Goal: Task Accomplishment & Management: Complete application form

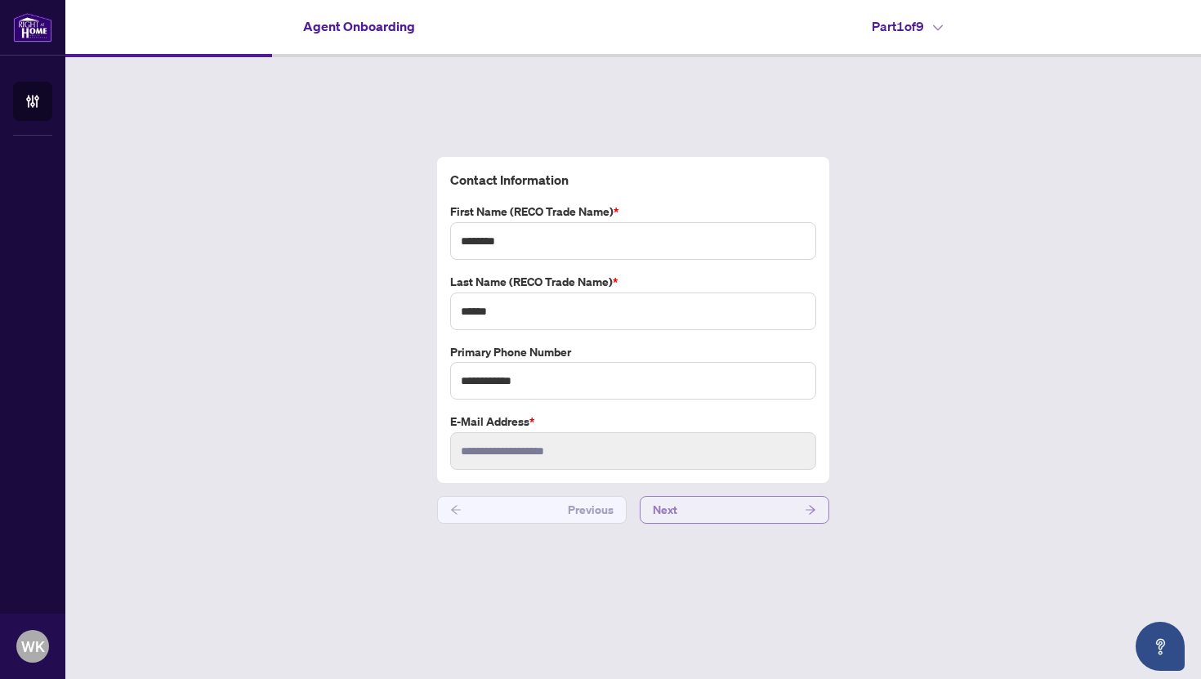
click at [735, 523] on button "Next" at bounding box center [734, 510] width 189 height 28
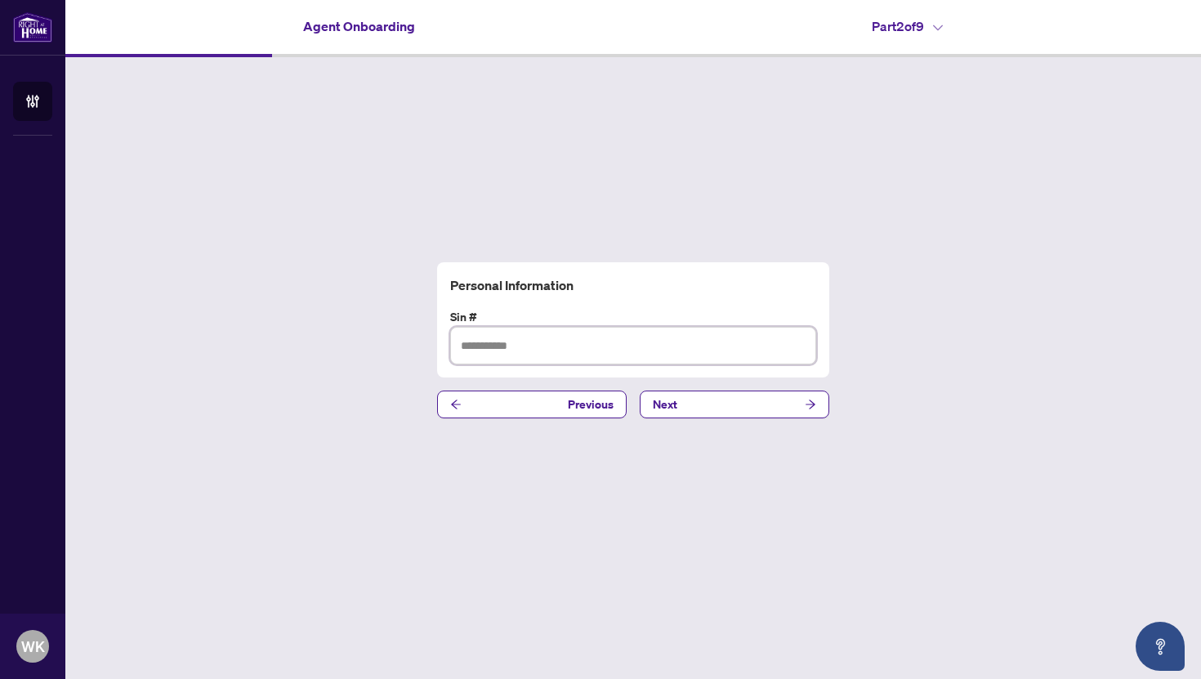
click at [597, 329] on input "text" at bounding box center [633, 346] width 366 height 38
type input "*********"
click at [672, 406] on span "Next" at bounding box center [665, 404] width 25 height 26
click at [619, 346] on input "text" at bounding box center [633, 346] width 366 height 38
click at [588, 345] on input "text" at bounding box center [633, 346] width 366 height 38
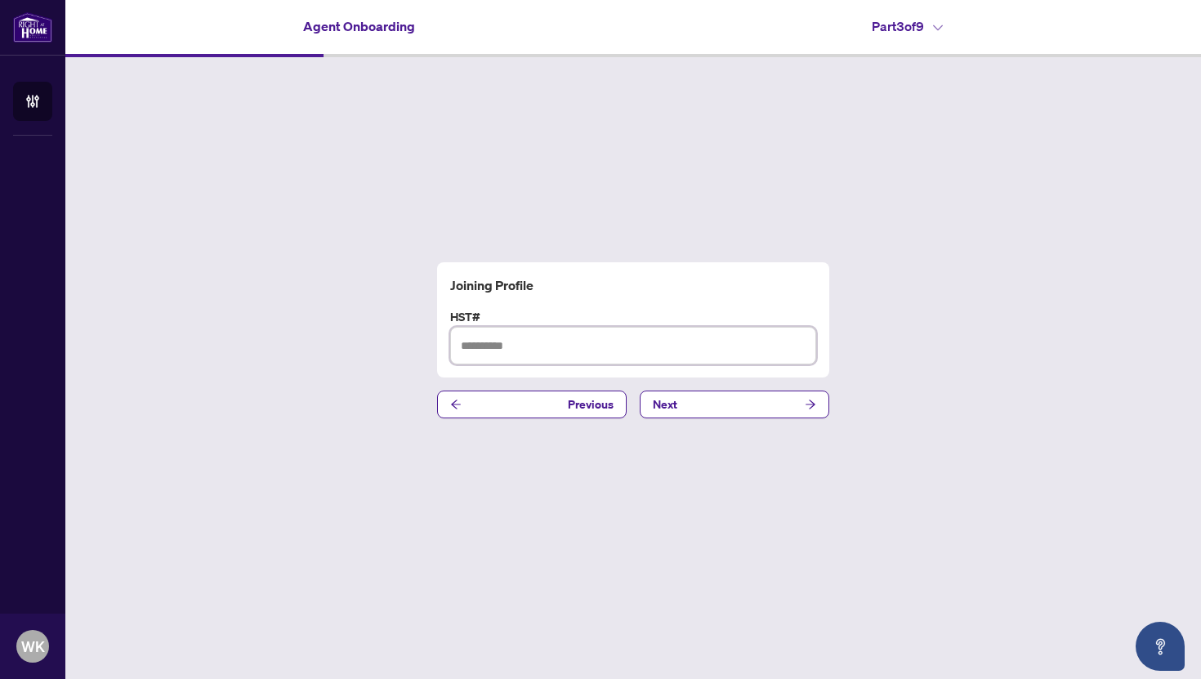
type input "**********"
click at [685, 404] on button "Next" at bounding box center [734, 404] width 189 height 28
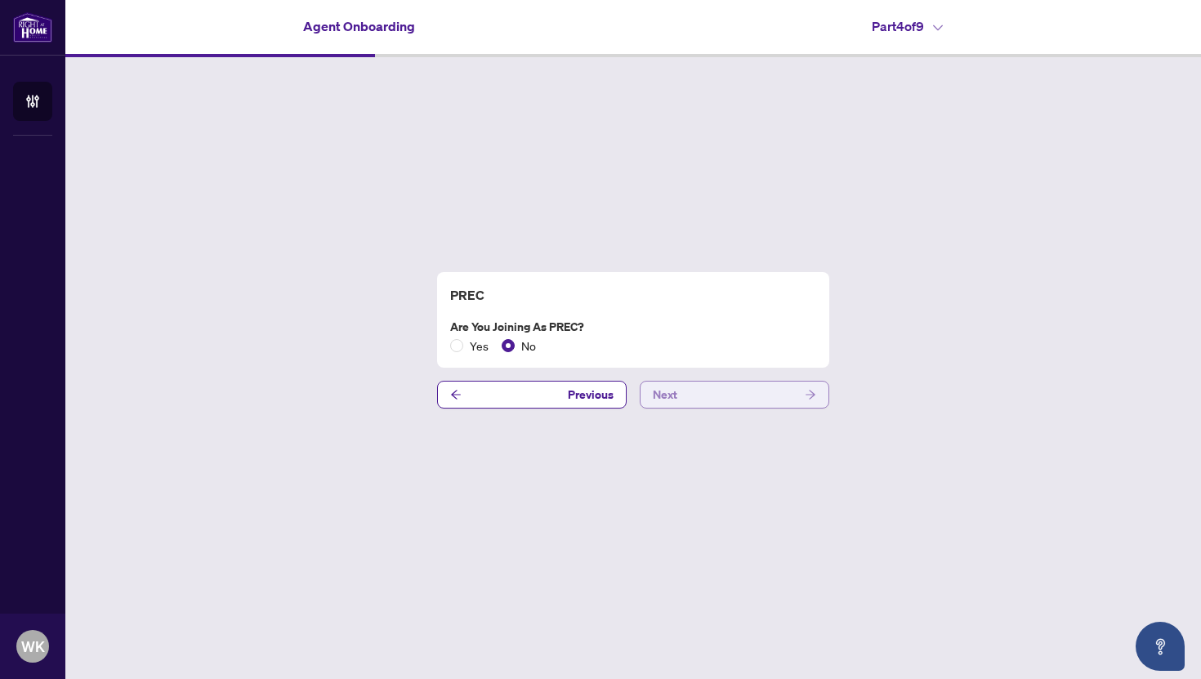
click at [702, 402] on button "Next" at bounding box center [734, 395] width 189 height 28
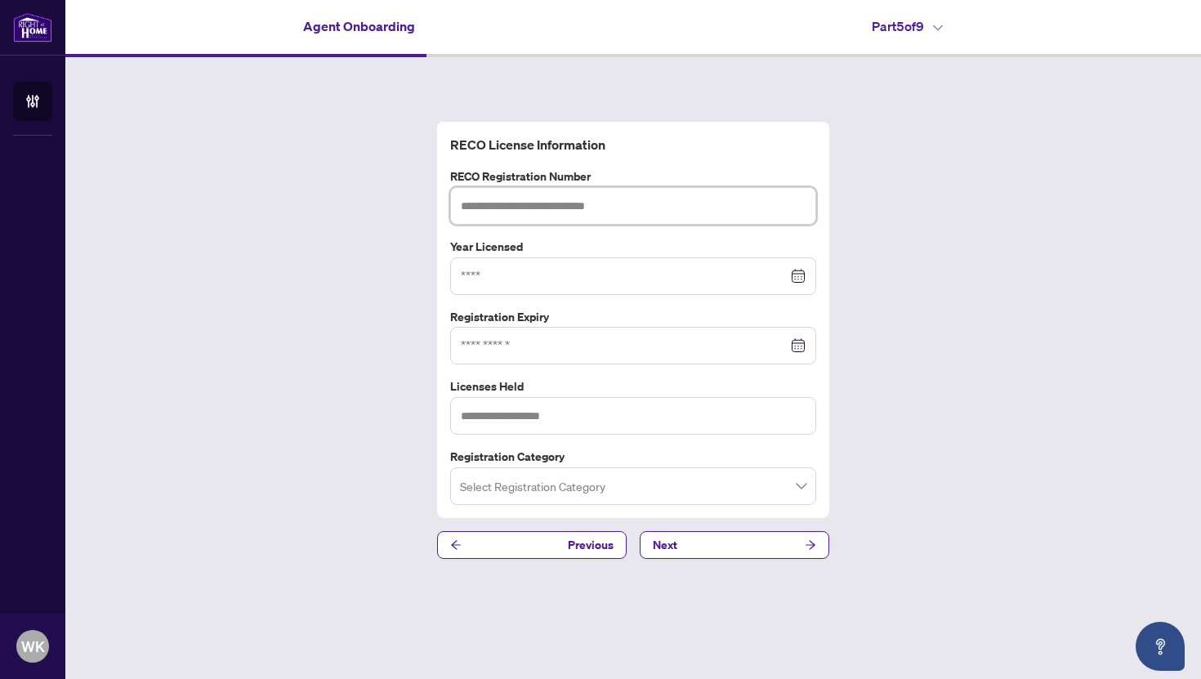
click at [571, 208] on input "text" at bounding box center [633, 206] width 366 height 38
type input "*******"
click at [536, 265] on div at bounding box center [633, 276] width 366 height 38
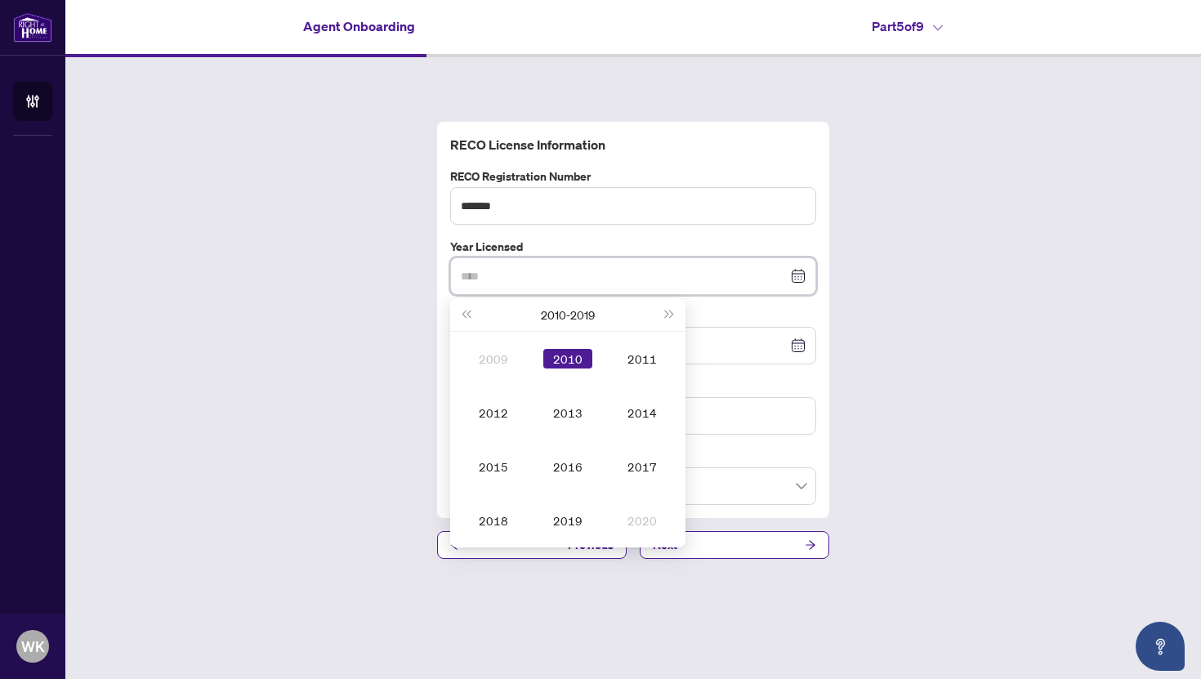
type input "****"
click at [564, 359] on div "2010" at bounding box center [567, 359] width 49 height 20
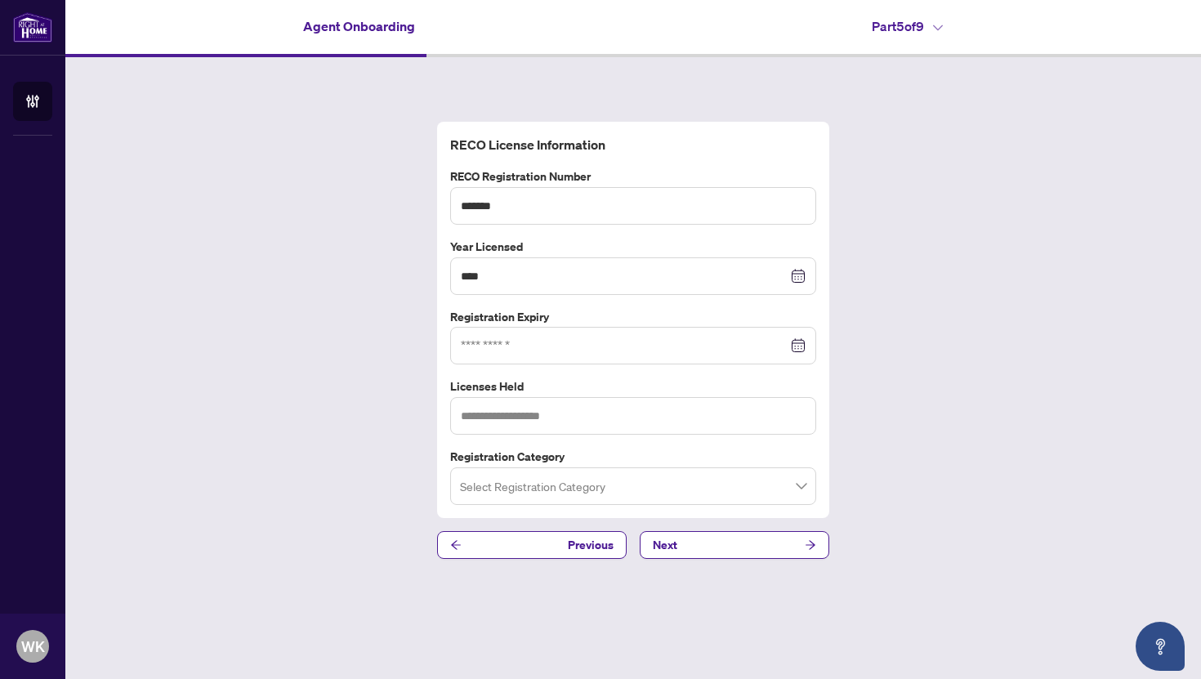
click at [564, 359] on div at bounding box center [633, 346] width 366 height 38
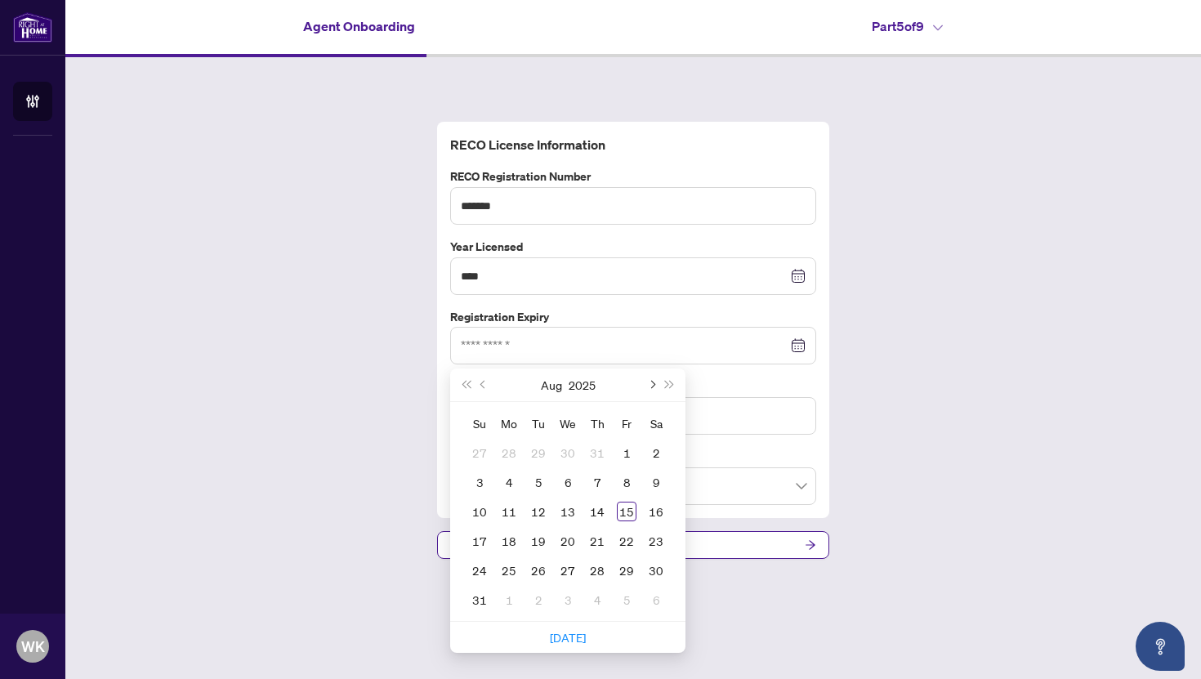
click at [645, 392] on button "Next month (PageDown)" at bounding box center [651, 384] width 18 height 33
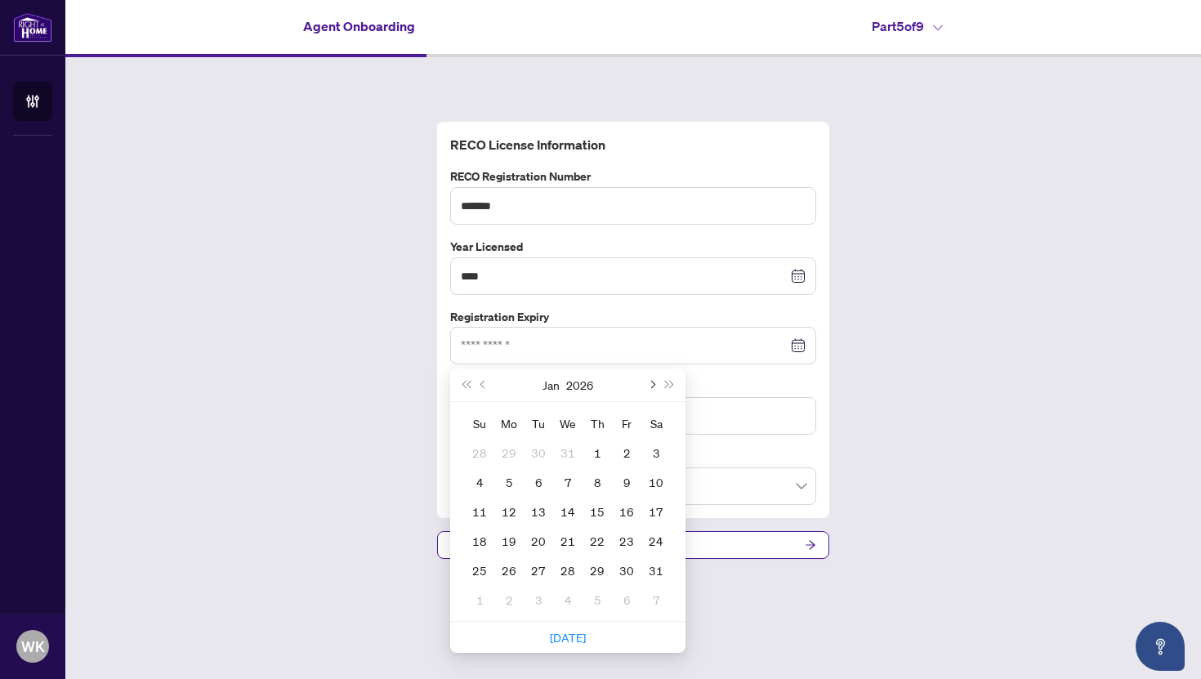
click at [645, 392] on button "Next month (PageDown)" at bounding box center [651, 384] width 18 height 33
click at [477, 376] on button "Previous month (PageUp)" at bounding box center [484, 384] width 18 height 33
type input "**********"
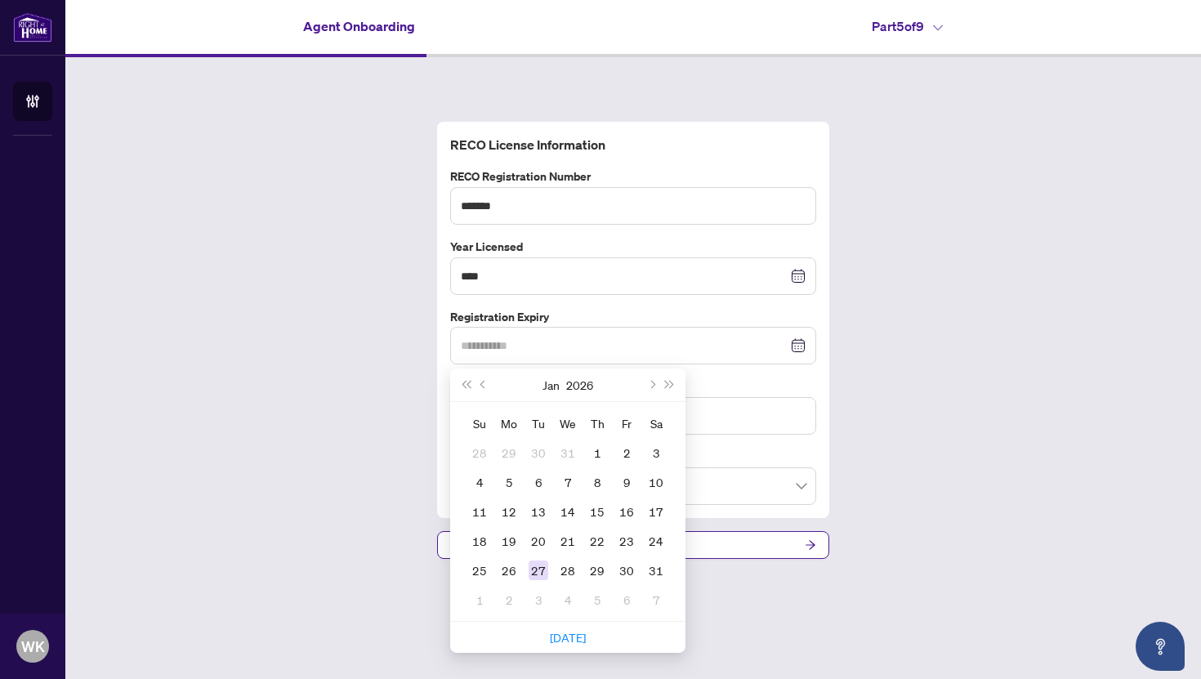
type input "**********"
click at [533, 568] on div "27" at bounding box center [538, 570] width 20 height 20
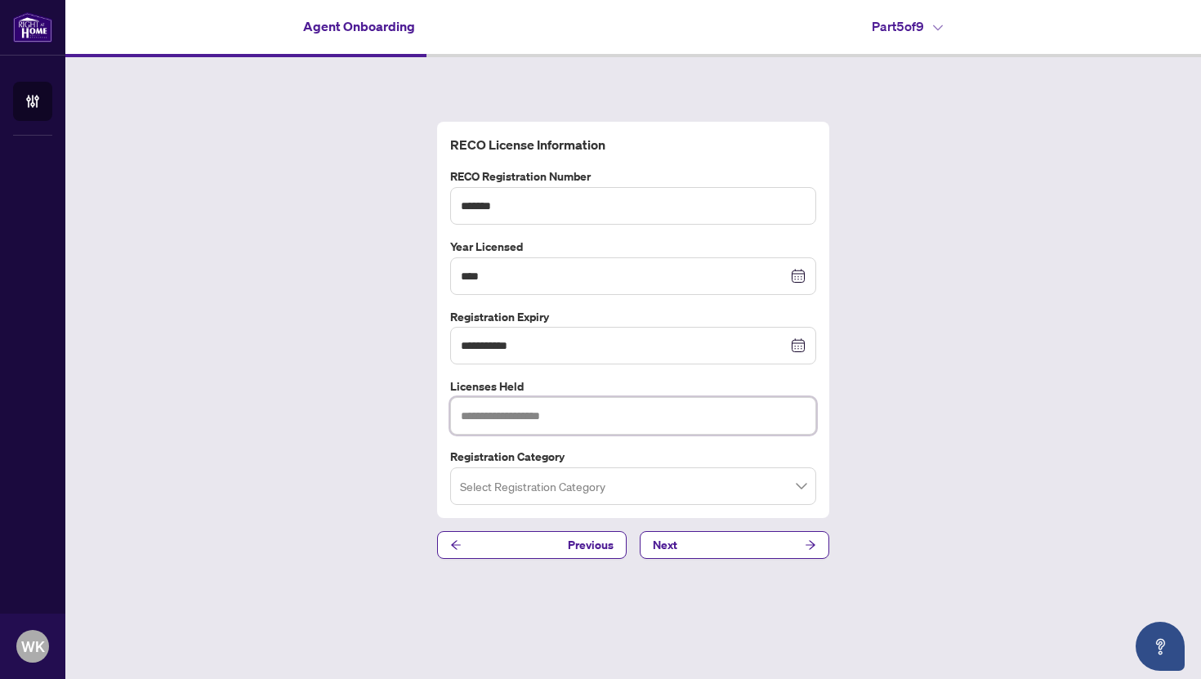
click at [558, 413] on input "text" at bounding box center [633, 416] width 366 height 38
type input "****"
click at [551, 492] on input "search" at bounding box center [626, 488] width 332 height 36
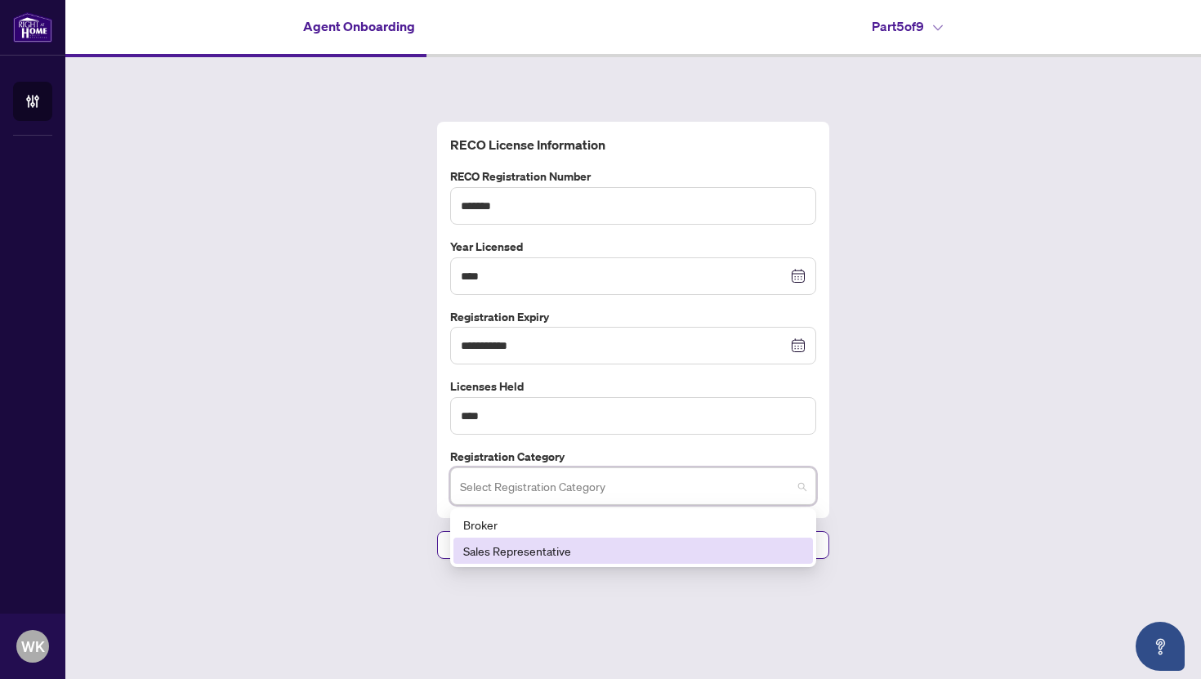
click at [506, 552] on div "Sales Representative" at bounding box center [633, 551] width 340 height 18
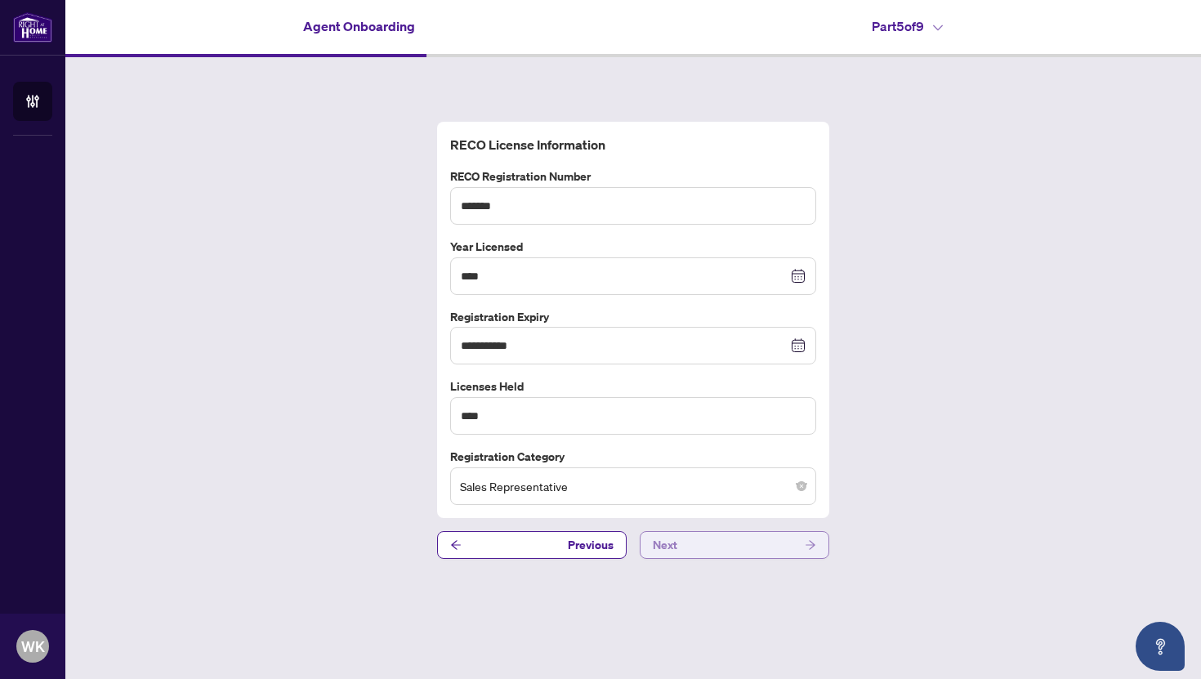
click at [730, 545] on button "Next" at bounding box center [734, 545] width 189 height 28
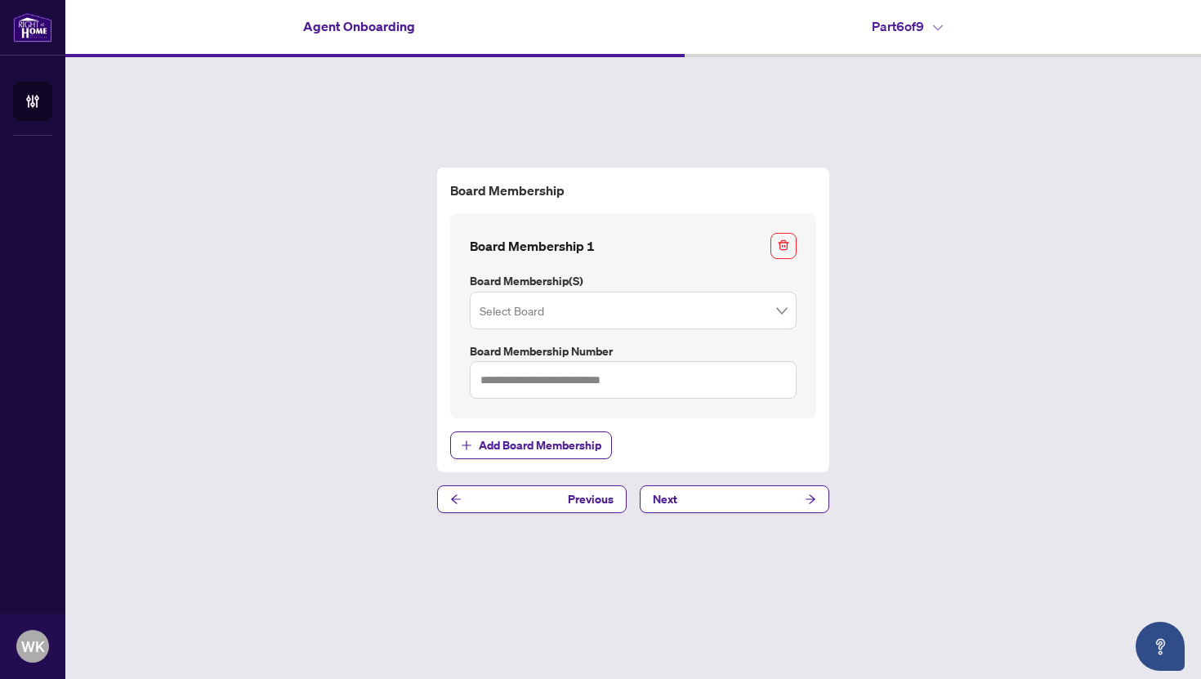
click at [573, 302] on input "search" at bounding box center [625, 313] width 292 height 36
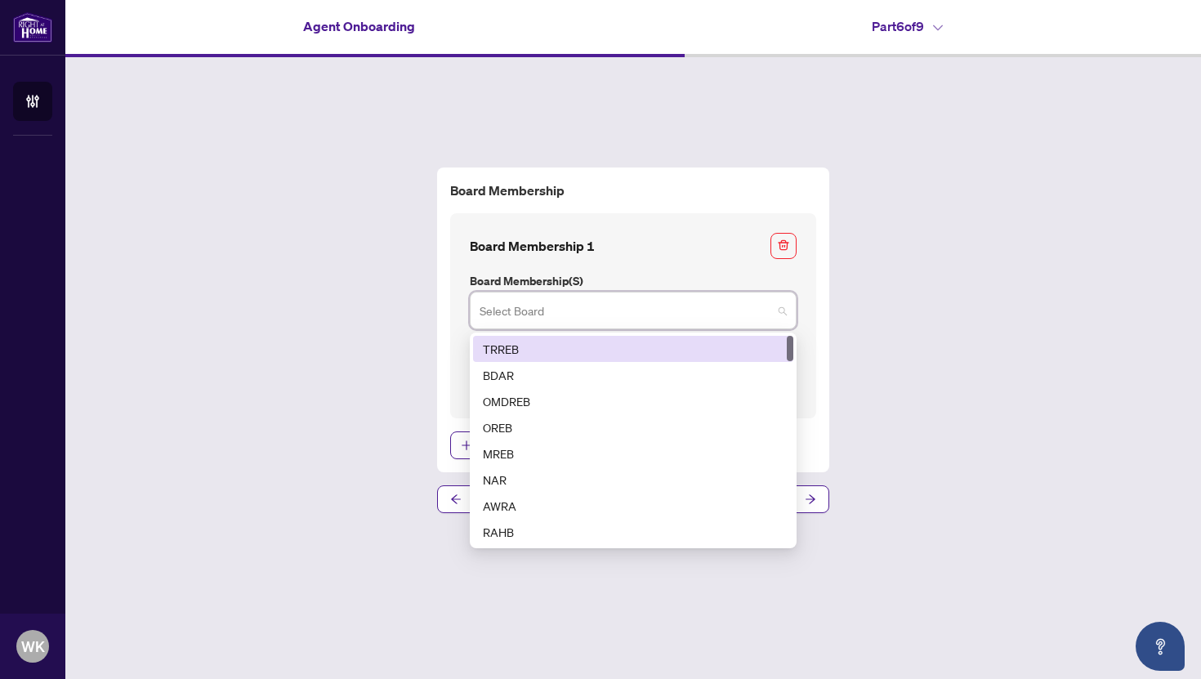
click at [520, 346] on div "TRREB" at bounding box center [633, 349] width 301 height 18
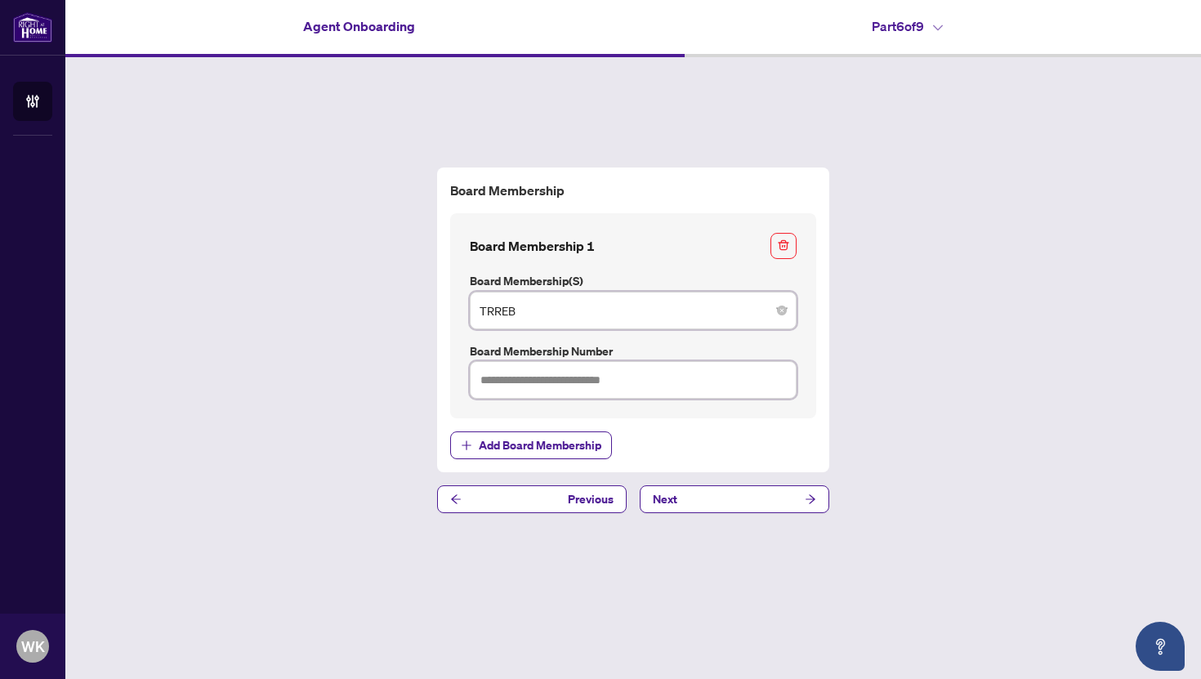
click at [508, 383] on input "text" at bounding box center [633, 380] width 327 height 38
type input "*******"
click at [723, 497] on button "Next" at bounding box center [734, 499] width 189 height 28
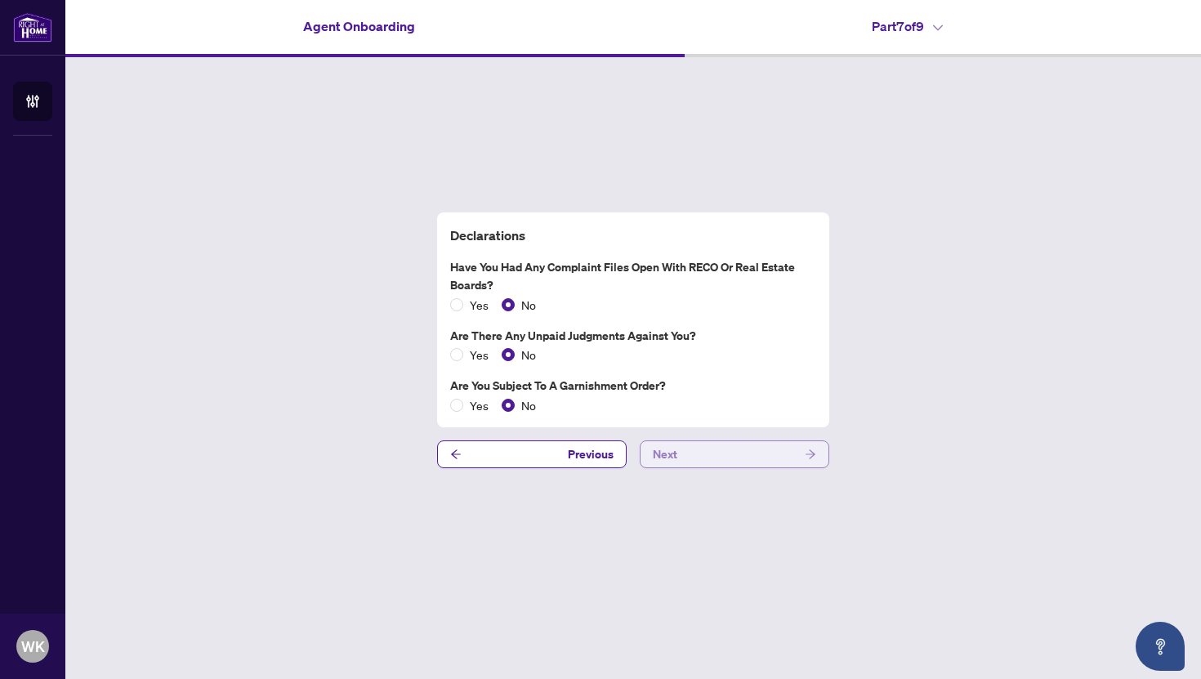
click at [690, 457] on button "Next" at bounding box center [734, 454] width 189 height 28
click at [695, 458] on button "Next" at bounding box center [734, 454] width 189 height 28
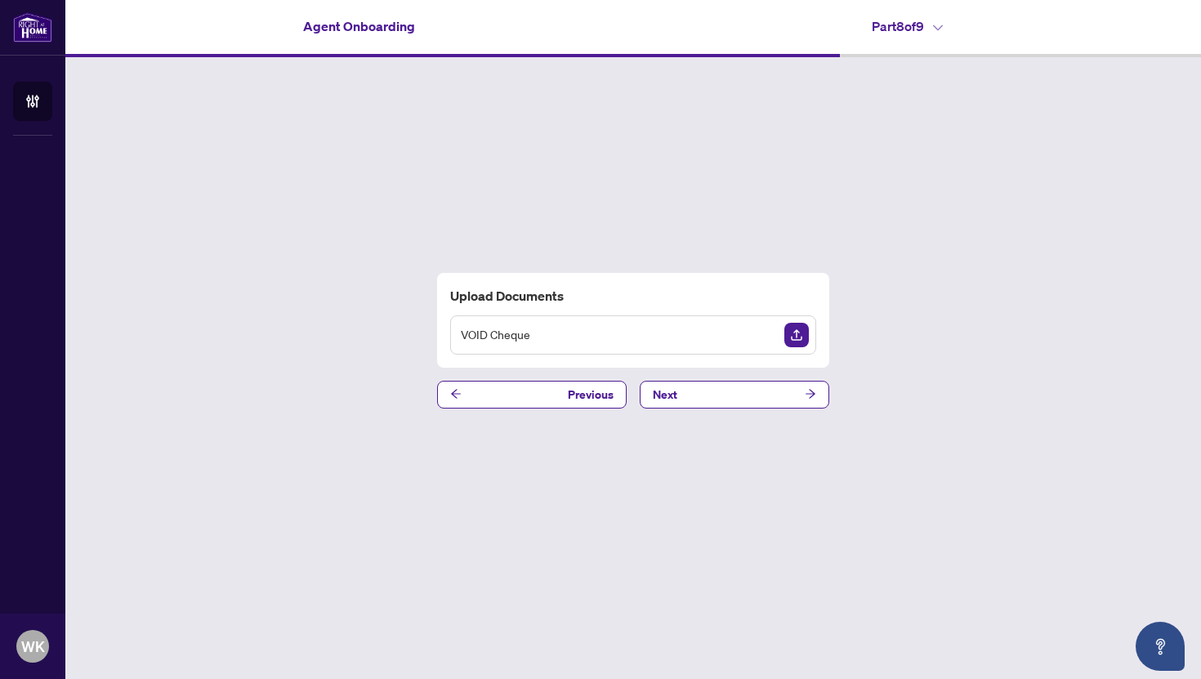
click at [715, 331] on div "VOID Cheque" at bounding box center [633, 334] width 366 height 39
click at [795, 334] on img "Upload Document" at bounding box center [796, 335] width 25 height 25
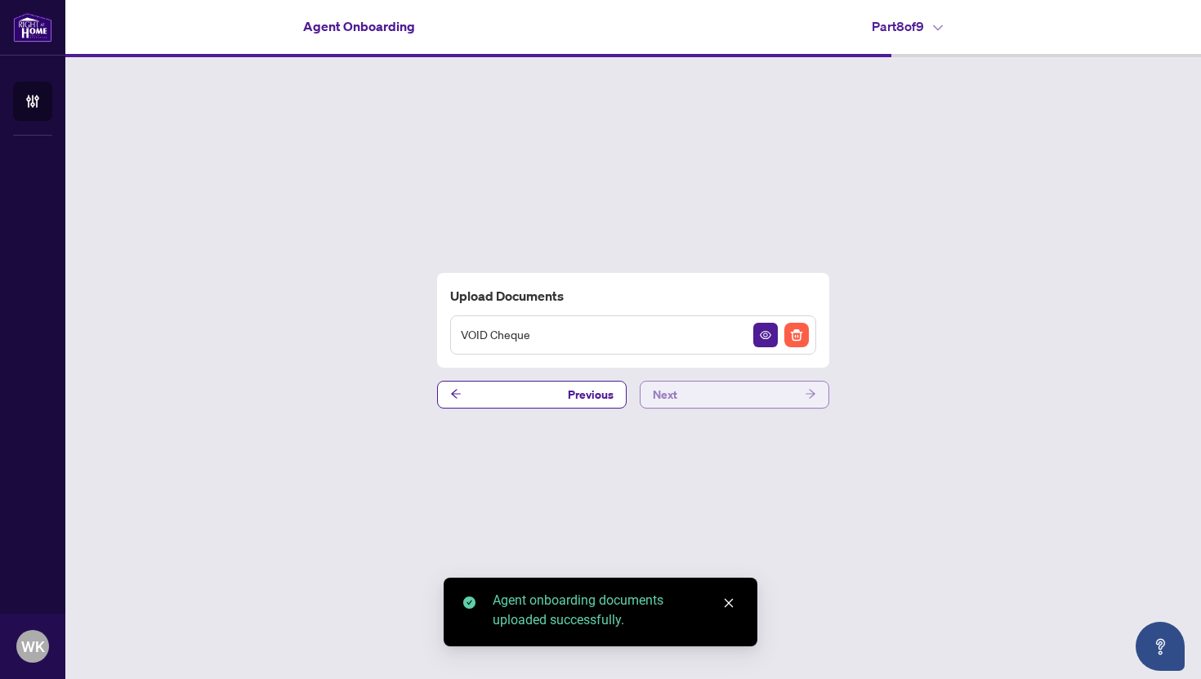
click at [729, 395] on button "Next" at bounding box center [734, 395] width 189 height 28
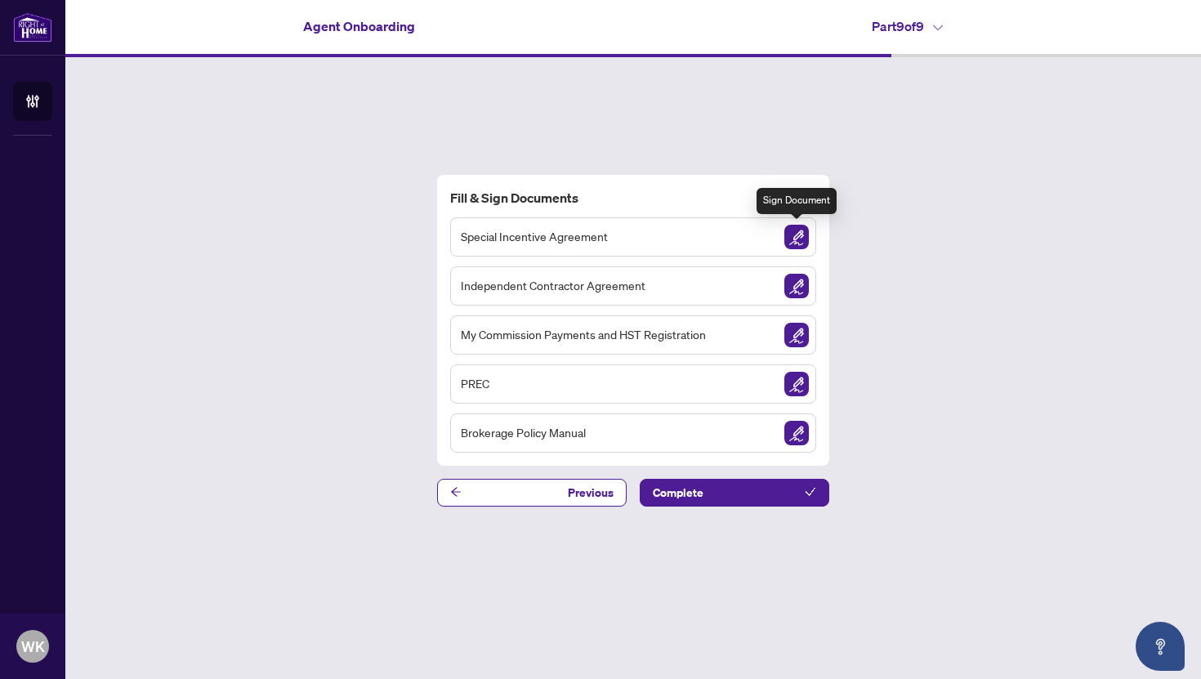
click at [796, 245] on img "Sign Document" at bounding box center [796, 237] width 25 height 25
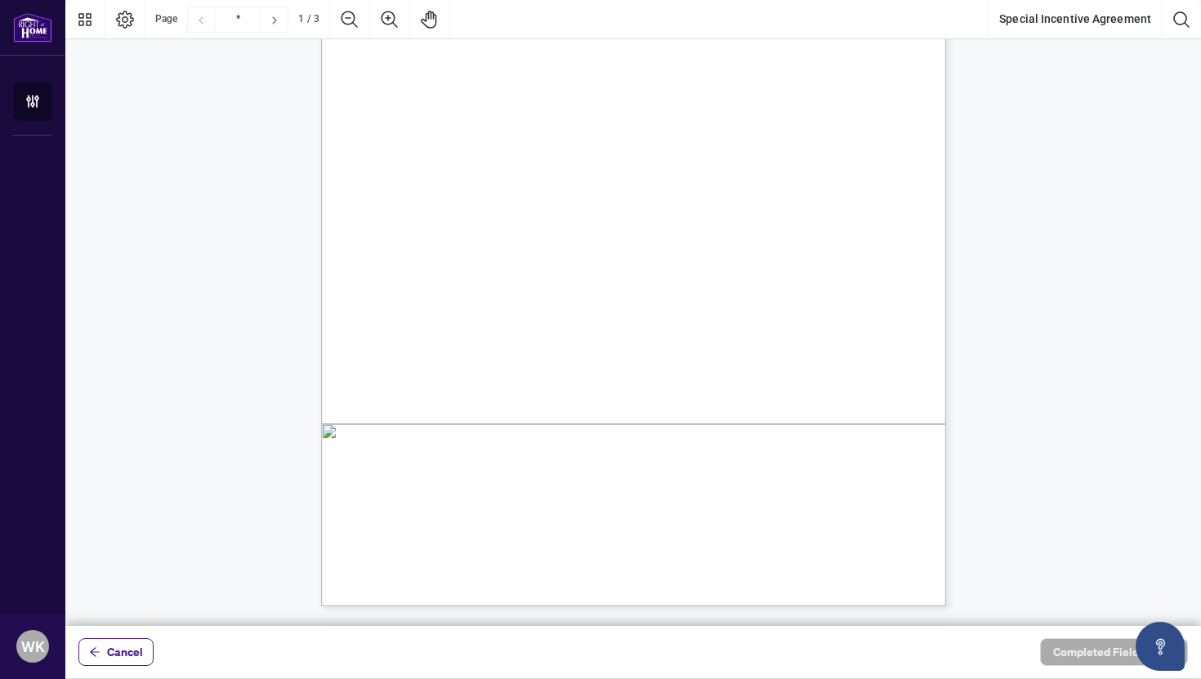
scroll to position [259, 0]
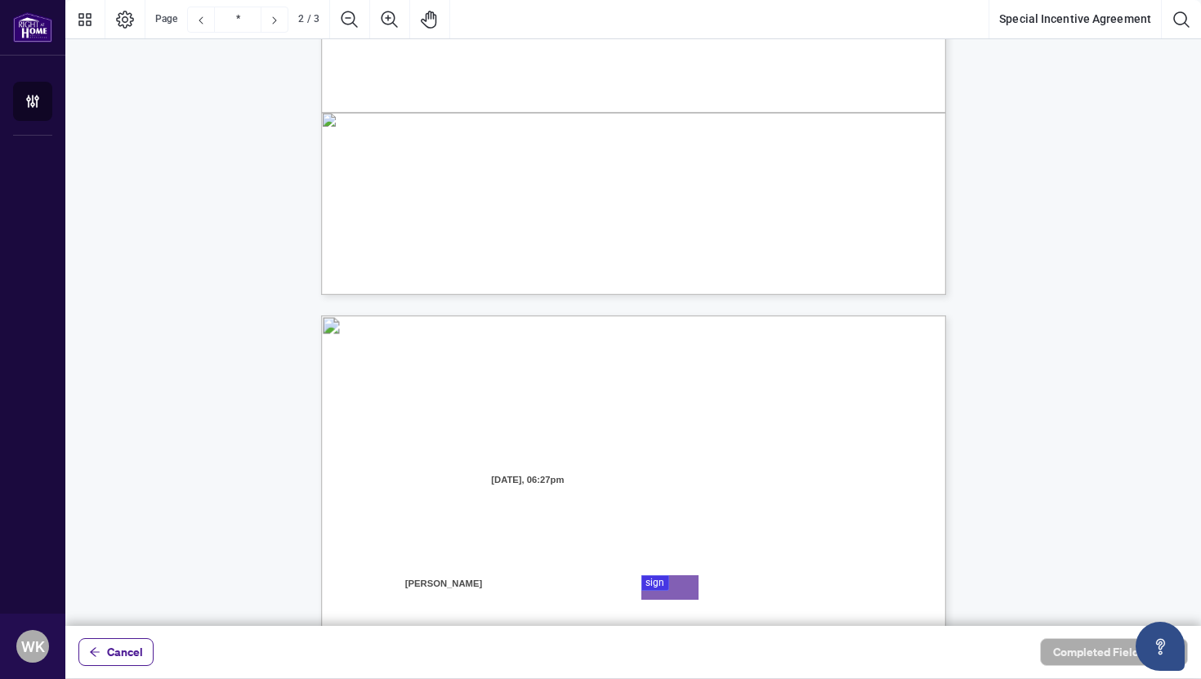
type input "*"
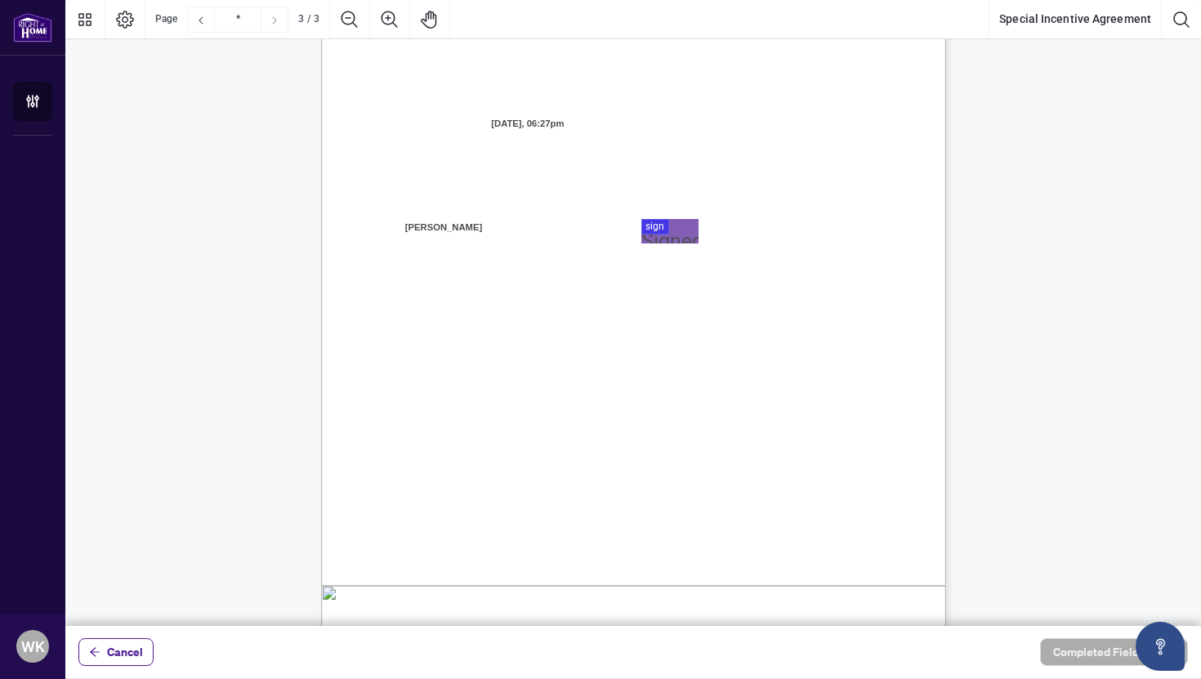
scroll to position [1760, 0]
click at [649, 225] on div at bounding box center [632, 313] width 1135 height 626
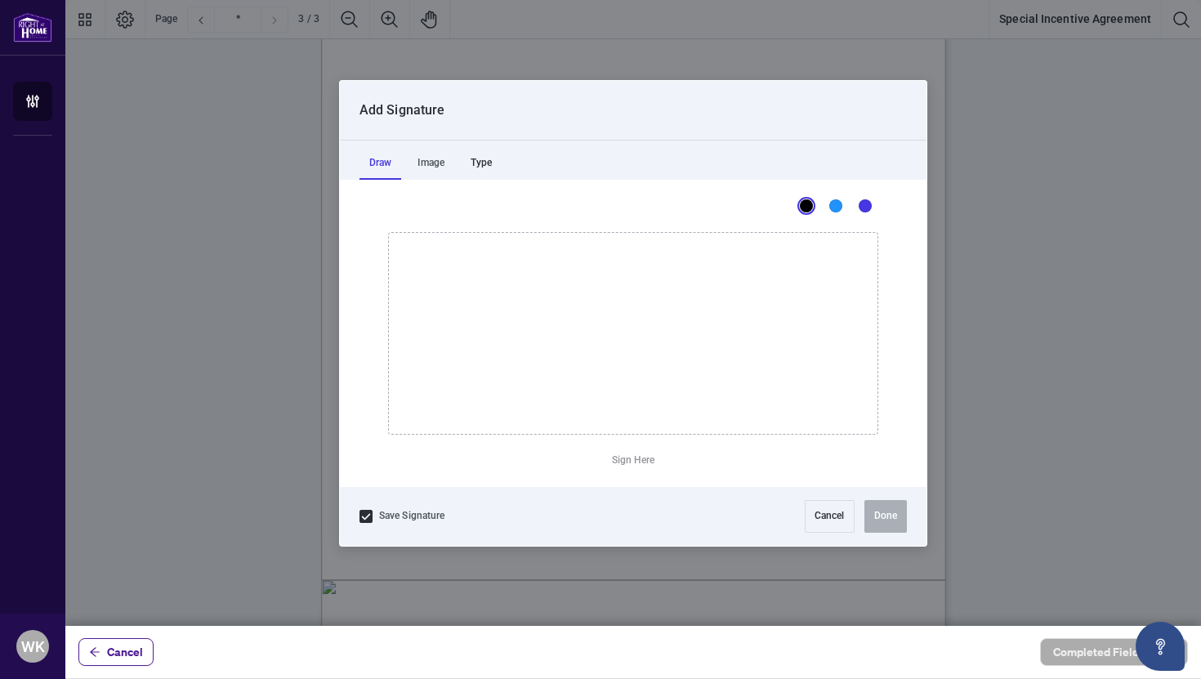
click at [493, 167] on div "Type" at bounding box center [481, 163] width 41 height 33
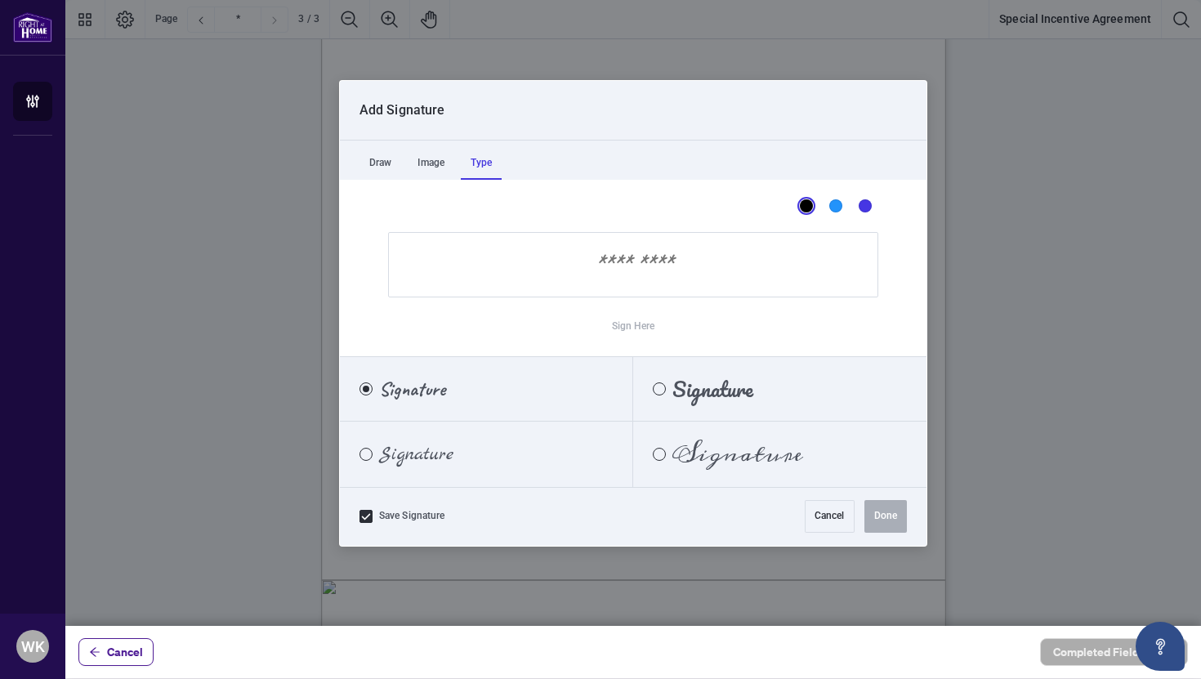
click at [487, 257] on input "Sign Here" at bounding box center [633, 264] width 490 height 65
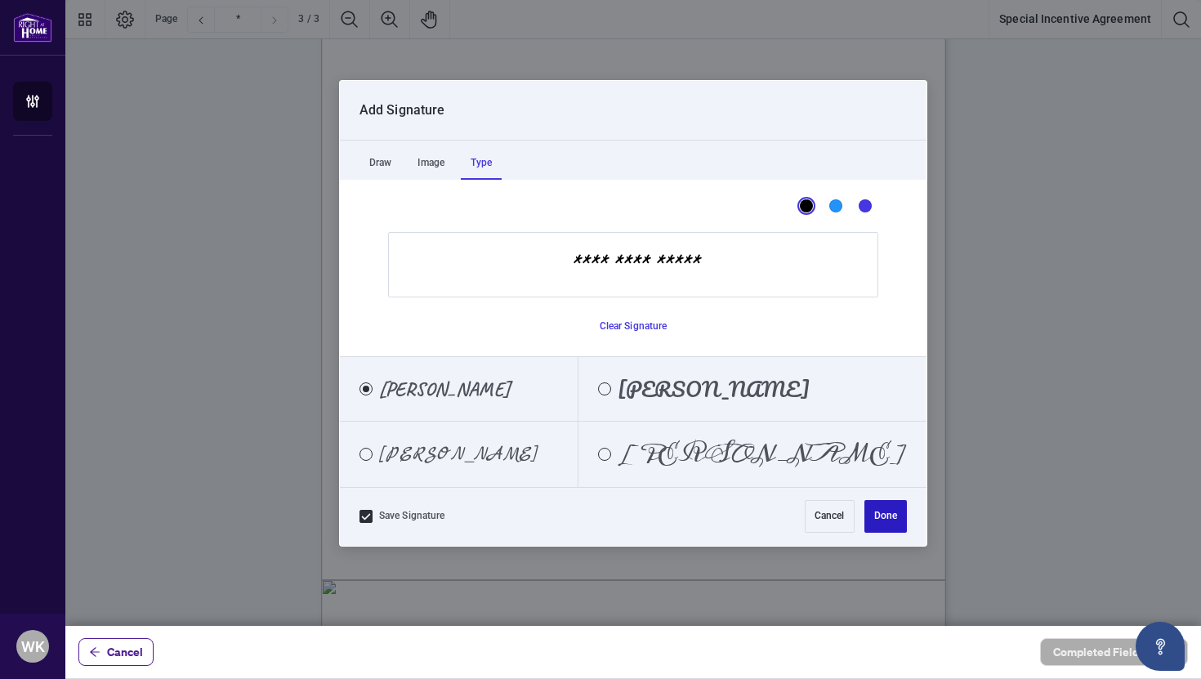
type input "**********"
click at [871, 512] on button "Done" at bounding box center [885, 516] width 42 height 33
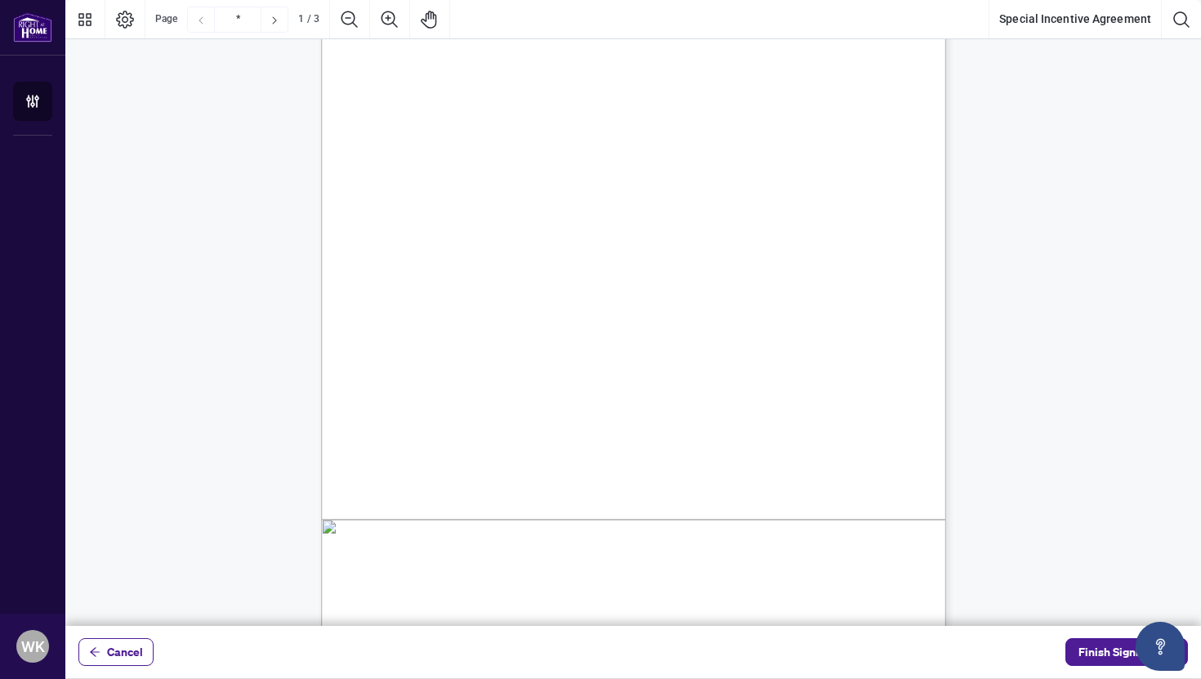
scroll to position [0, 0]
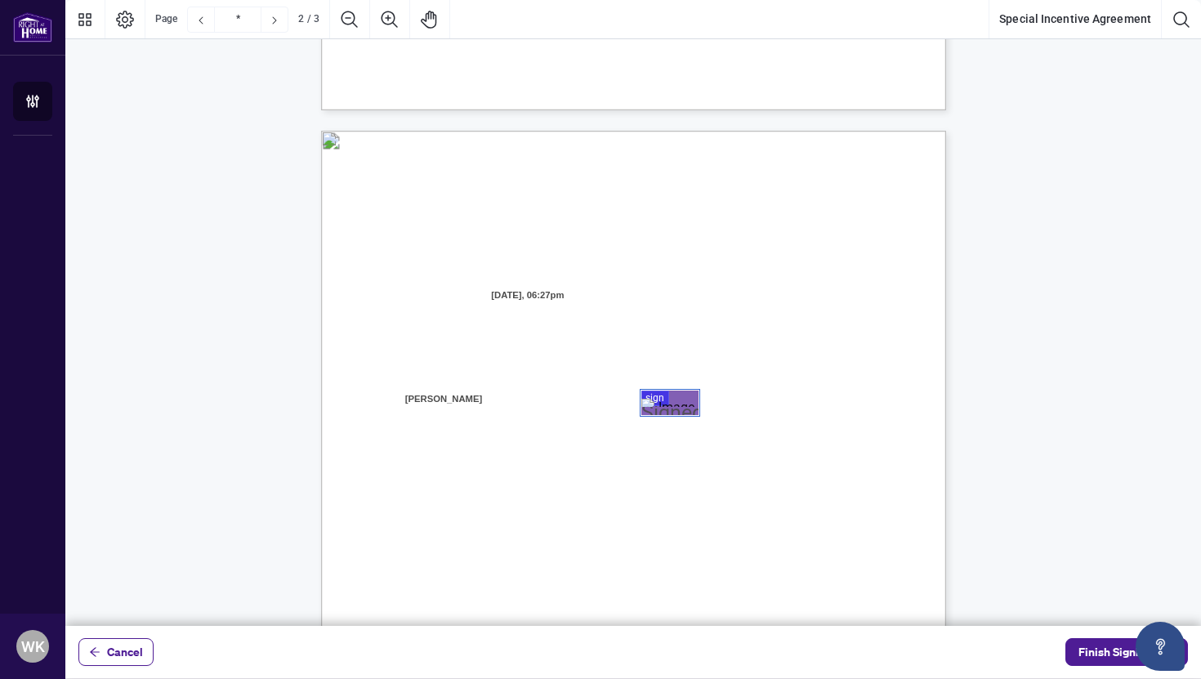
type input "*"
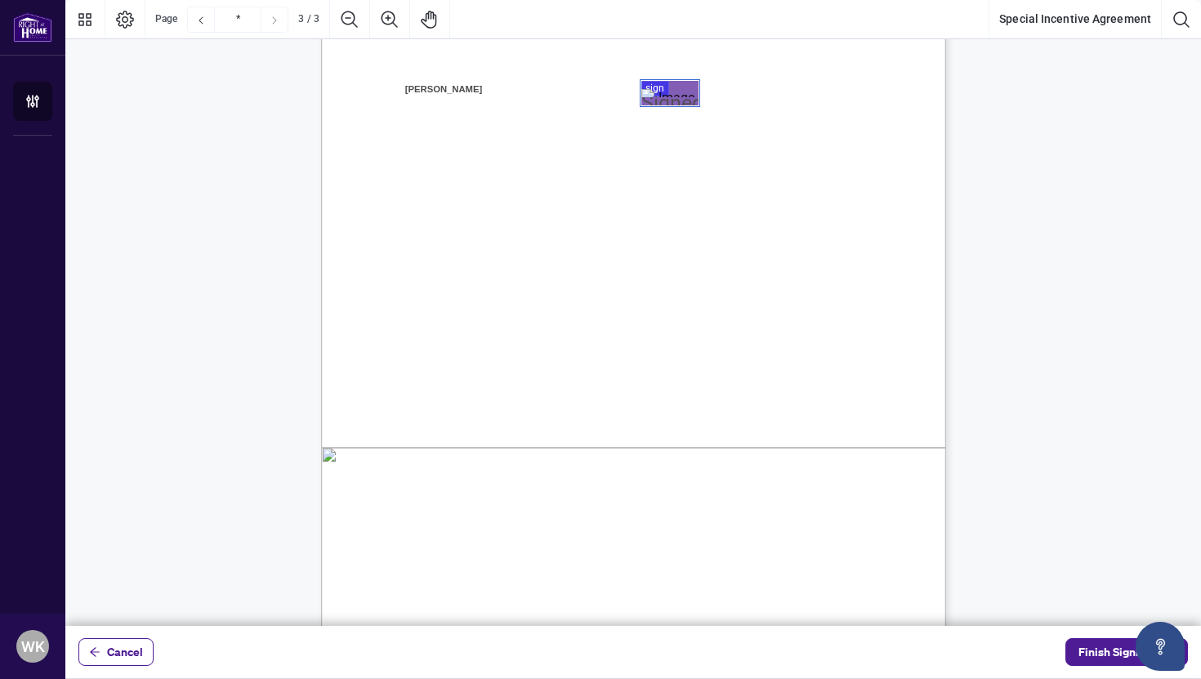
scroll to position [1913, 0]
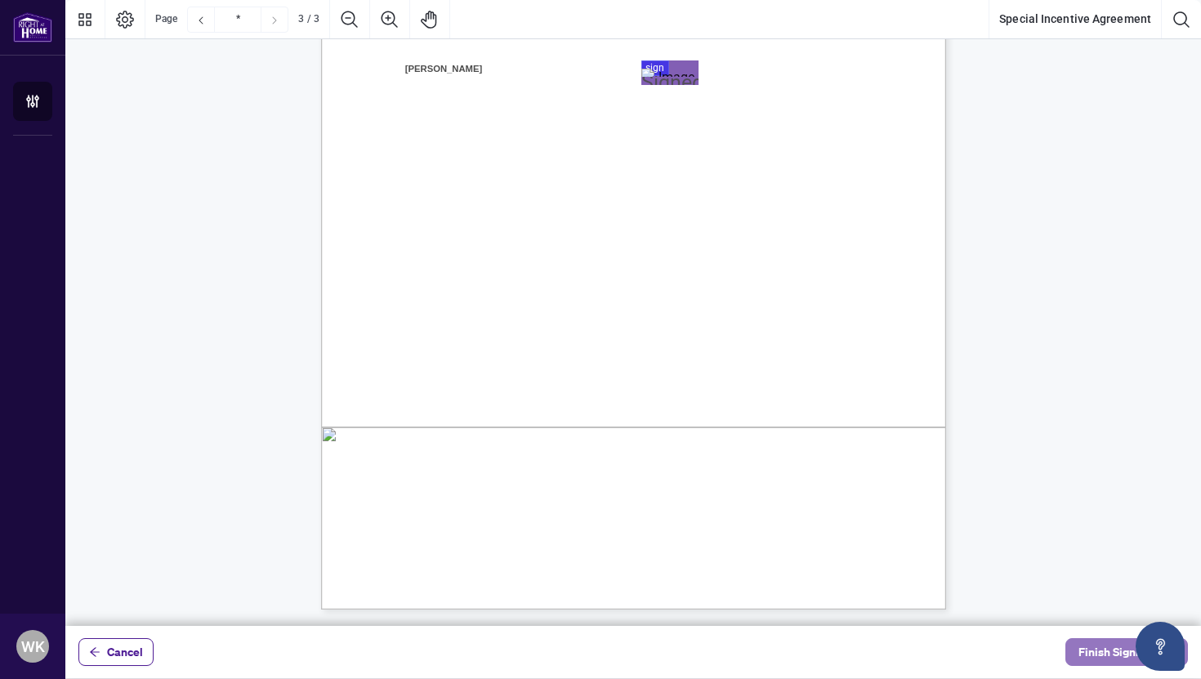
click at [1117, 647] on span "Finish Signing" at bounding box center [1115, 652] width 74 height 26
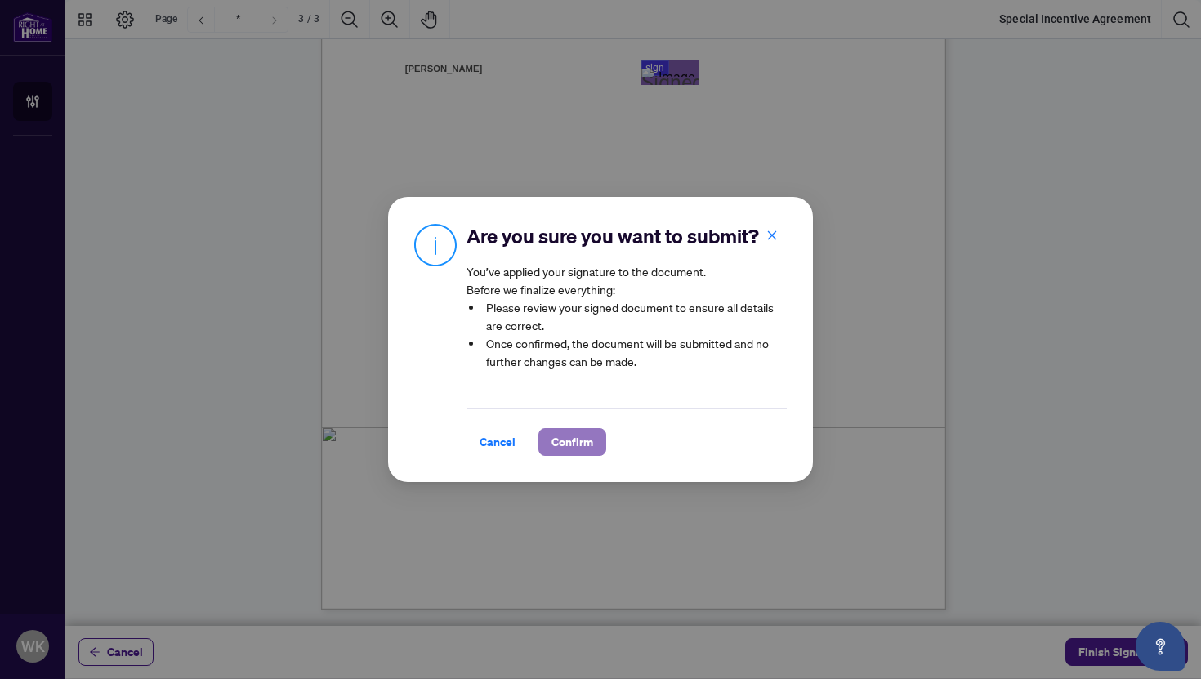
click at [586, 444] on button "Confirm" at bounding box center [572, 442] width 68 height 28
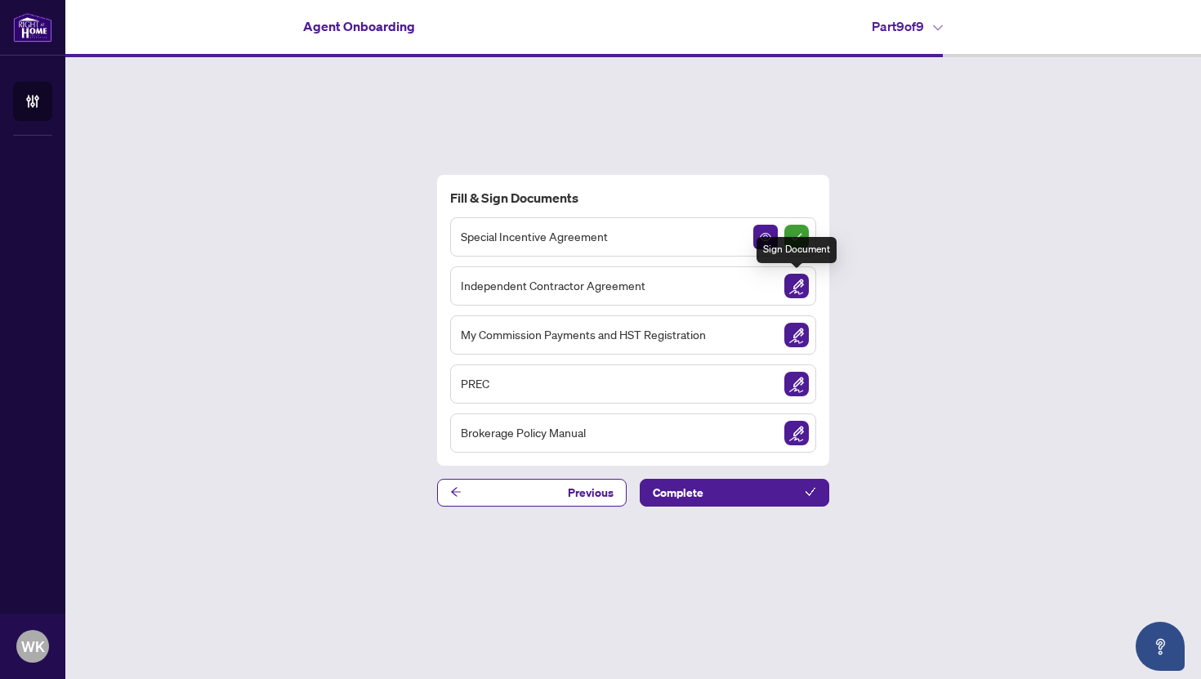
click at [797, 292] on img "Sign Document" at bounding box center [796, 286] width 25 height 25
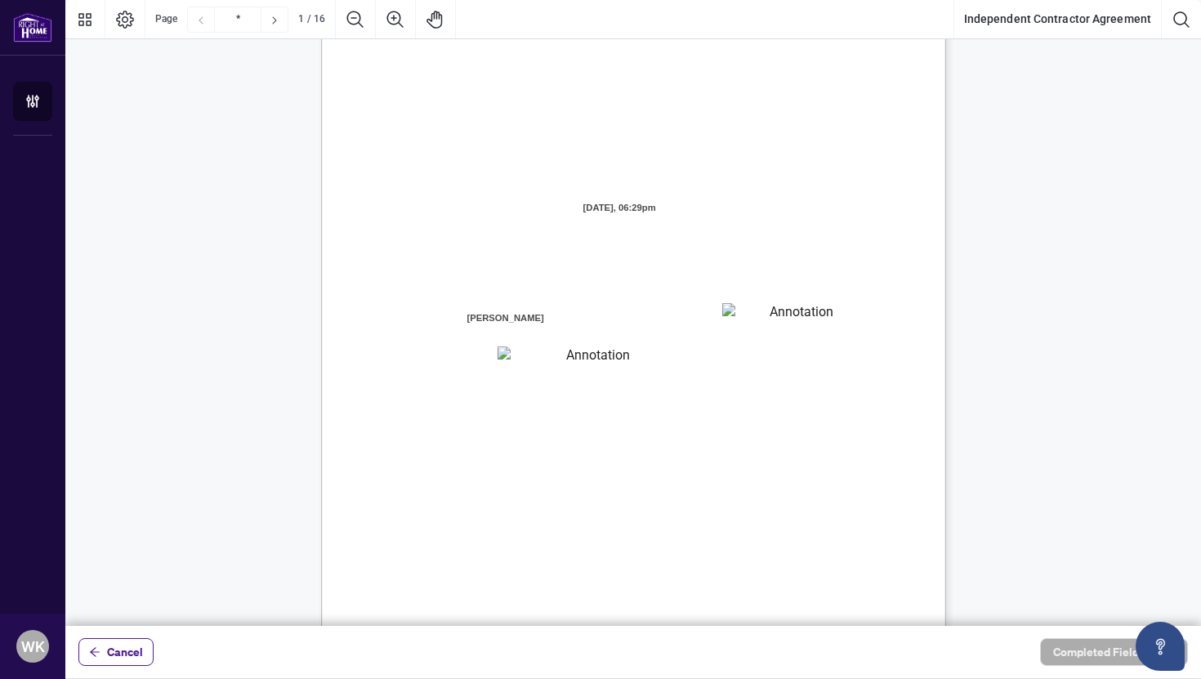
scroll to position [81, 0]
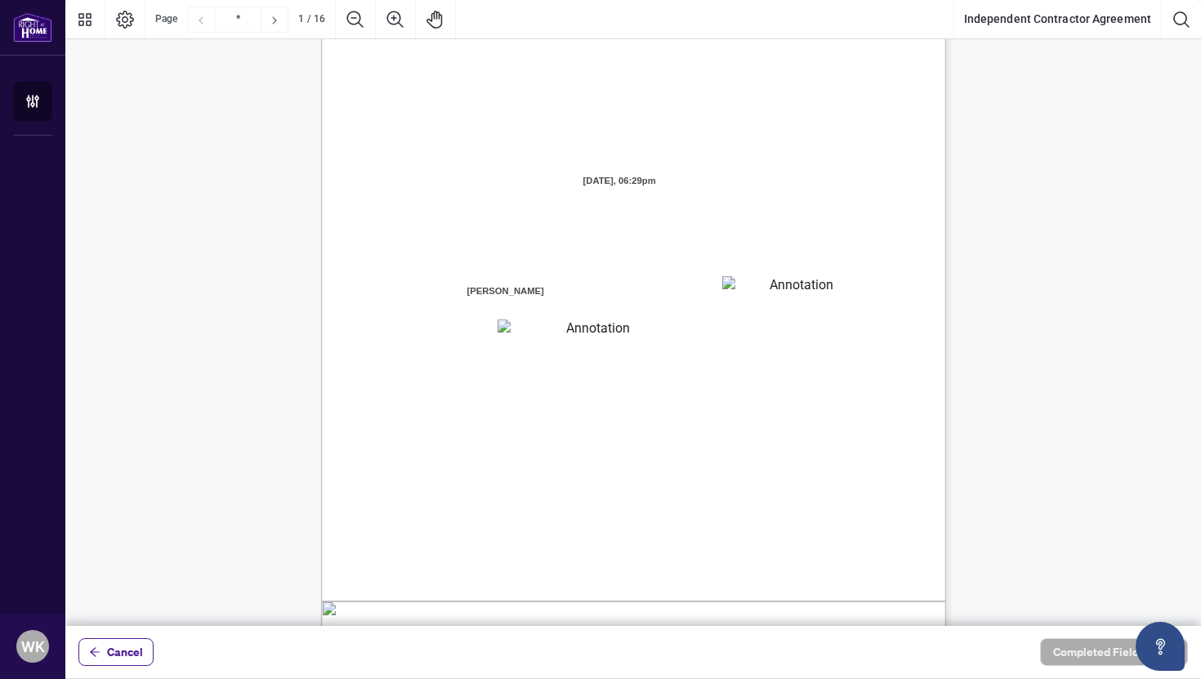
click at [737, 298] on textarea "01K2N7ZVXADQDZS13CP82GTG0Z" at bounding box center [795, 288] width 147 height 25
type textarea "********"
click at [632, 335] on textarea "01K2N800VRNZWEDT7GS4268ZBH" at bounding box center [591, 329] width 188 height 21
type textarea "**********"
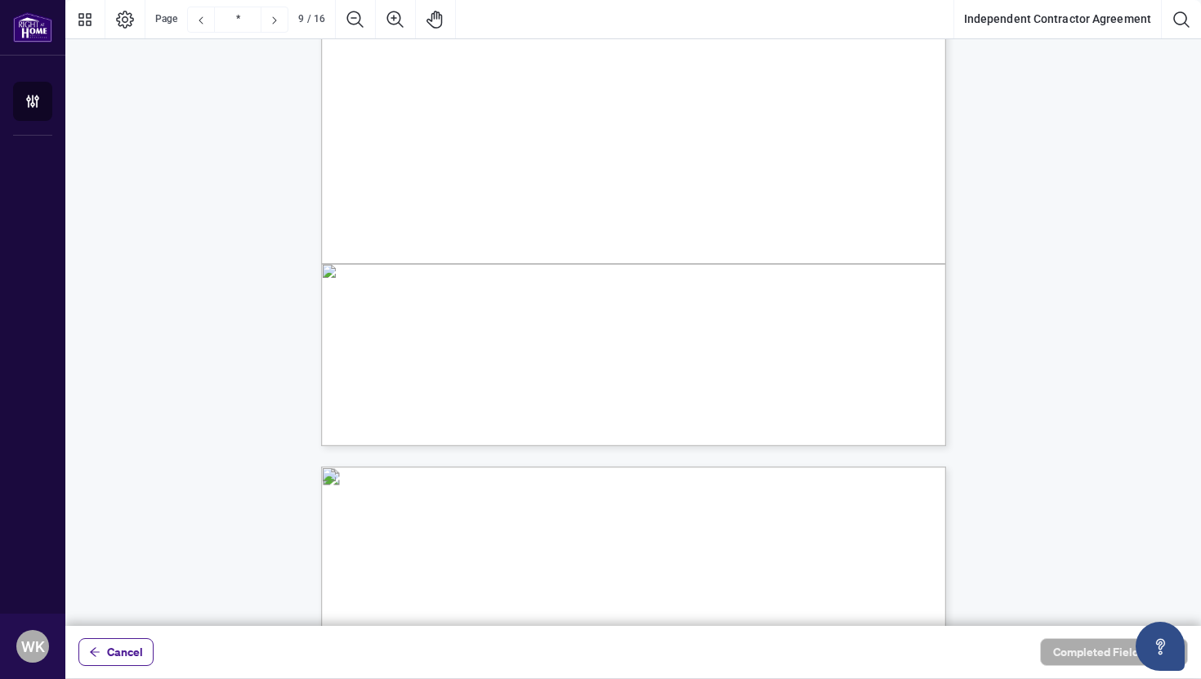
scroll to position [7047, 0]
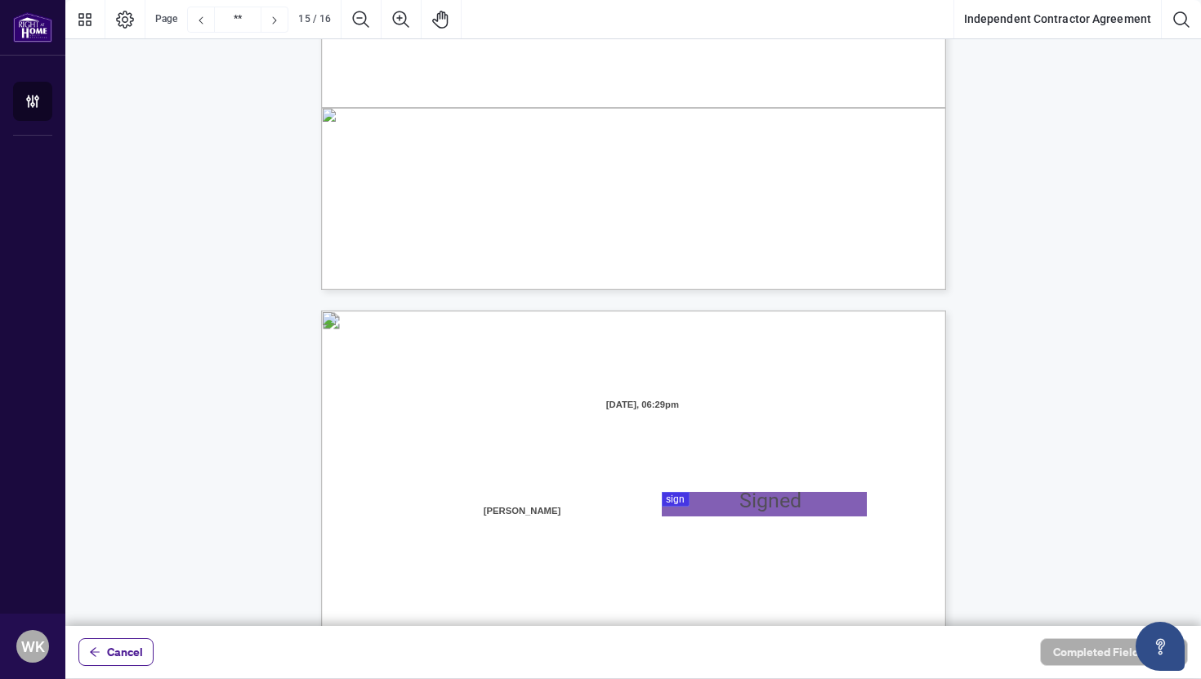
type input "**"
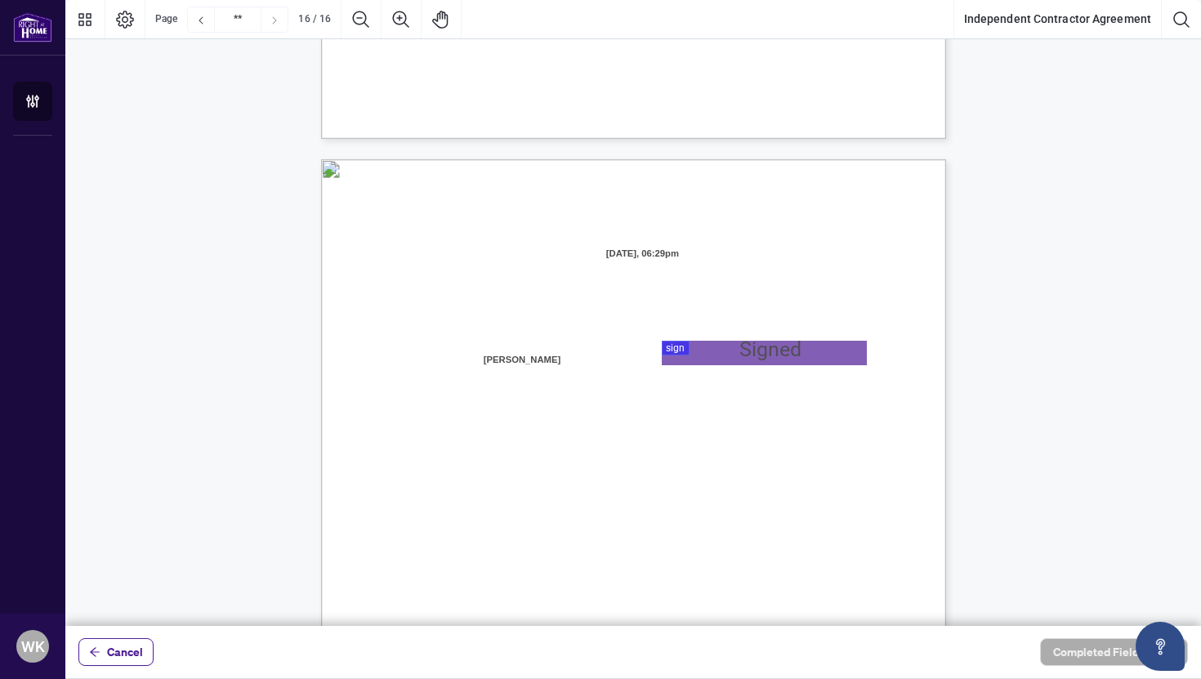
scroll to position [12339, 0]
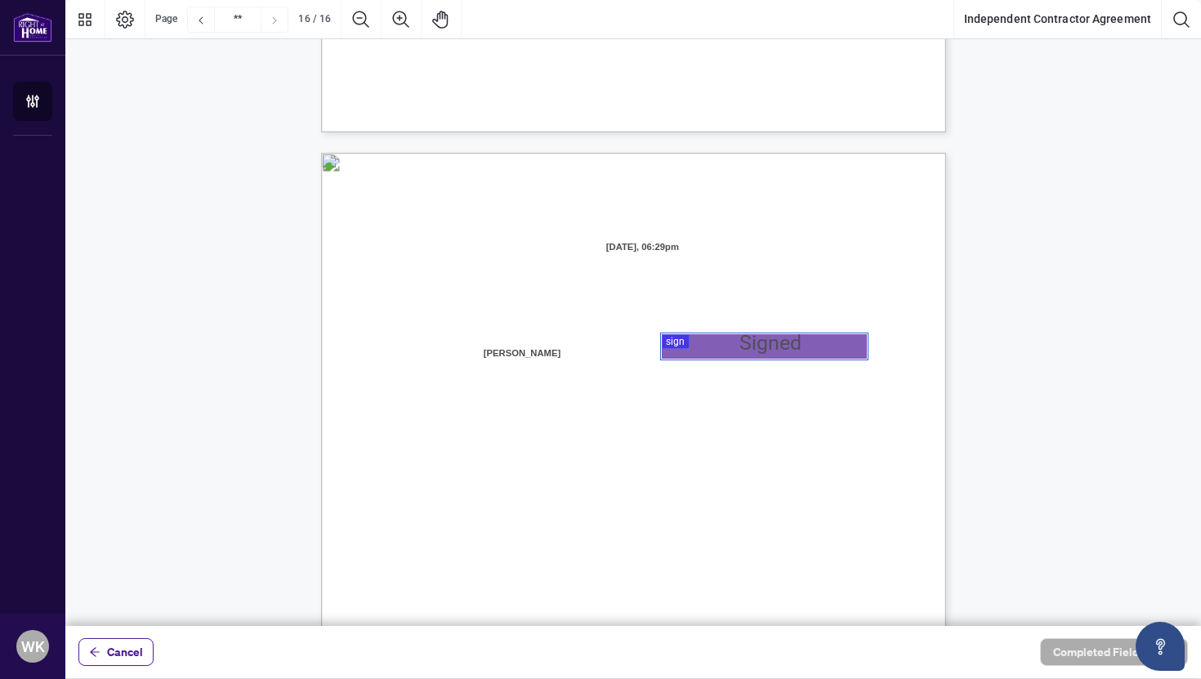
click at [671, 346] on div at bounding box center [632, 313] width 1135 height 626
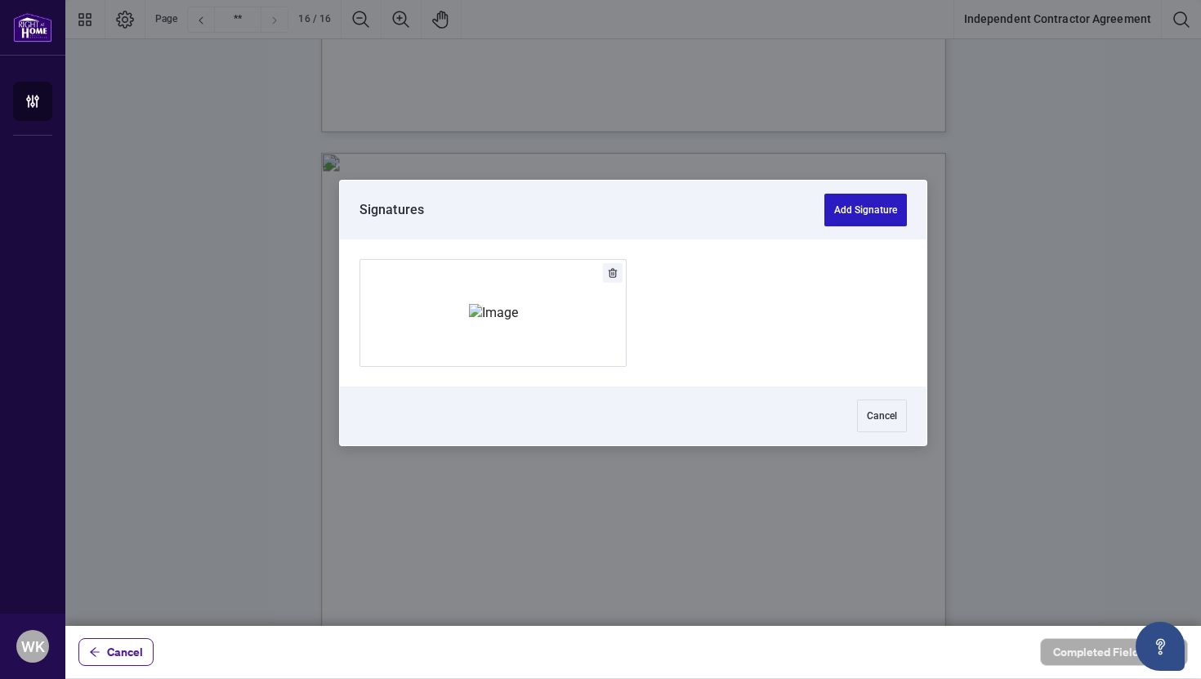
click at [856, 211] on button "Add Signature" at bounding box center [865, 210] width 82 height 33
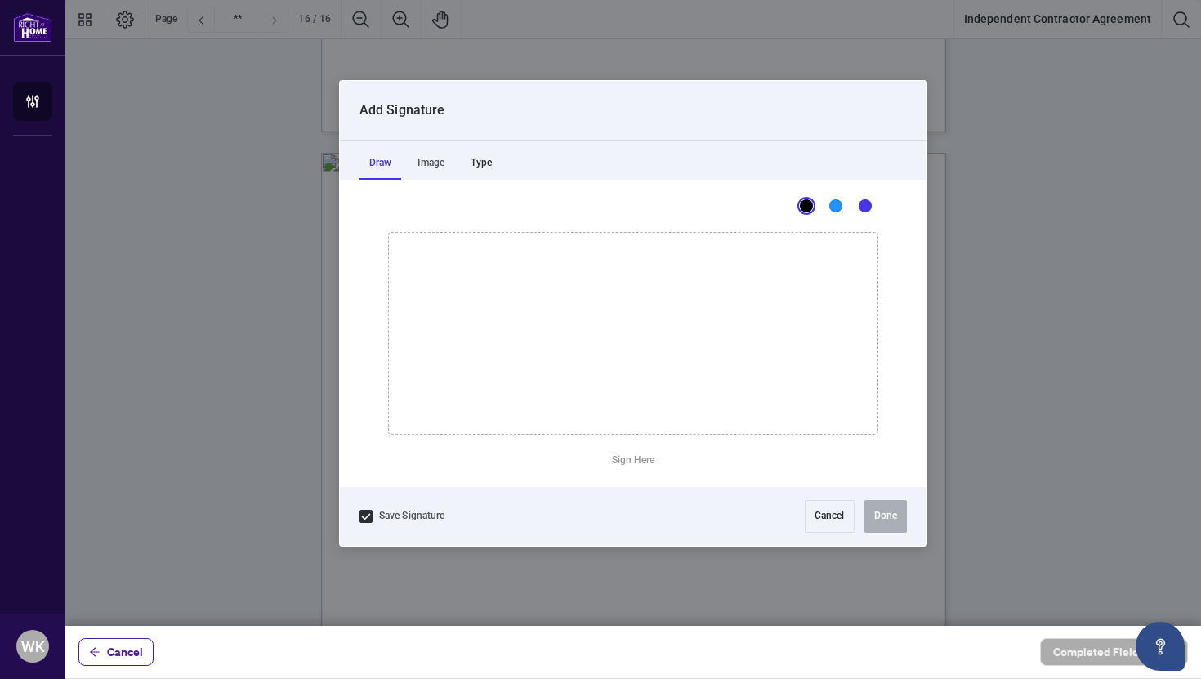
click at [497, 163] on div "Type" at bounding box center [481, 163] width 41 height 33
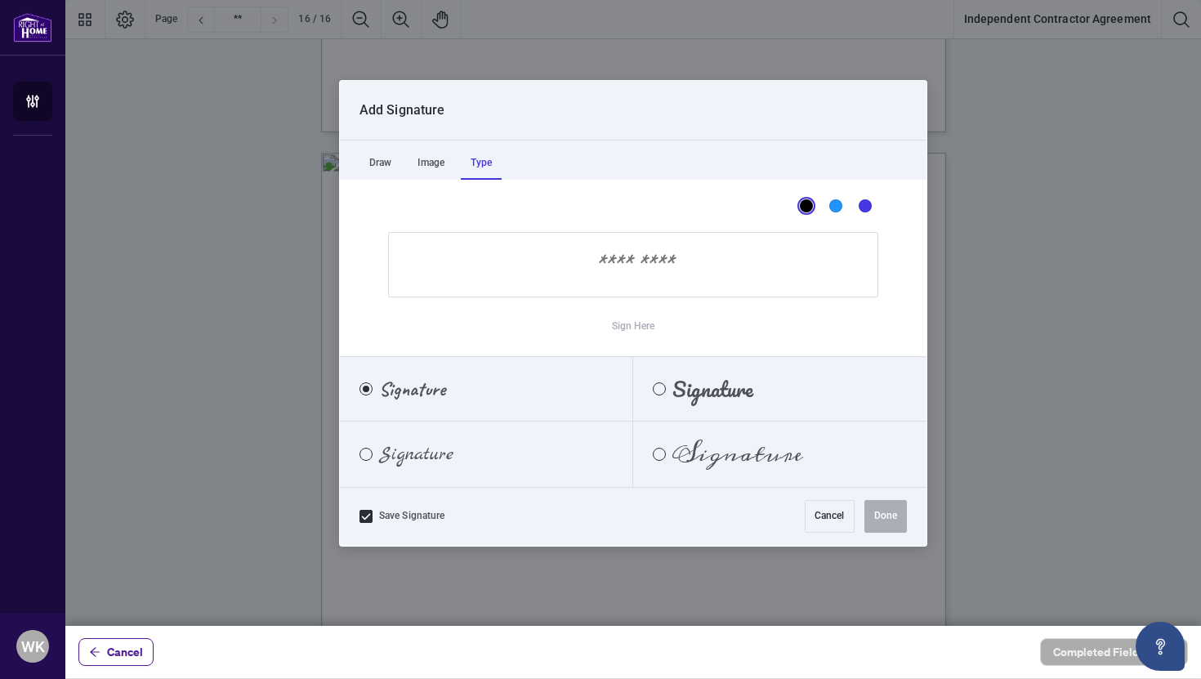
click at [610, 267] on input "Sign Here" at bounding box center [633, 264] width 490 height 65
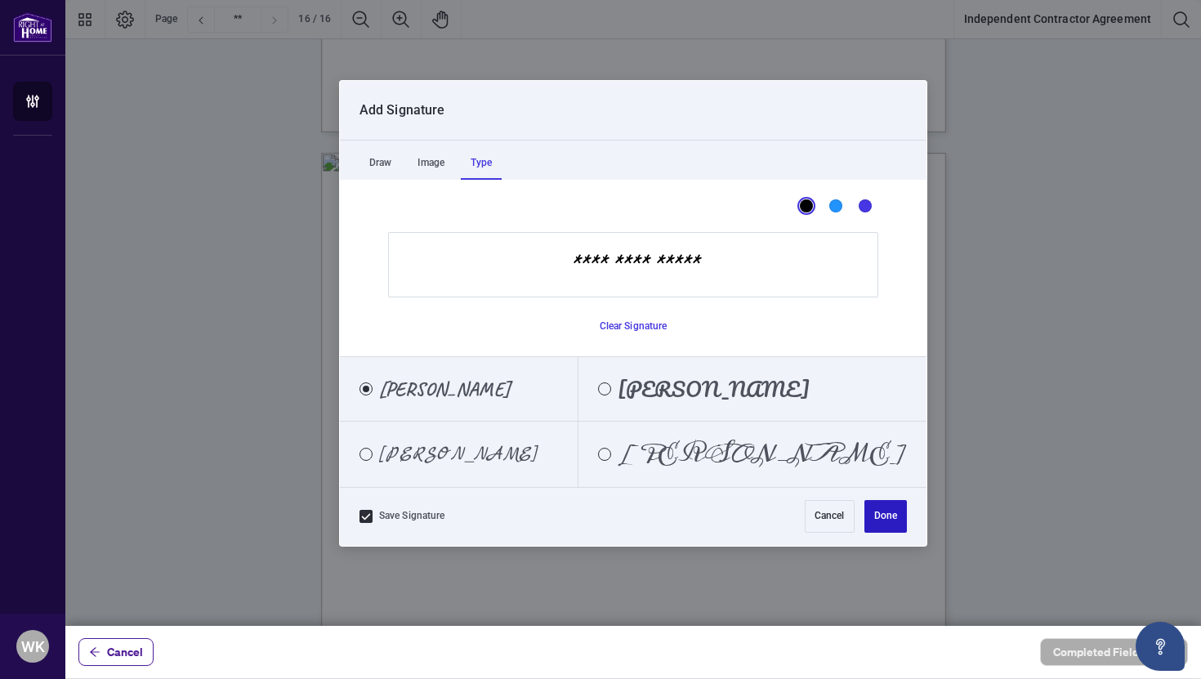
type input "**********"
click at [892, 515] on button "Done" at bounding box center [885, 516] width 42 height 33
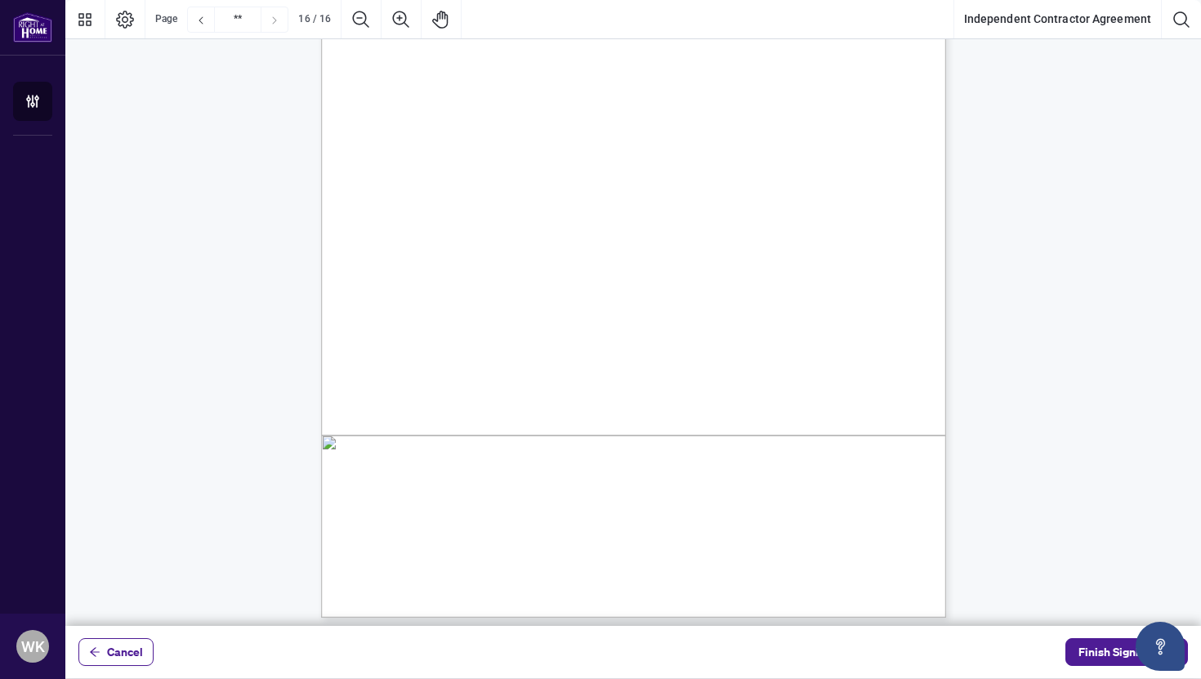
scroll to position [12691, 0]
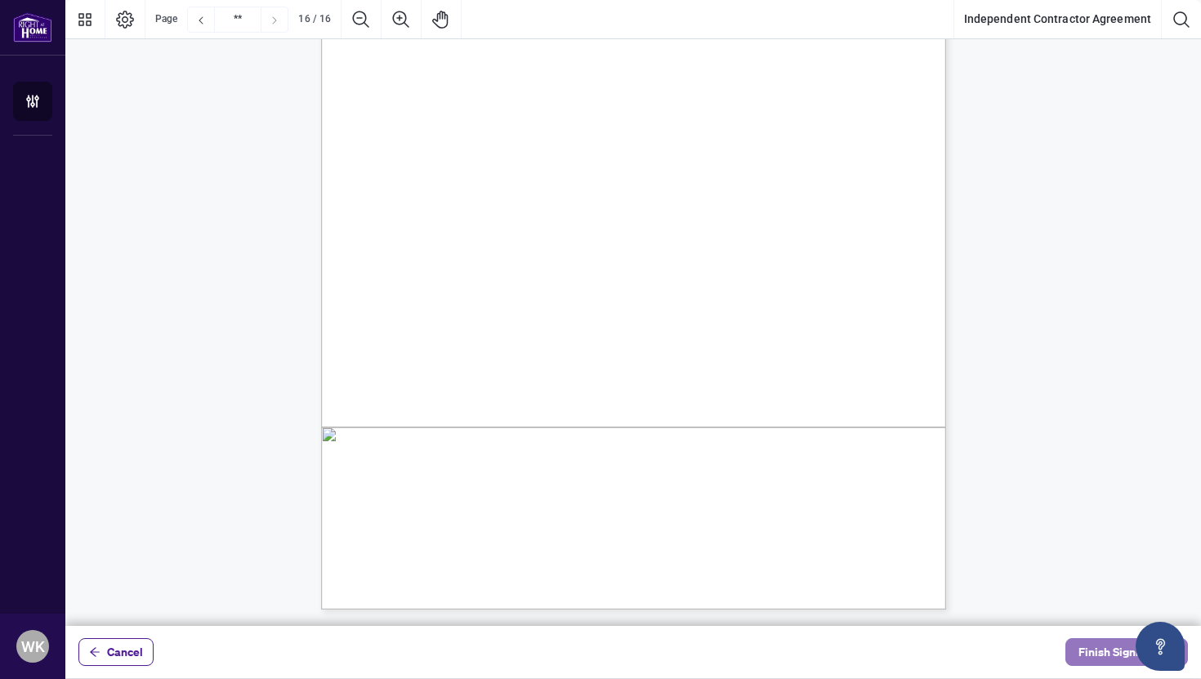
click at [1102, 648] on span "Finish Signing" at bounding box center [1115, 652] width 74 height 26
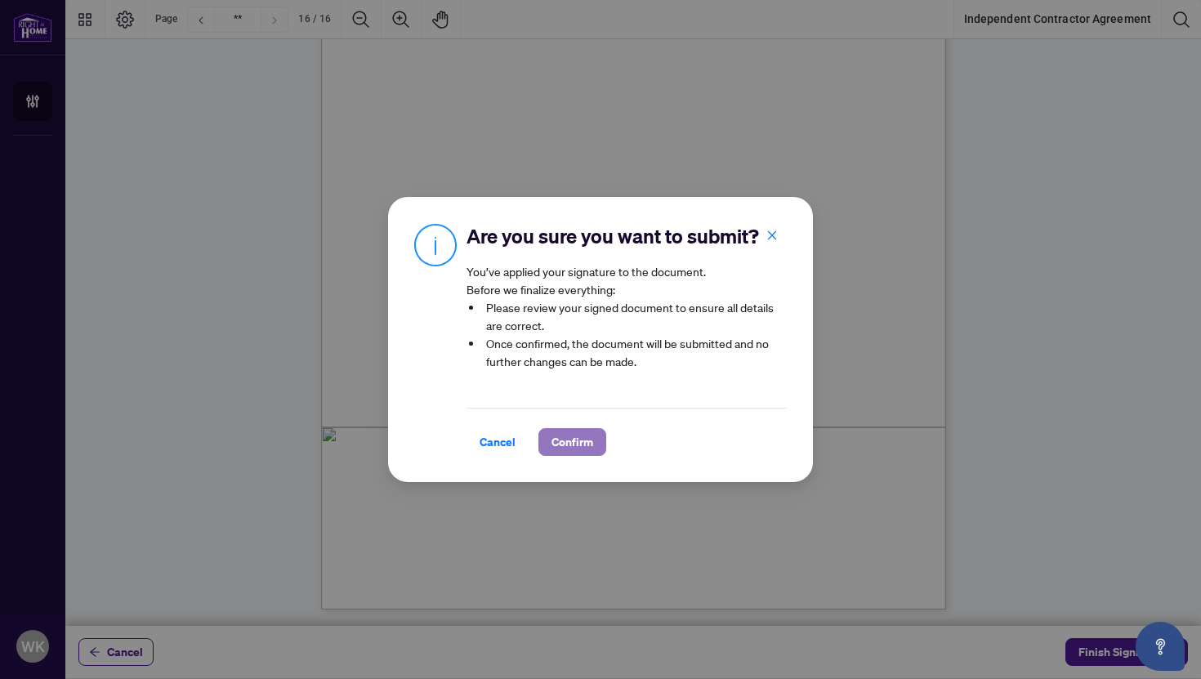
click at [555, 439] on span "Confirm" at bounding box center [572, 442] width 42 height 26
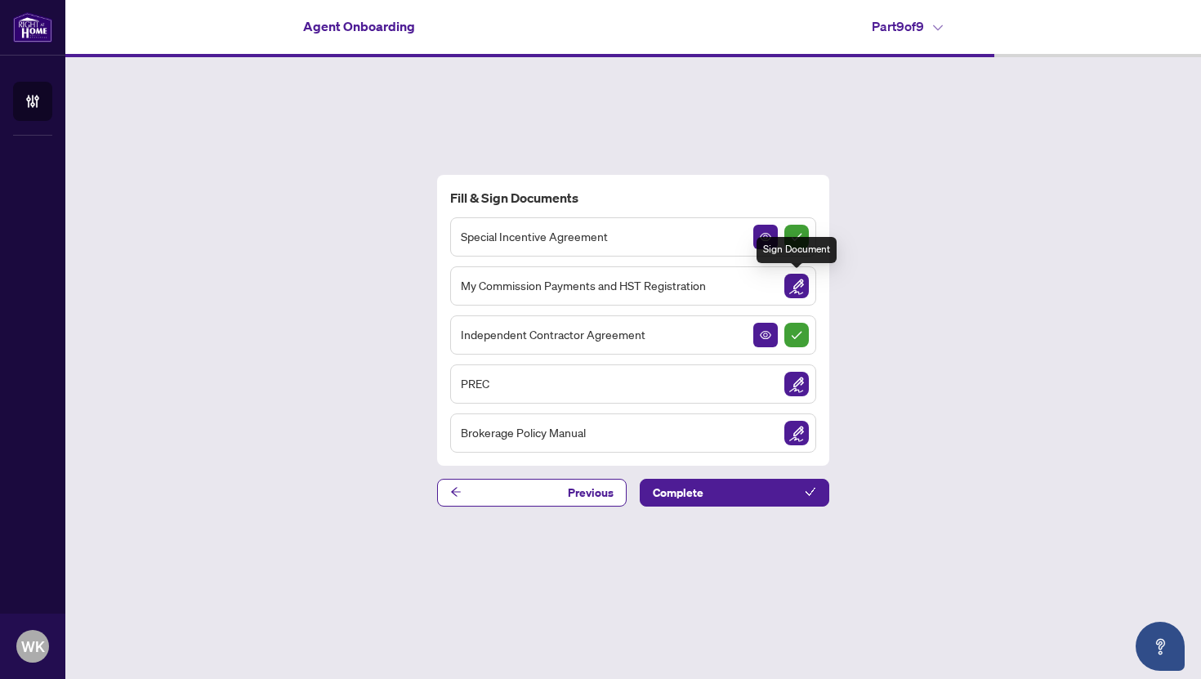
click at [790, 288] on img "Sign Document" at bounding box center [796, 286] width 25 height 25
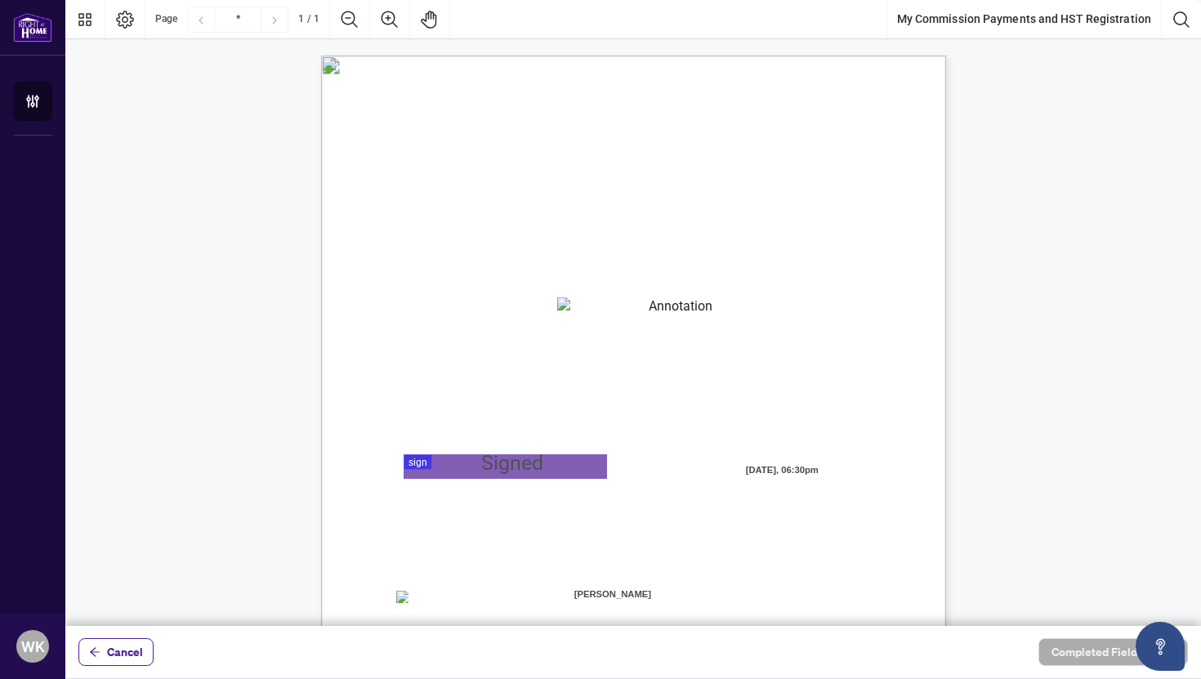
click at [683, 310] on textarea "01K2N82W0617PR3KA8X9DYAB9F" at bounding box center [674, 309] width 234 height 25
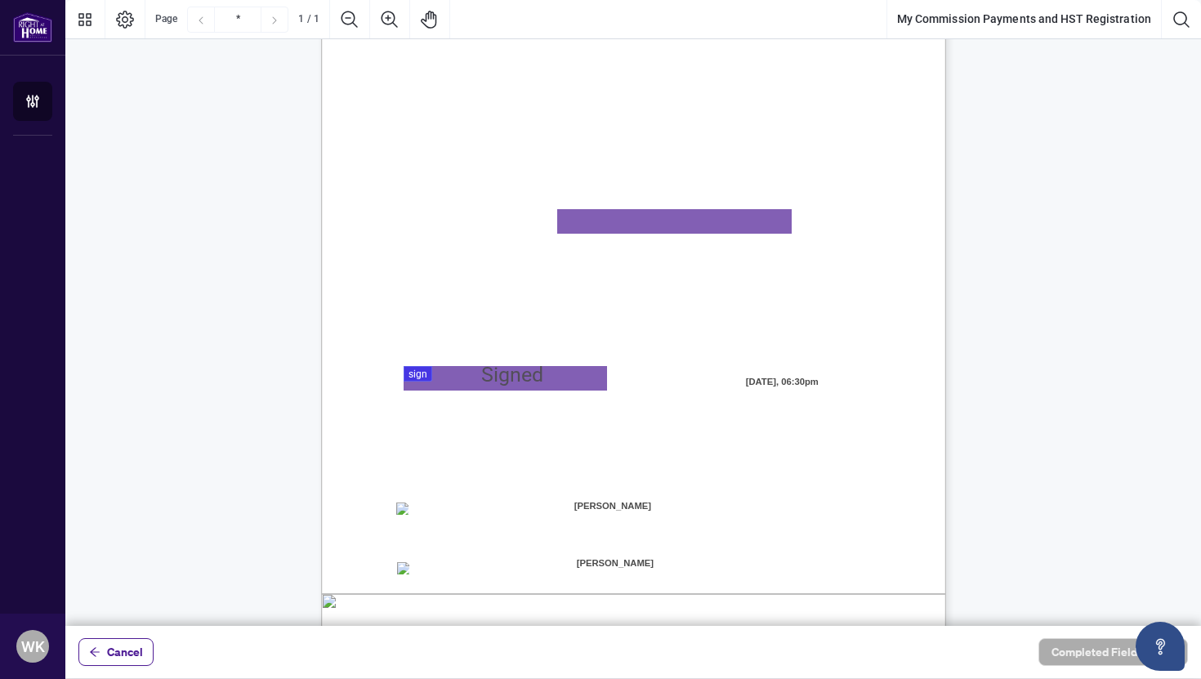
scroll to position [96, 0]
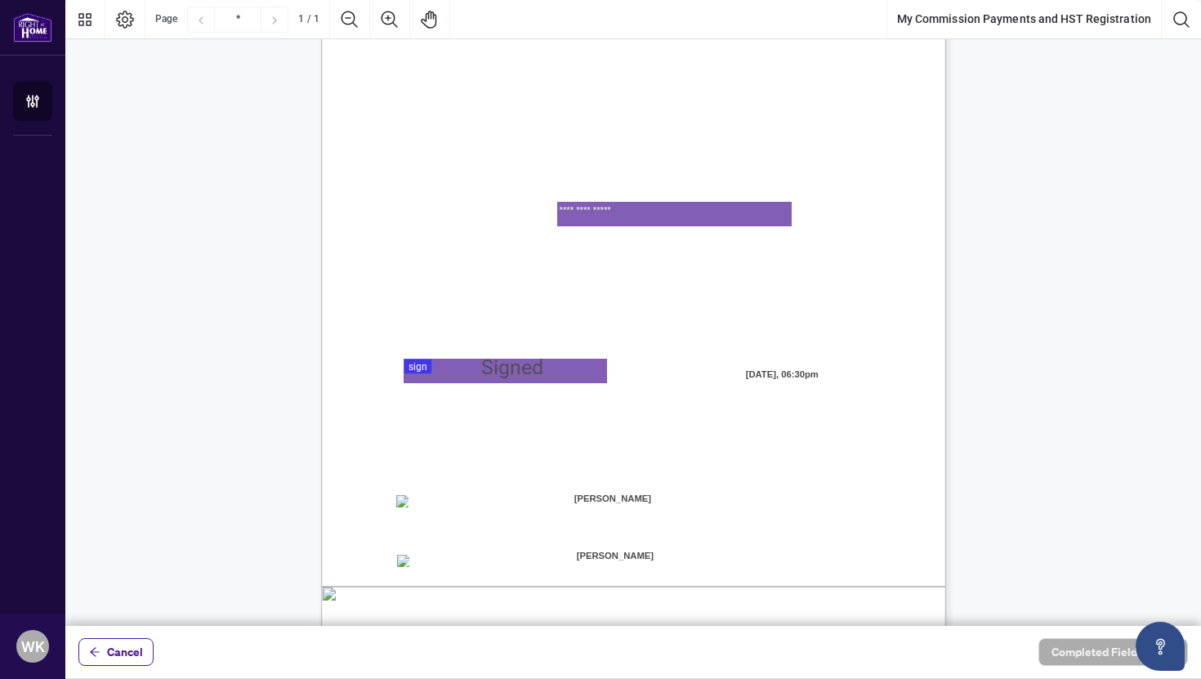
type textarea "**********"
click at [511, 368] on div at bounding box center [632, 313] width 1135 height 626
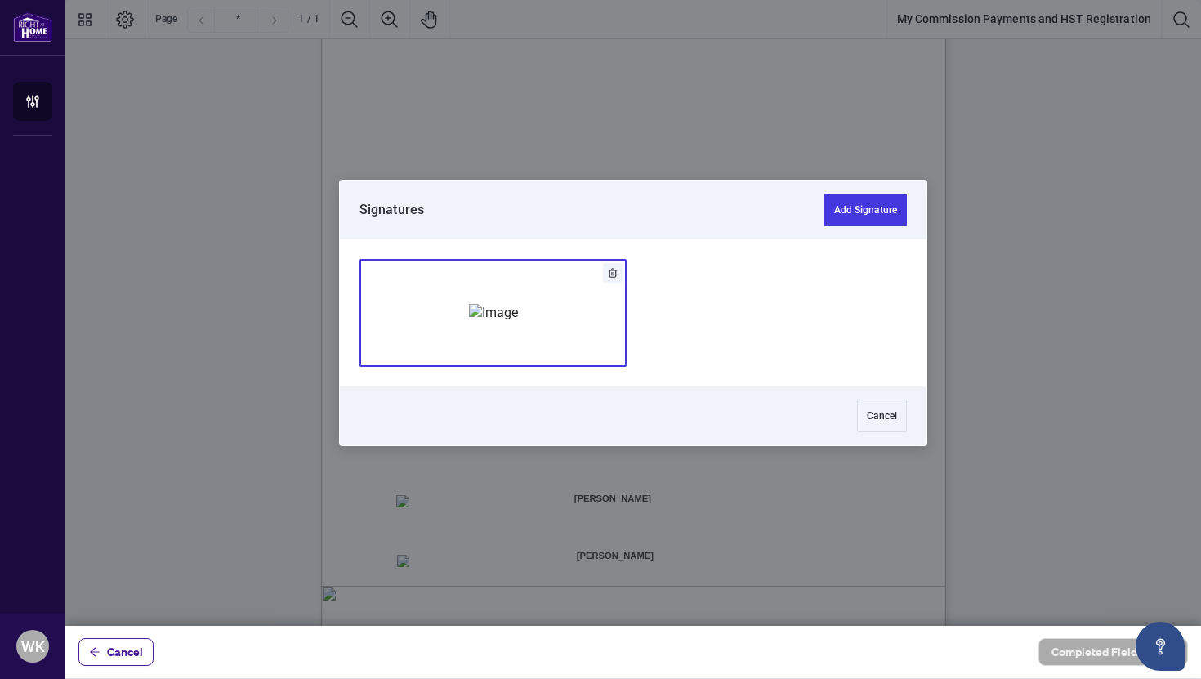
click at [494, 293] on div "Add Signature" at bounding box center [493, 312] width 49 height 163
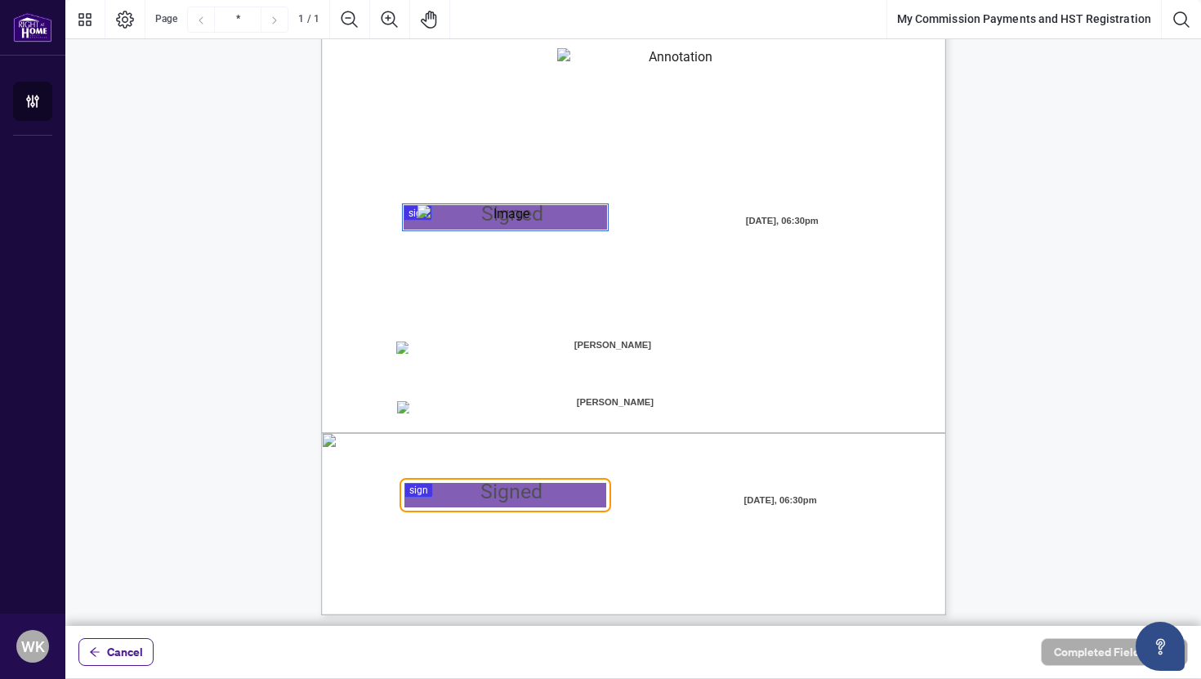
scroll to position [255, 0]
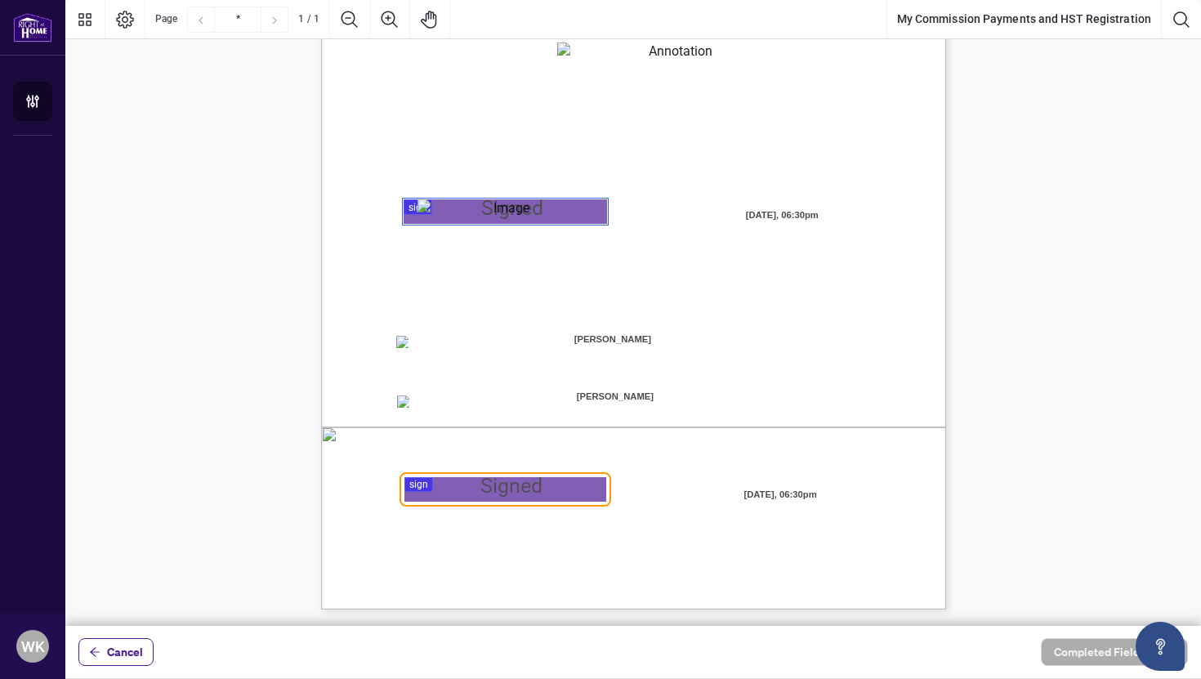
click at [416, 486] on div at bounding box center [632, 313] width 1135 height 626
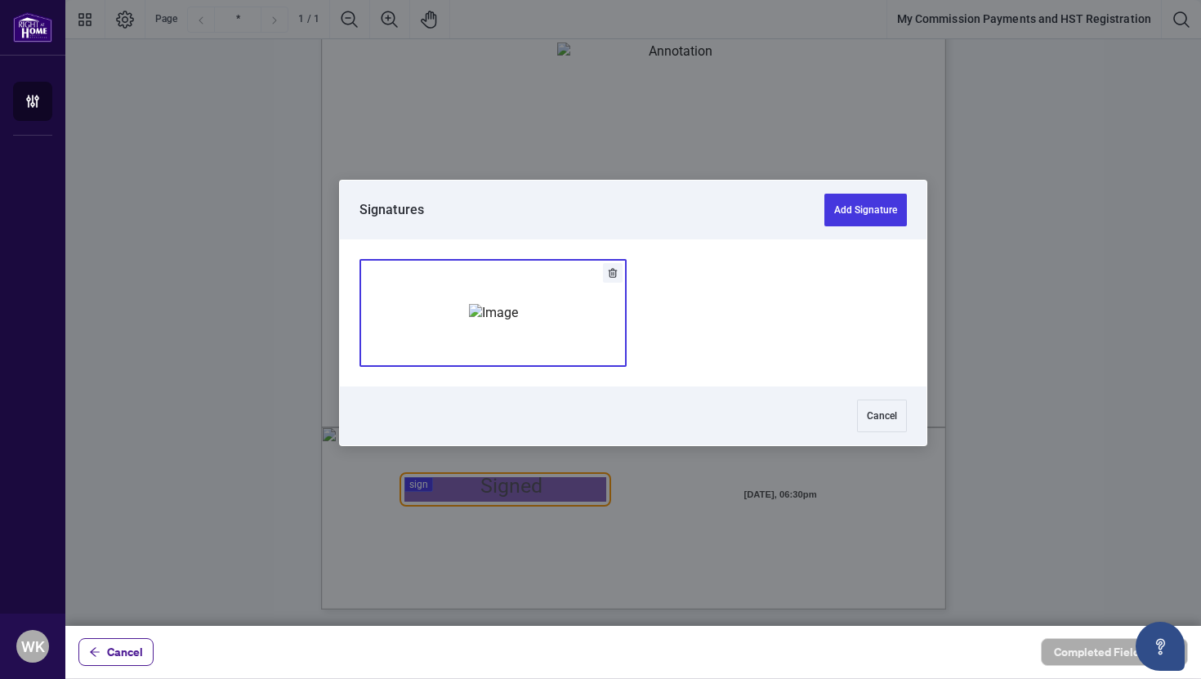
click at [469, 341] on div "Add Signature" at bounding box center [493, 312] width 49 height 163
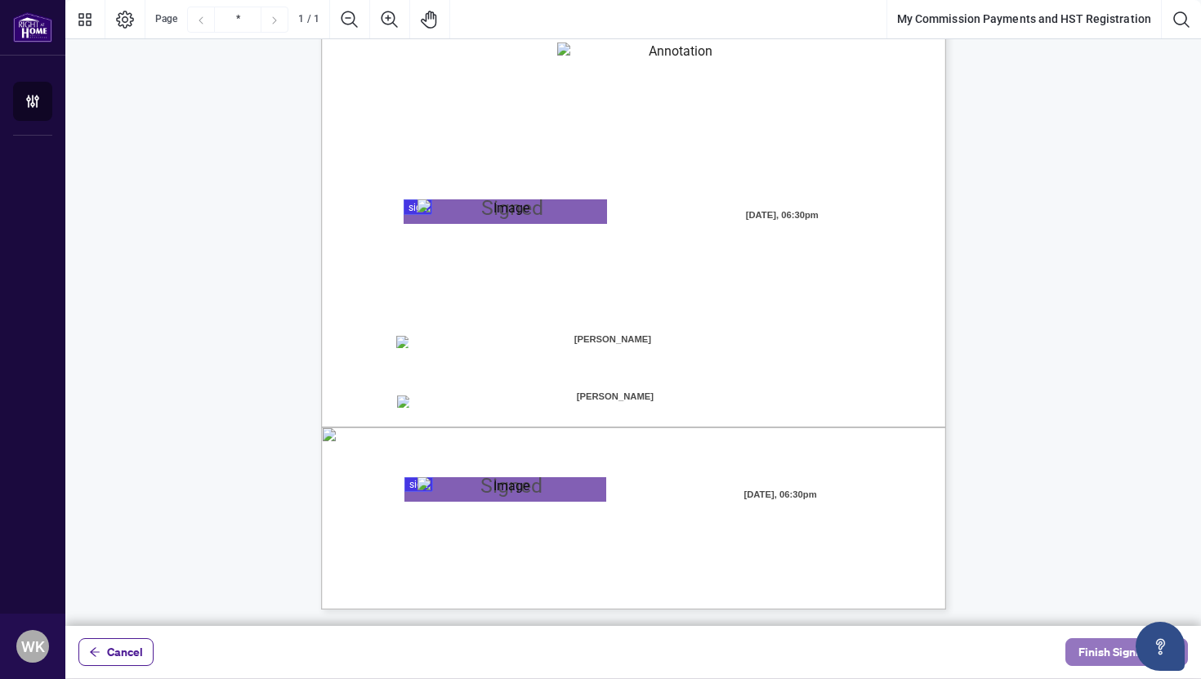
click at [1075, 653] on button "Finish Signing" at bounding box center [1126, 652] width 123 height 28
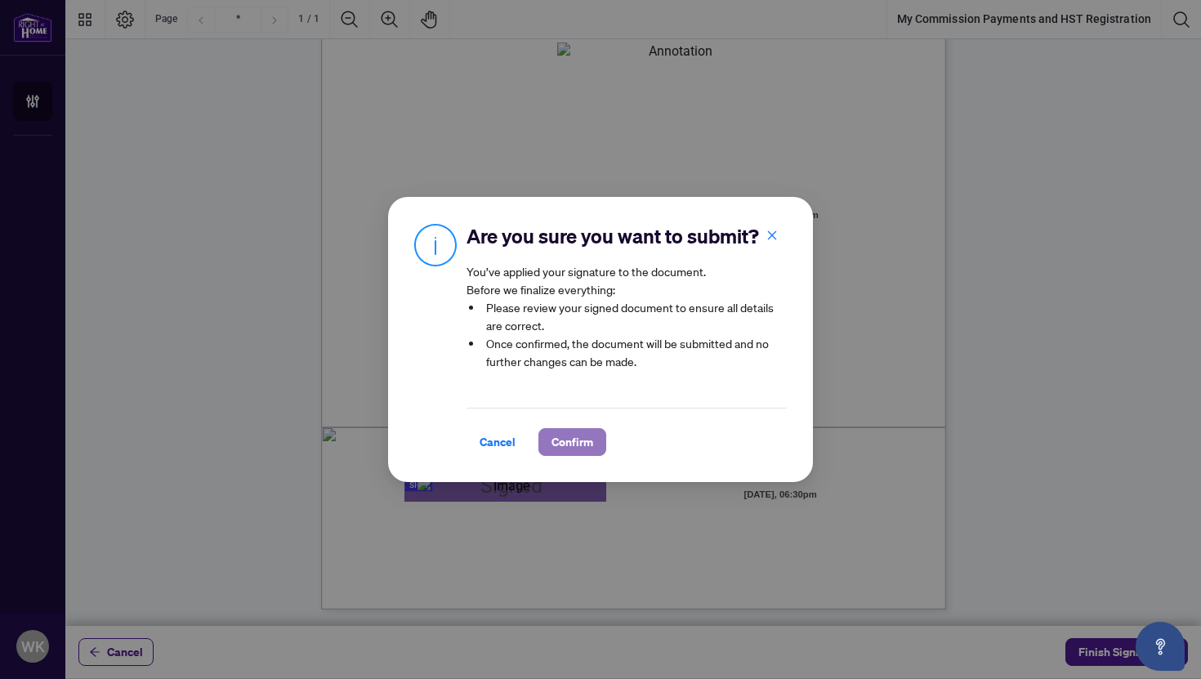
click at [583, 440] on span "Confirm" at bounding box center [572, 442] width 42 height 26
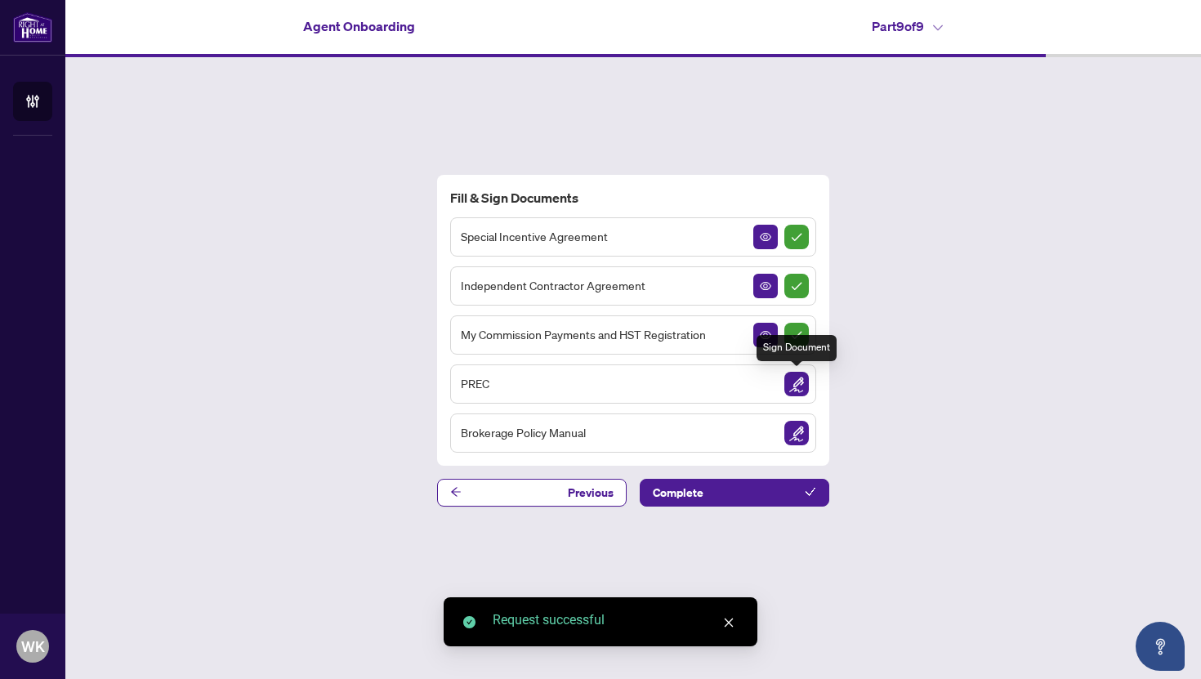
click at [802, 386] on img "Sign Document" at bounding box center [796, 384] width 25 height 25
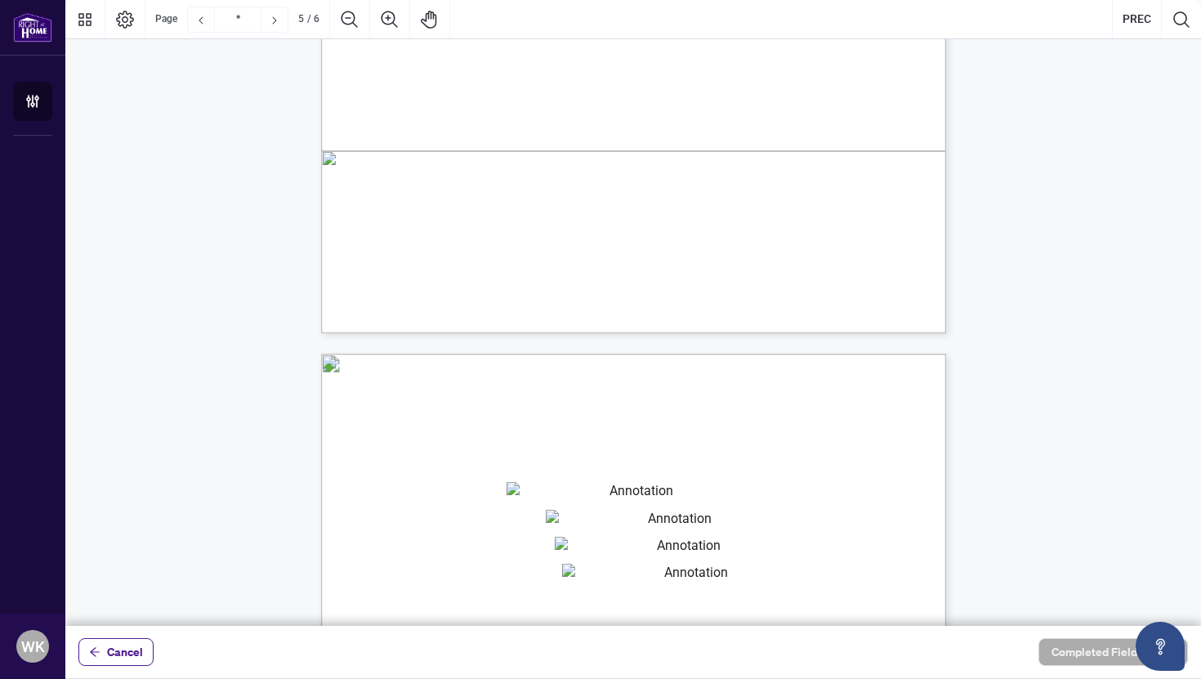
type input "*"
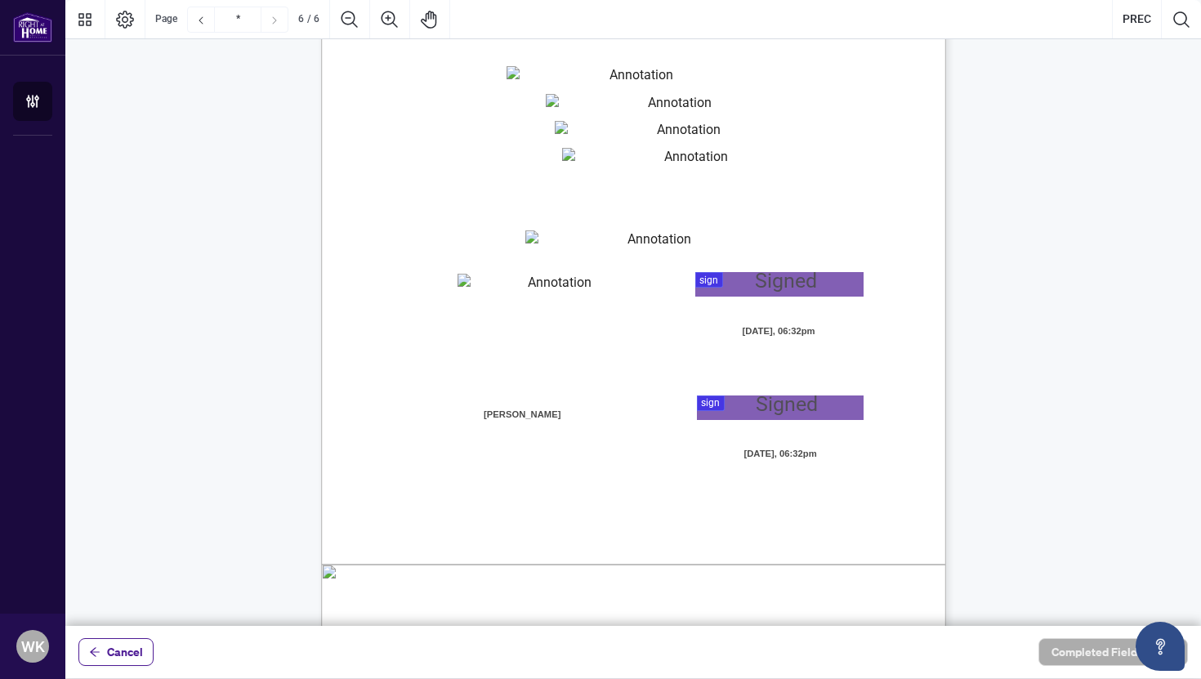
scroll to position [4209, 0]
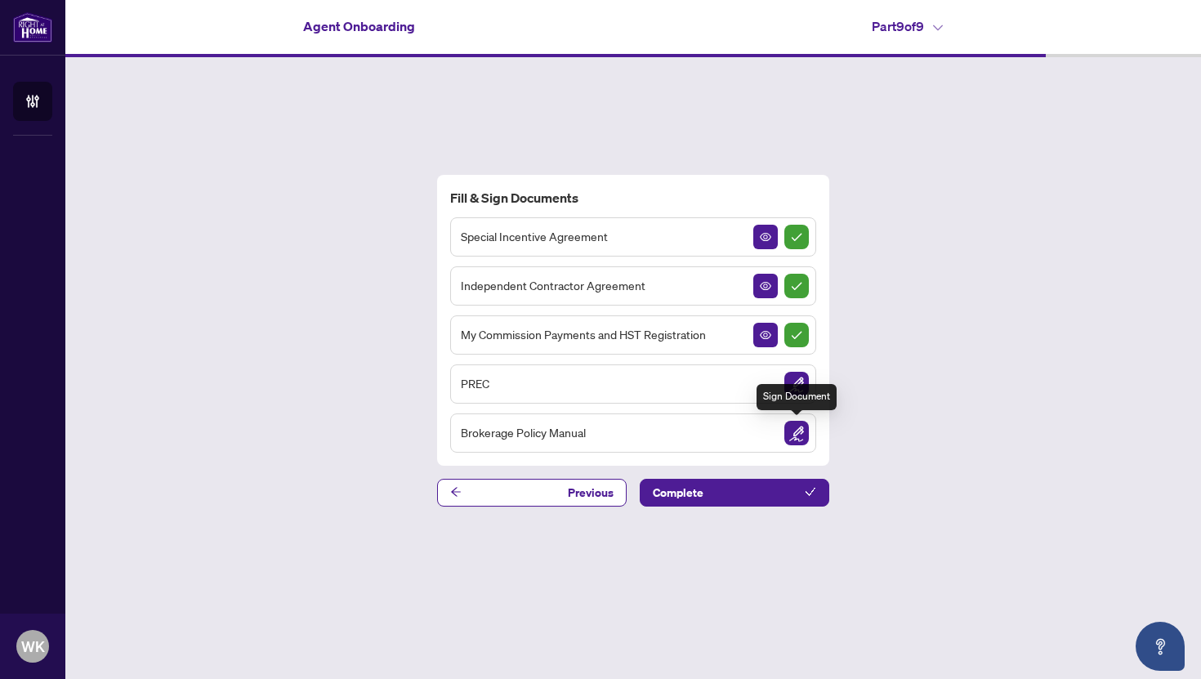
click at [800, 433] on img "Sign Document" at bounding box center [796, 433] width 25 height 25
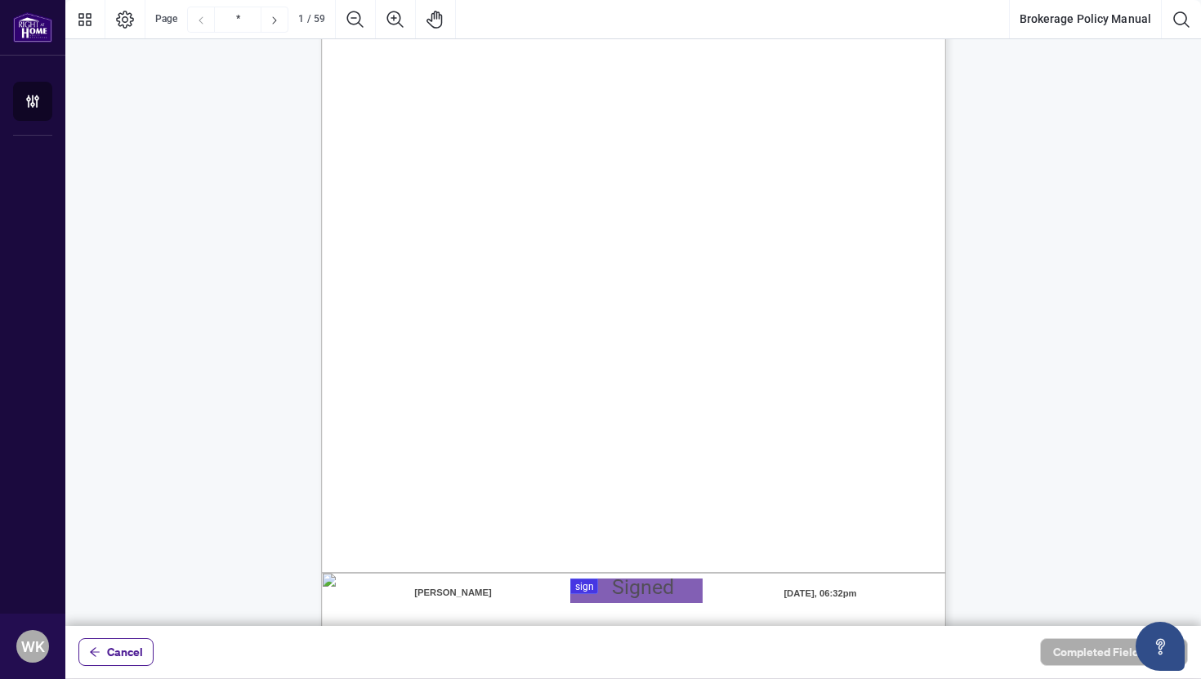
scroll to position [135, 0]
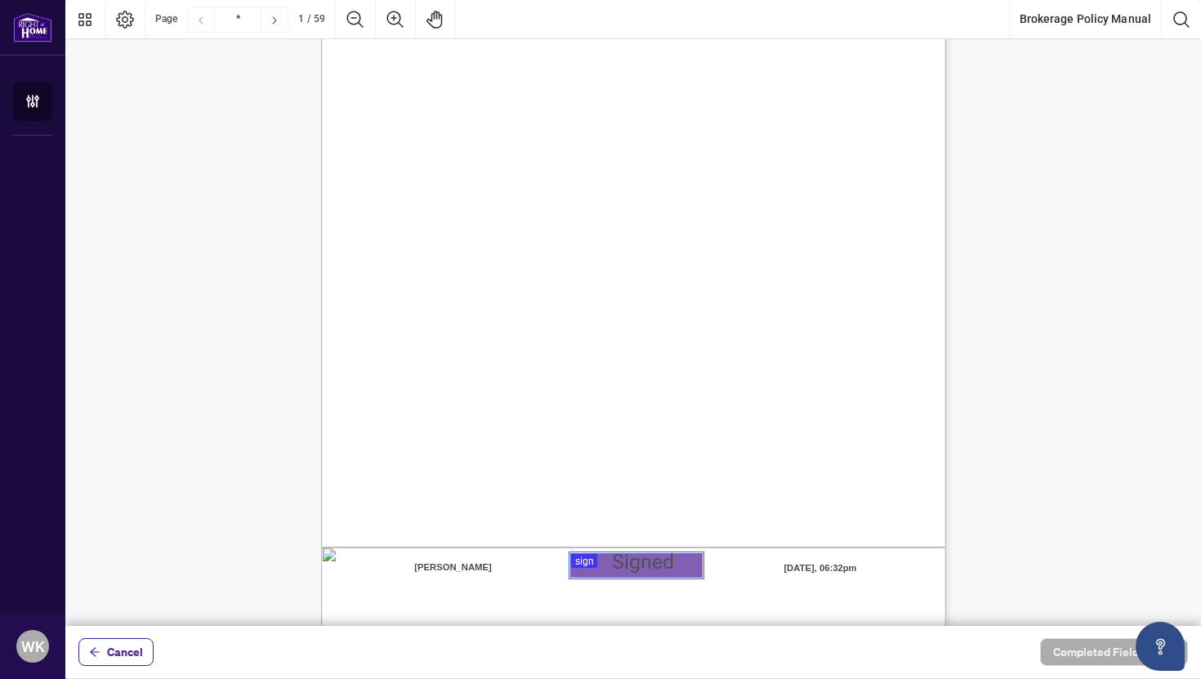
click at [590, 568] on div at bounding box center [632, 313] width 1135 height 626
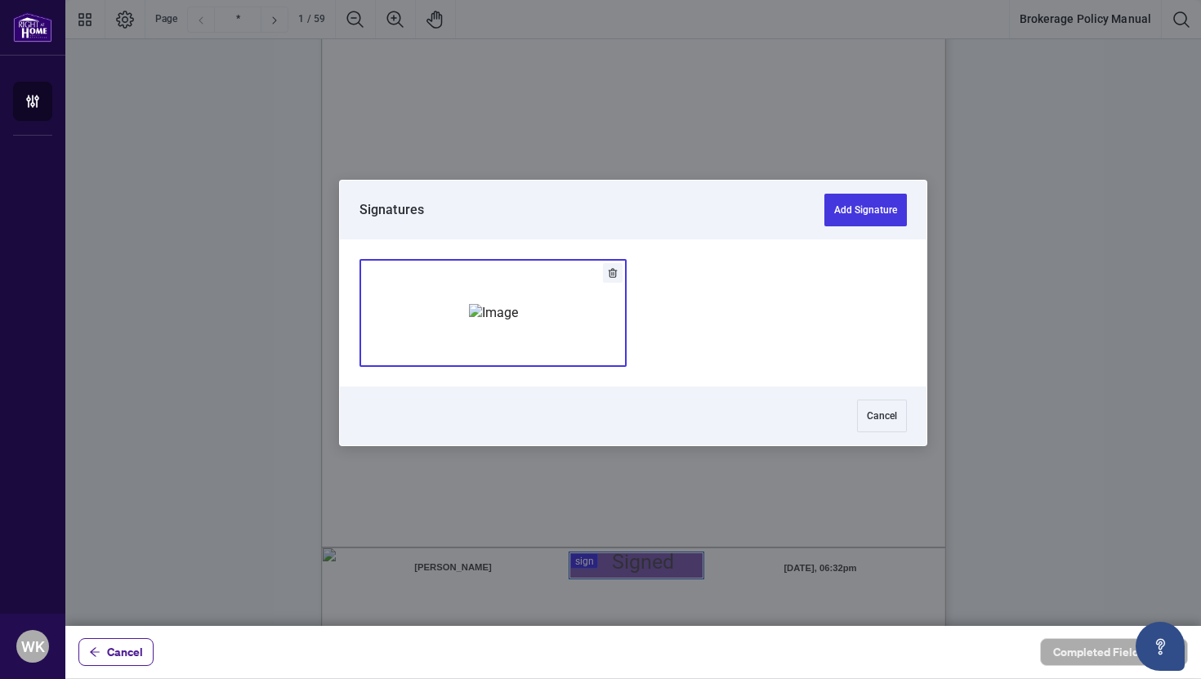
click at [502, 337] on div "Add Signature" at bounding box center [493, 312] width 49 height 163
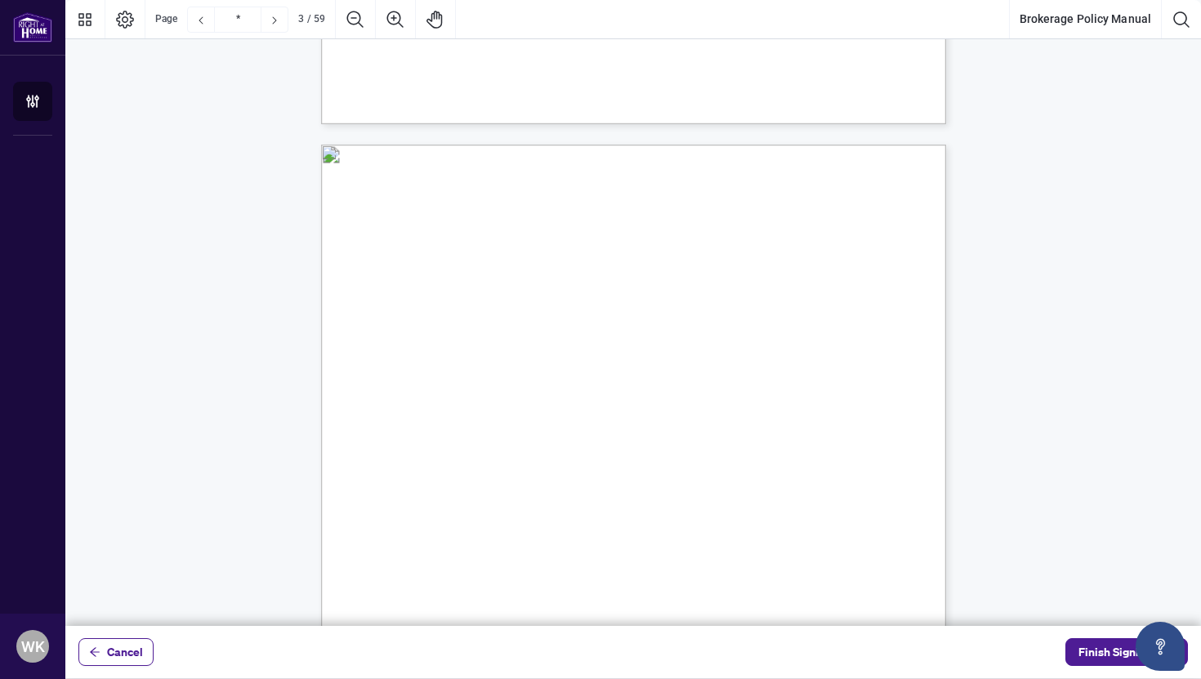
scroll to position [1571, 0]
click at [78, 16] on icon "Thumbnails" at bounding box center [84, 19] width 13 height 13
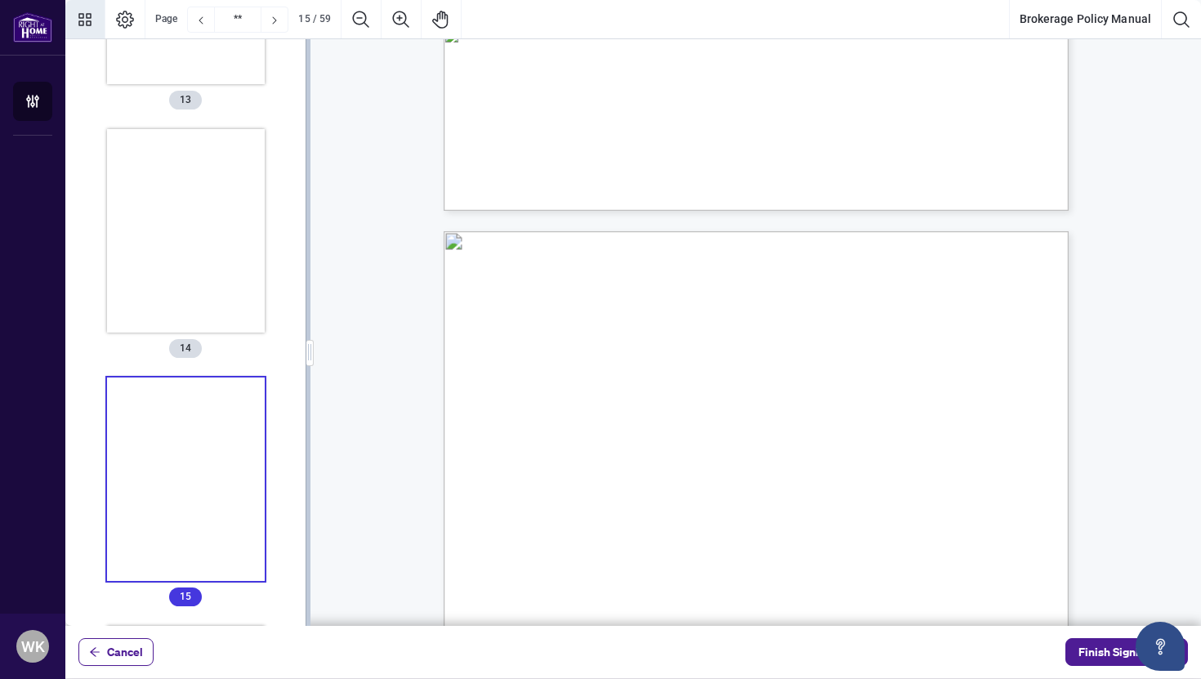
scroll to position [3288, 0]
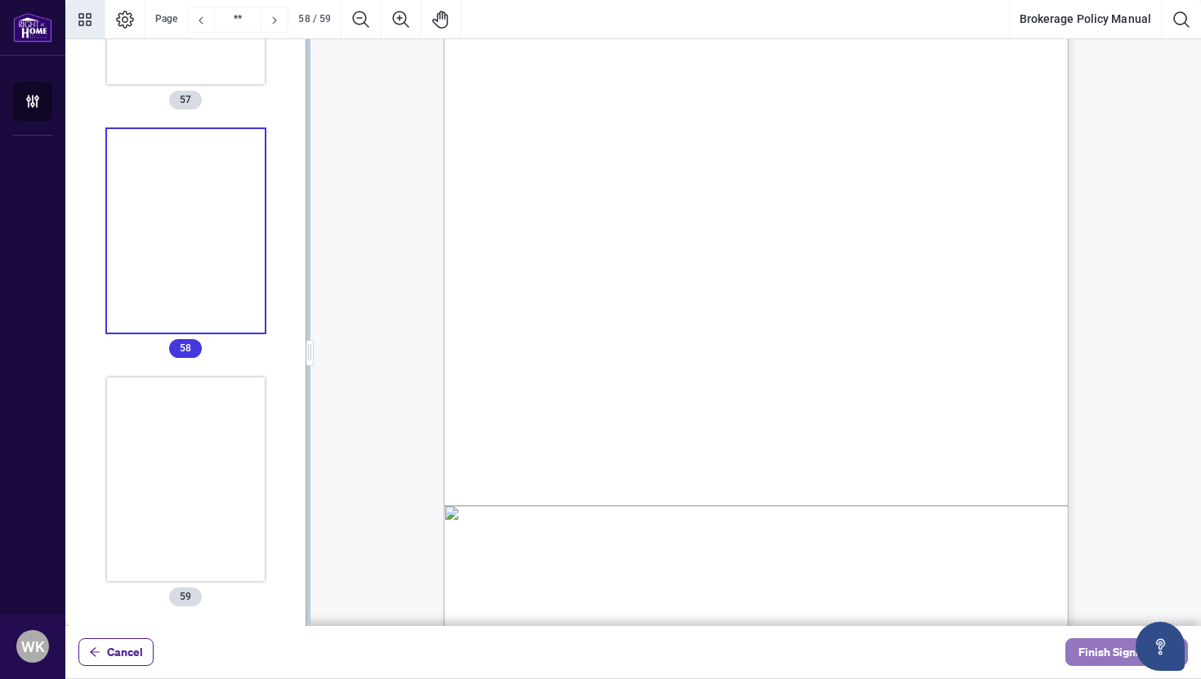
click at [1108, 657] on span "Finish Signing" at bounding box center [1115, 652] width 74 height 26
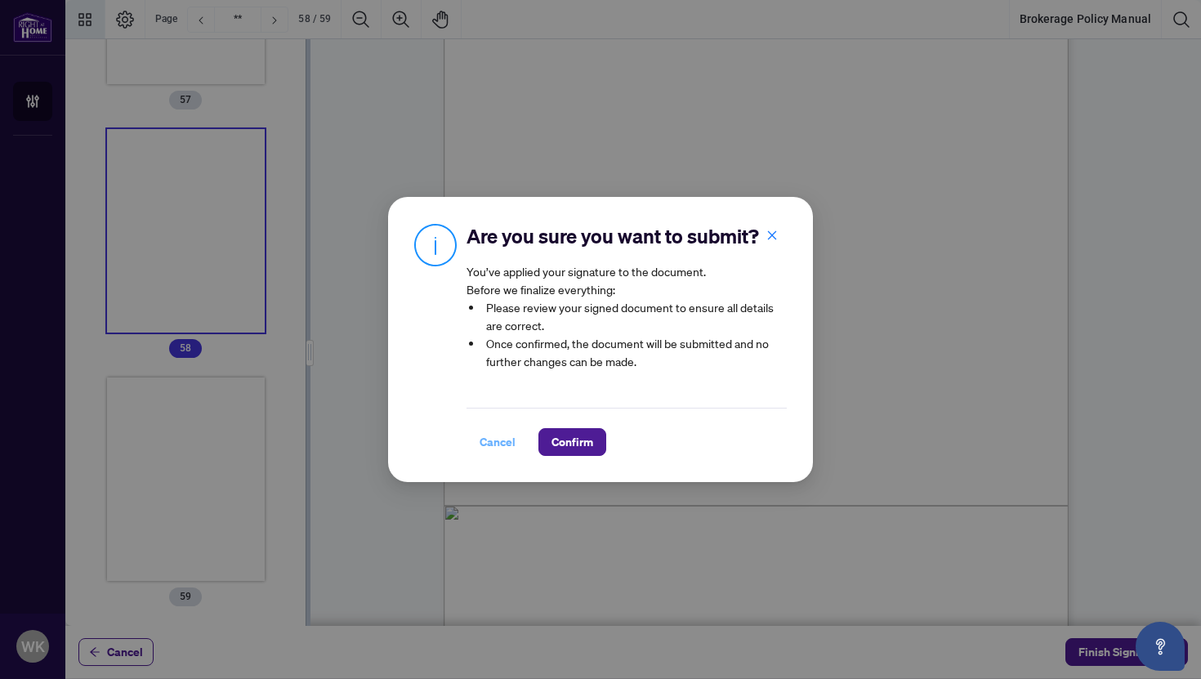
click at [493, 447] on span "Cancel" at bounding box center [497, 442] width 36 height 26
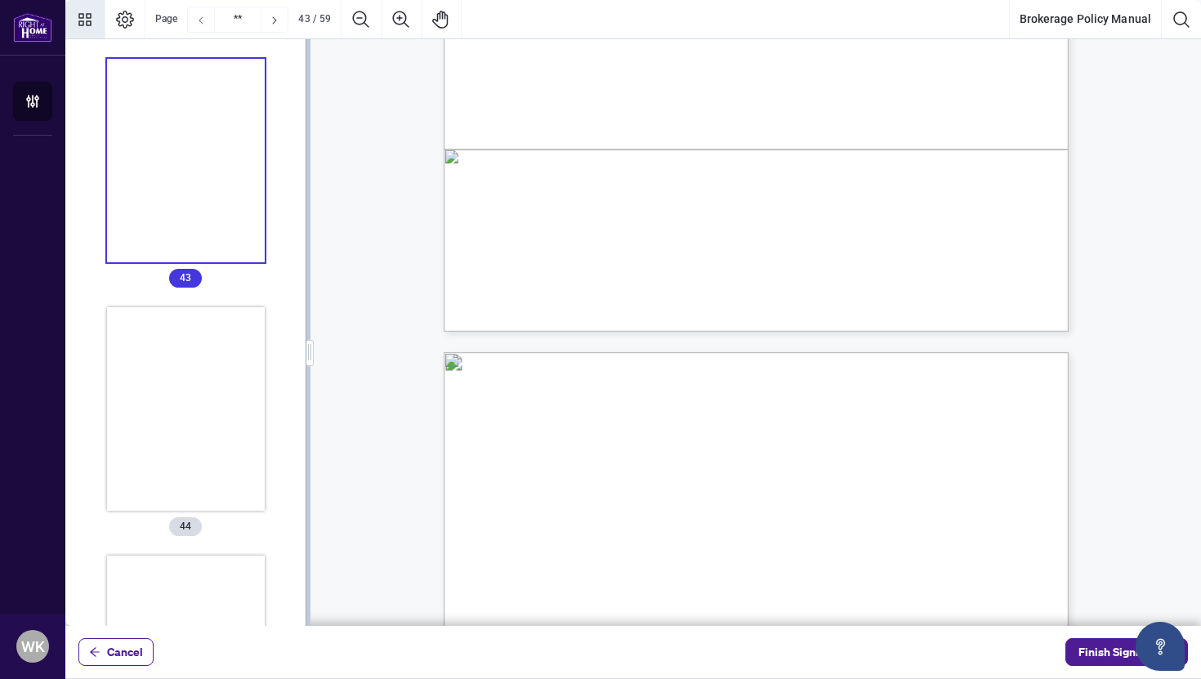
click at [201, 25] on icon "Previous Page" at bounding box center [200, 20] width 13 height 13
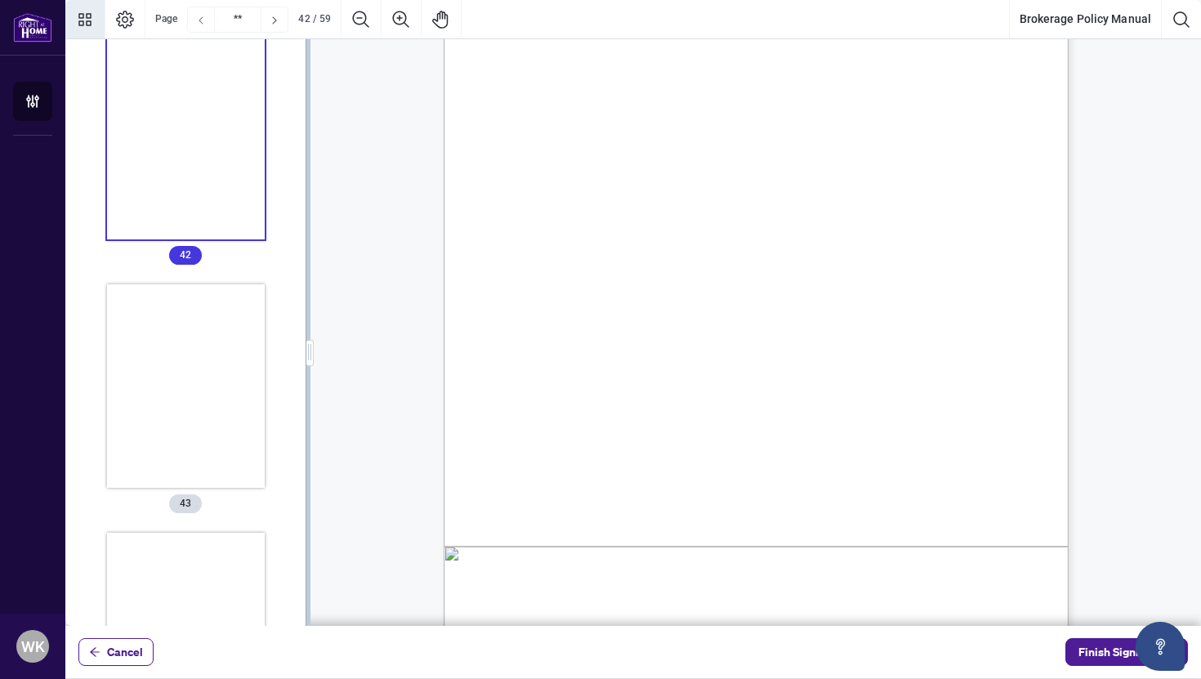
click at [201, 25] on icon "Previous Page" at bounding box center [200, 20] width 13 height 13
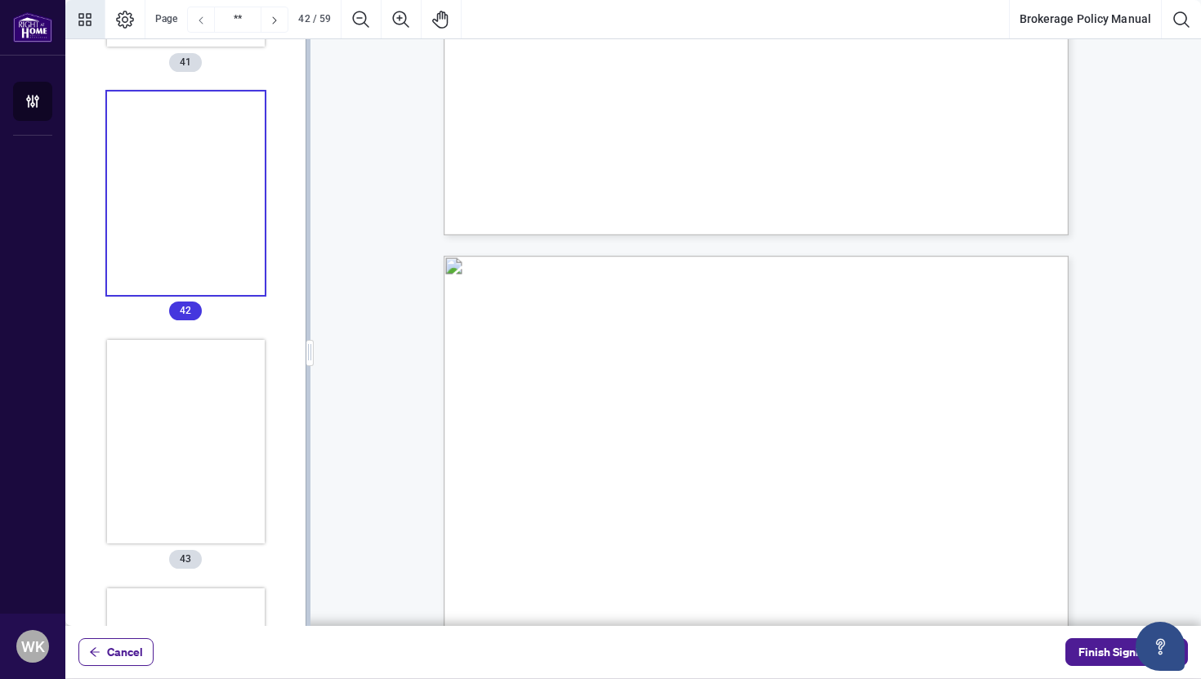
click at [201, 25] on icon "Previous Page" at bounding box center [200, 20] width 13 height 13
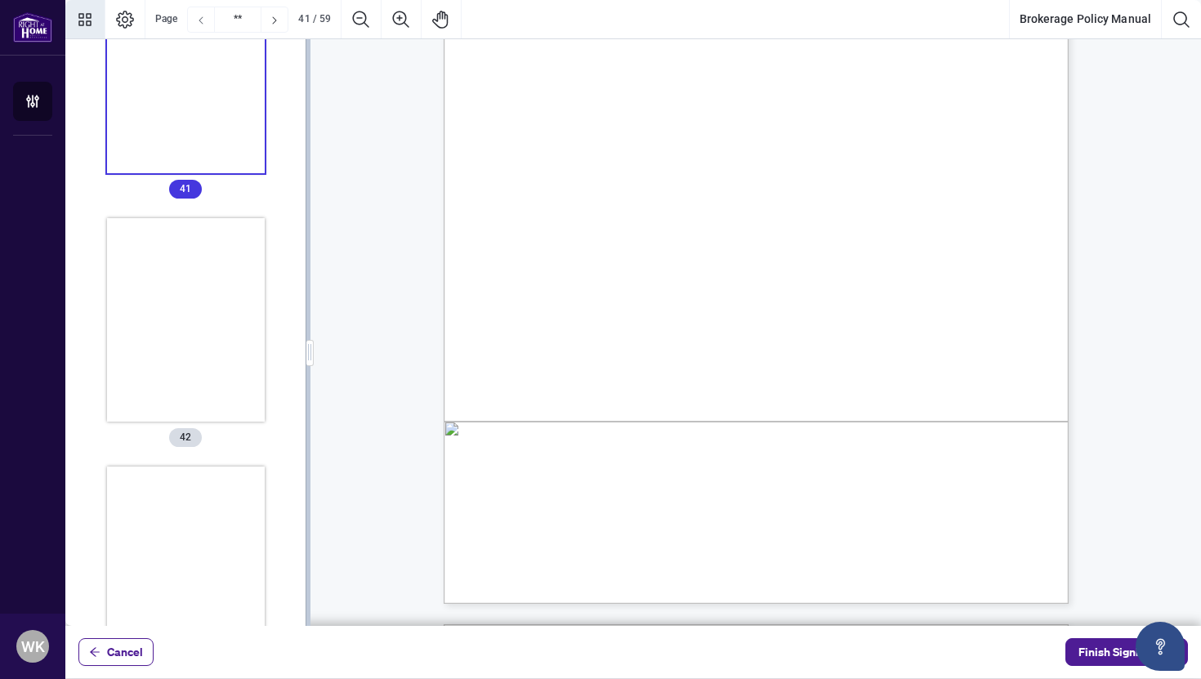
click at [201, 25] on icon "Previous Page" at bounding box center [200, 20] width 13 height 13
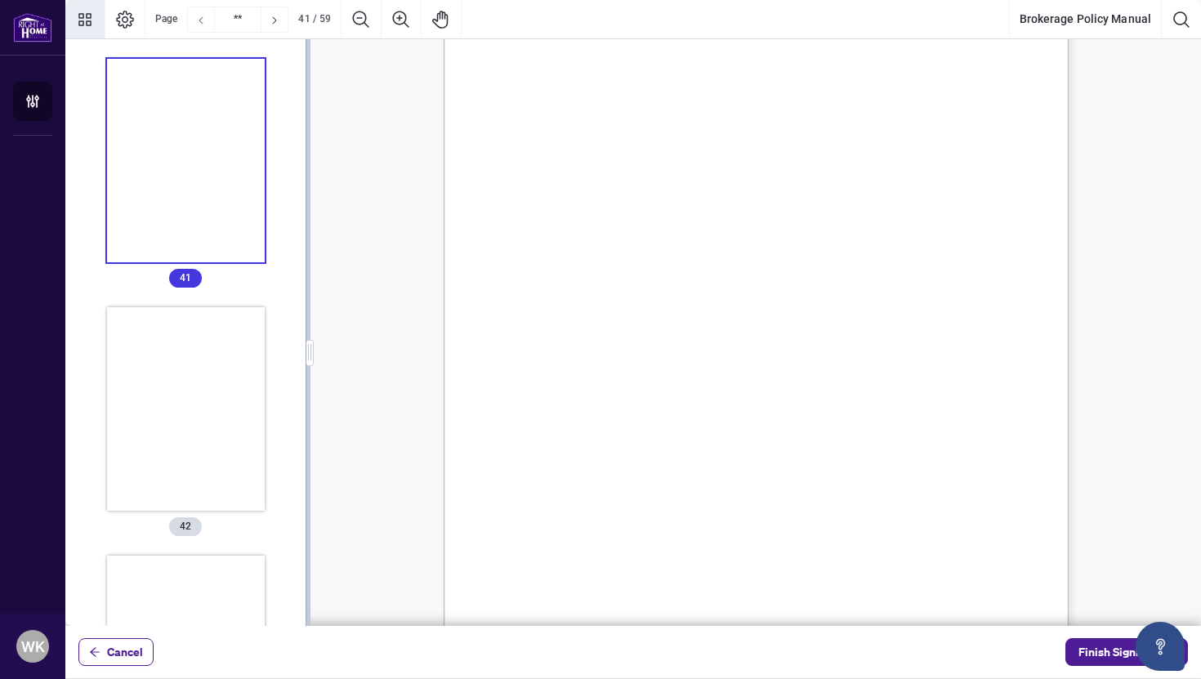
click at [201, 25] on icon "Previous Page" at bounding box center [200, 20] width 13 height 13
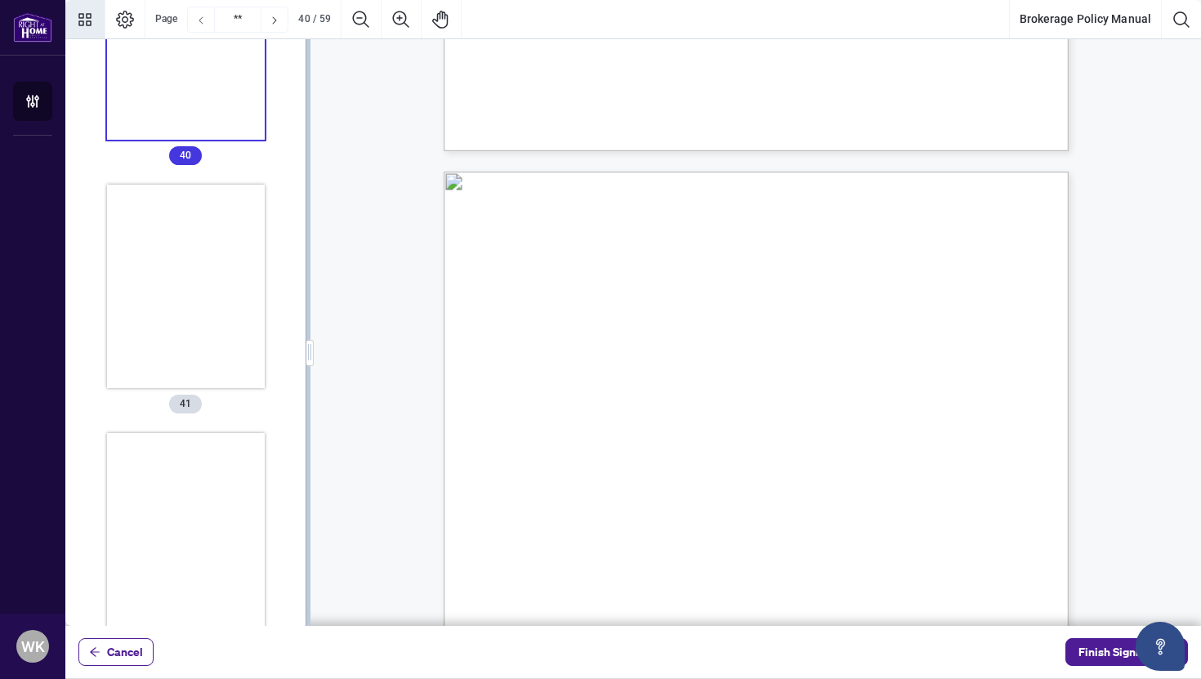
click at [201, 25] on icon "Previous Page" at bounding box center [200, 20] width 13 height 13
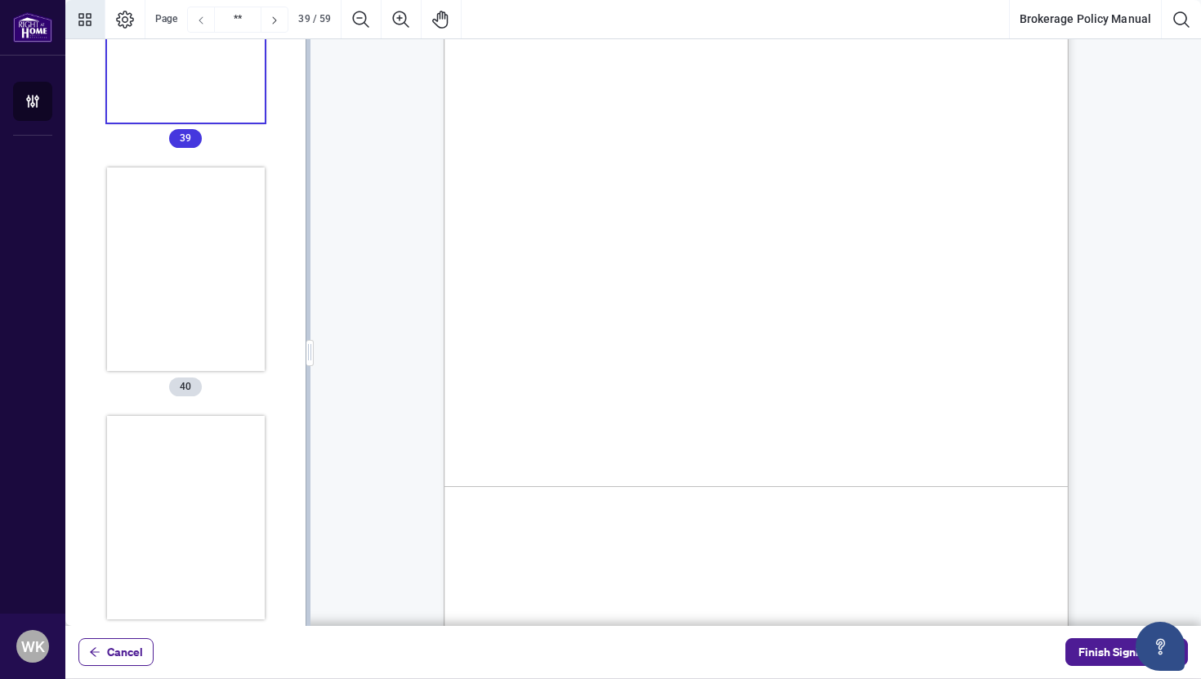
click at [201, 25] on icon "Previous Page" at bounding box center [200, 20] width 13 height 13
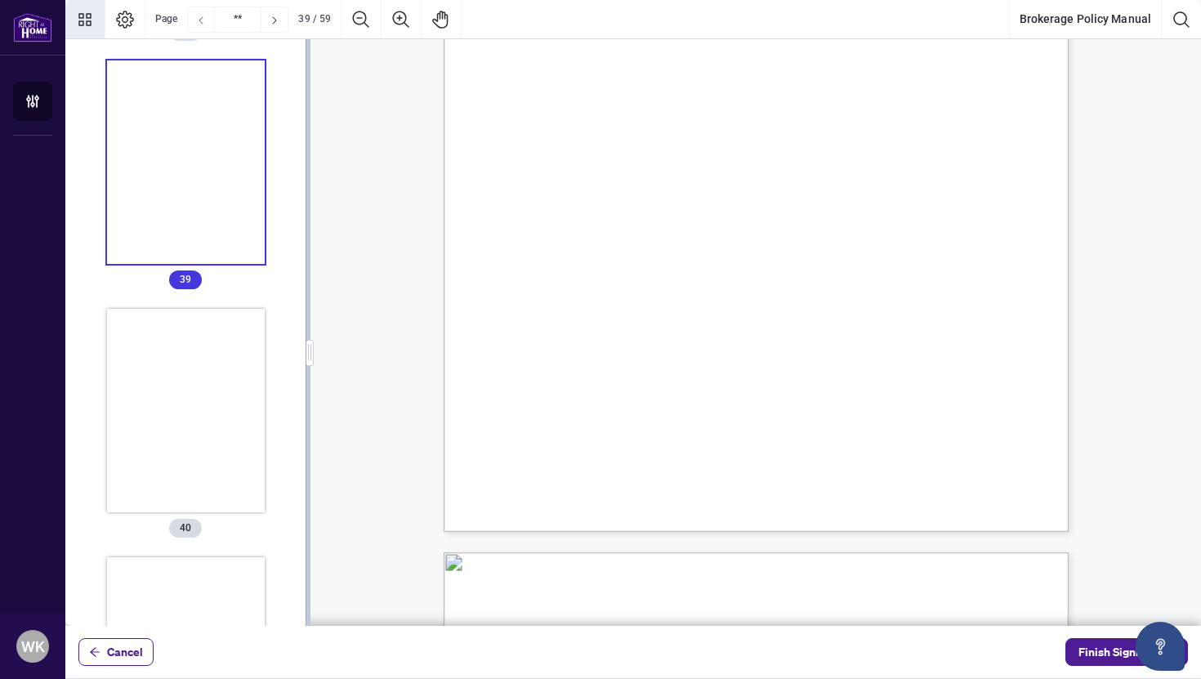
click at [201, 25] on icon "Previous Page" at bounding box center [200, 20] width 13 height 13
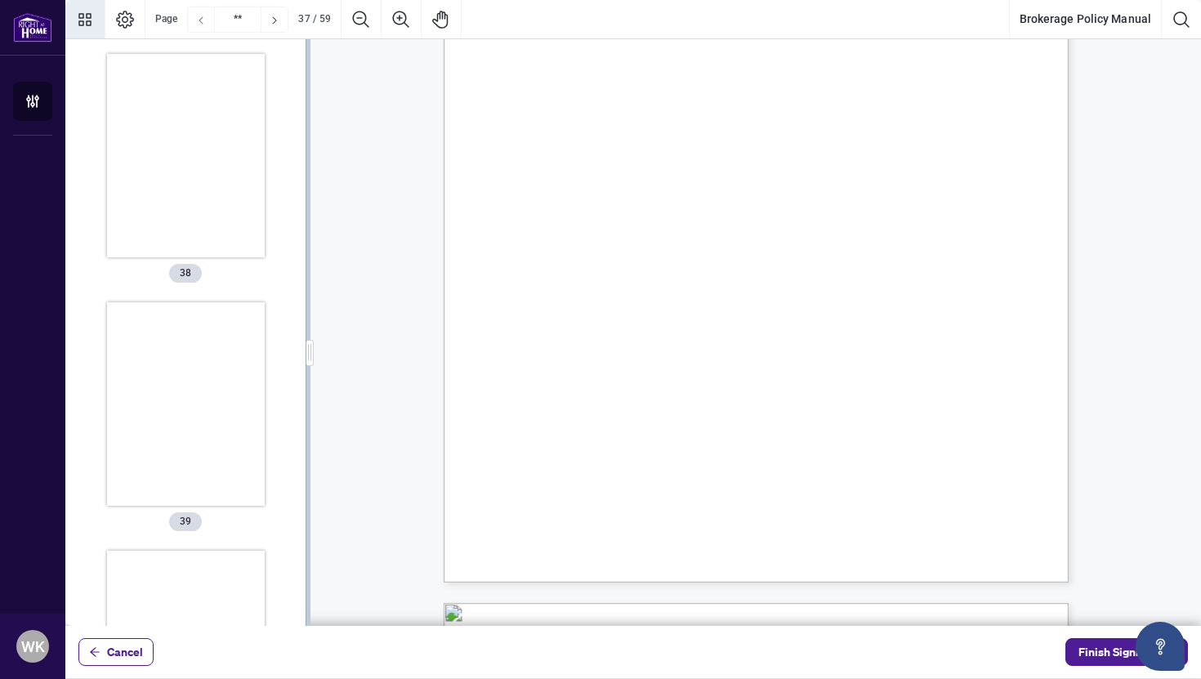
click at [201, 25] on icon "Previous Page" at bounding box center [200, 20] width 13 height 13
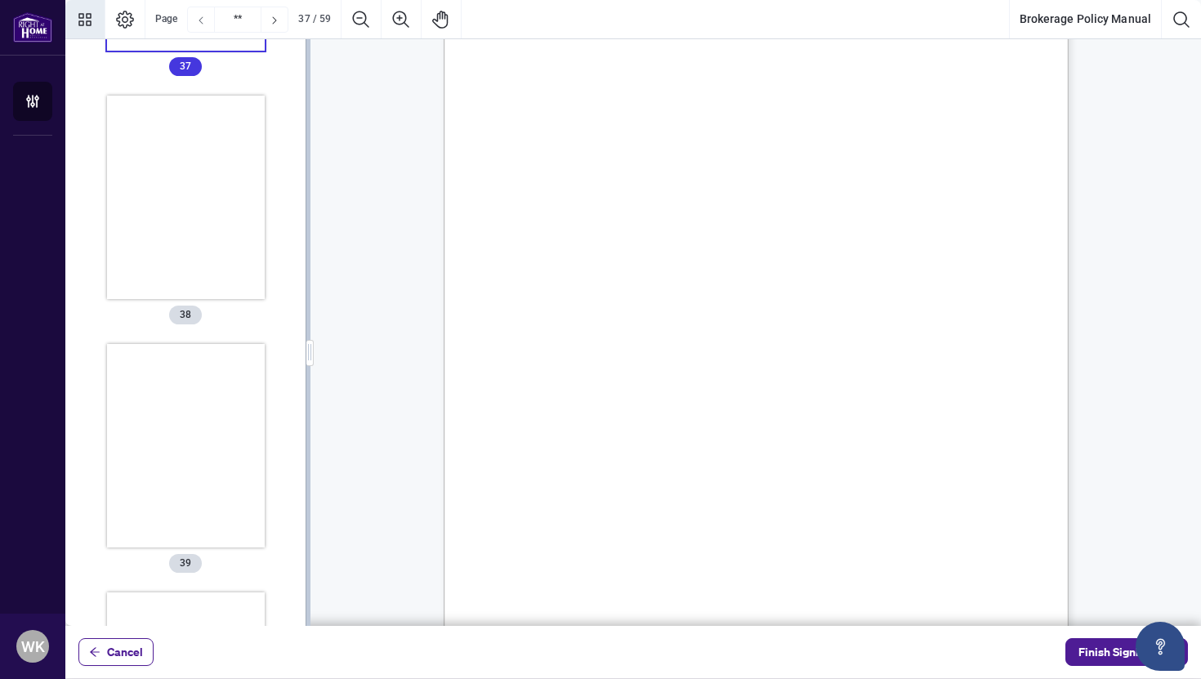
click at [201, 25] on icon "Previous Page" at bounding box center [200, 20] width 13 height 13
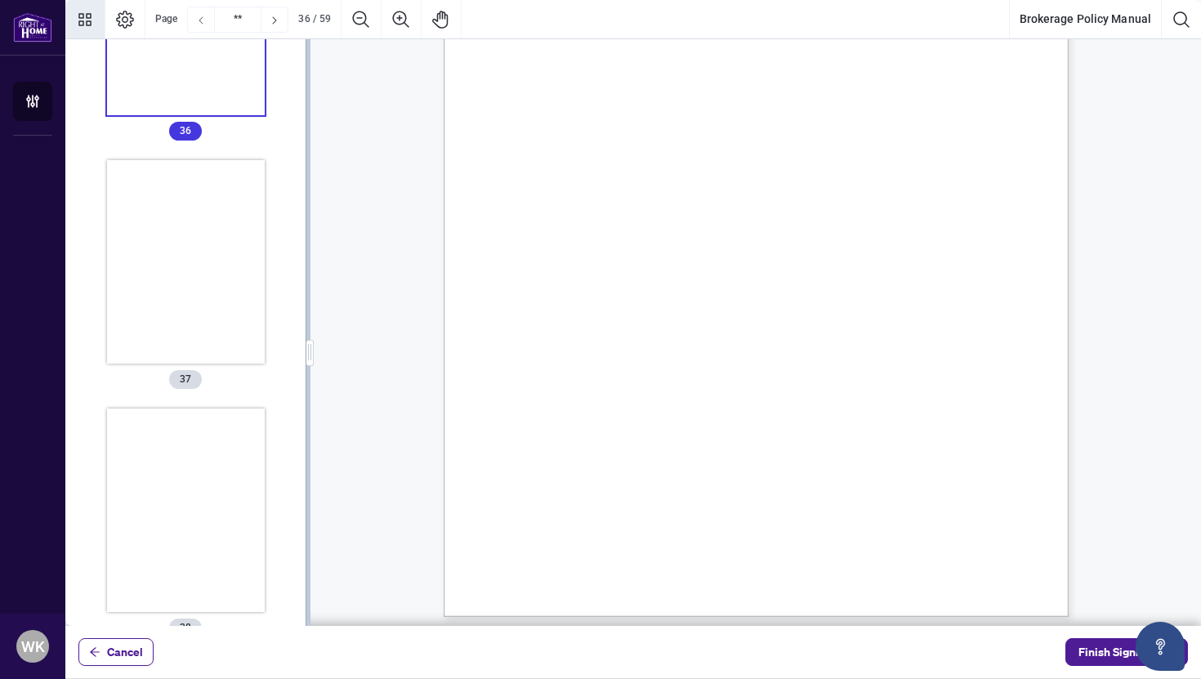
click at [201, 25] on icon "Previous Page" at bounding box center [200, 20] width 13 height 13
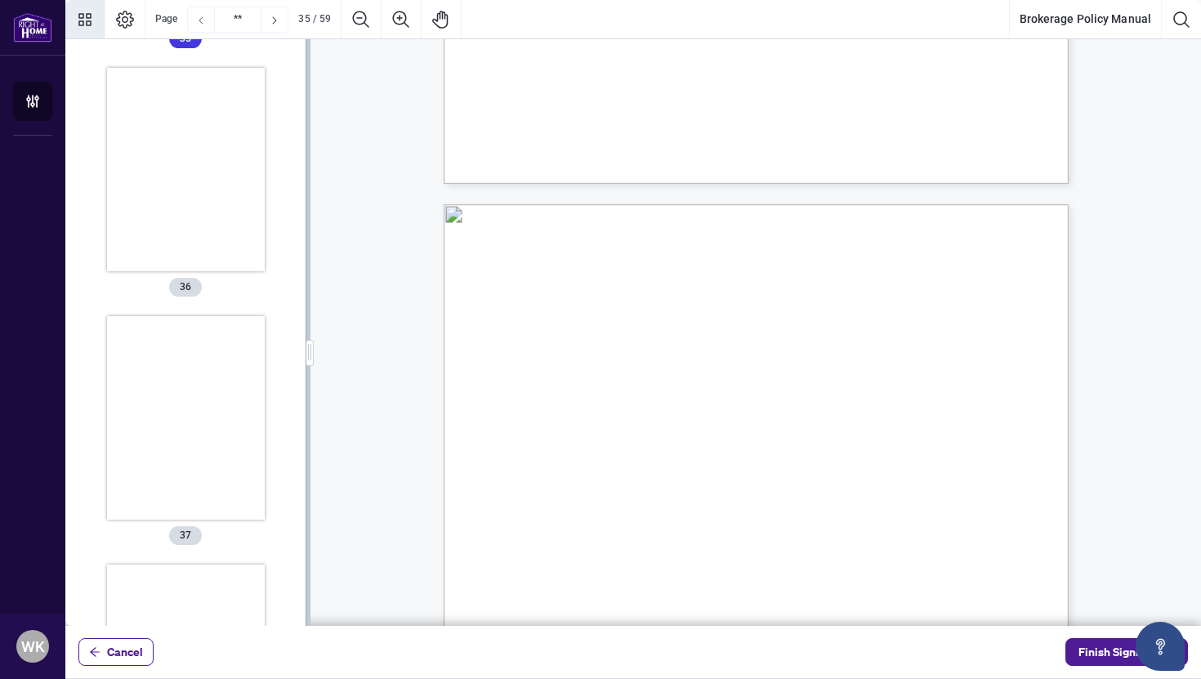
click at [201, 25] on icon "Previous Page" at bounding box center [200, 20] width 13 height 13
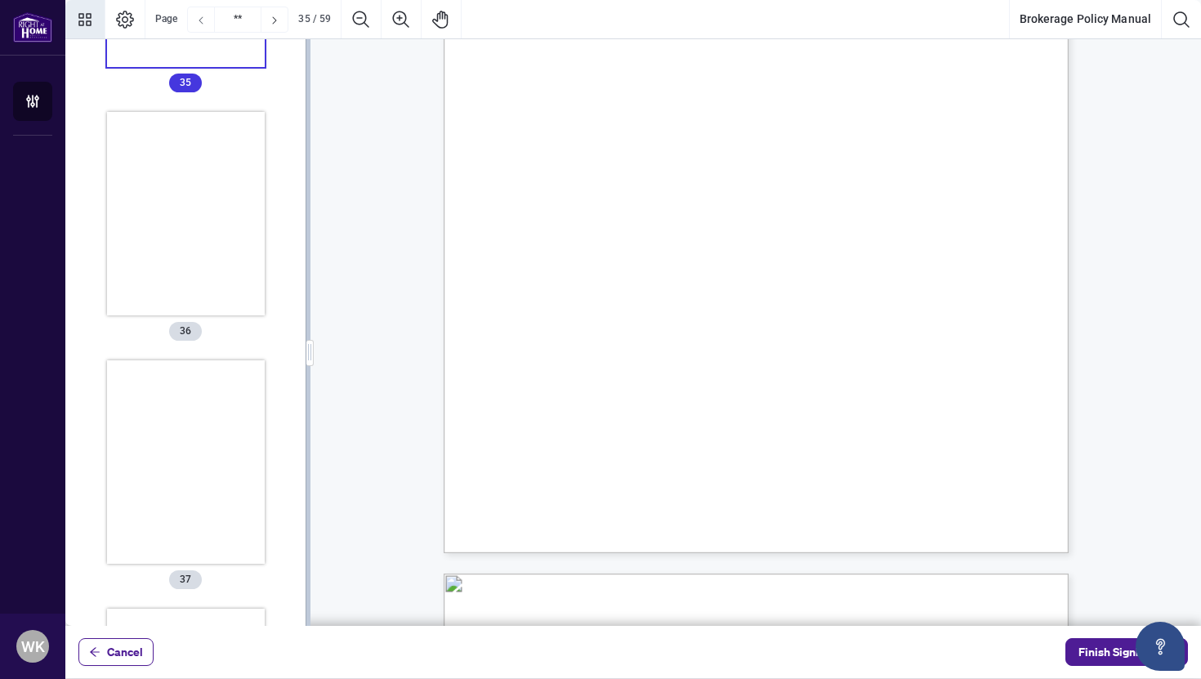
click at [201, 25] on icon "Previous Page" at bounding box center [200, 20] width 13 height 13
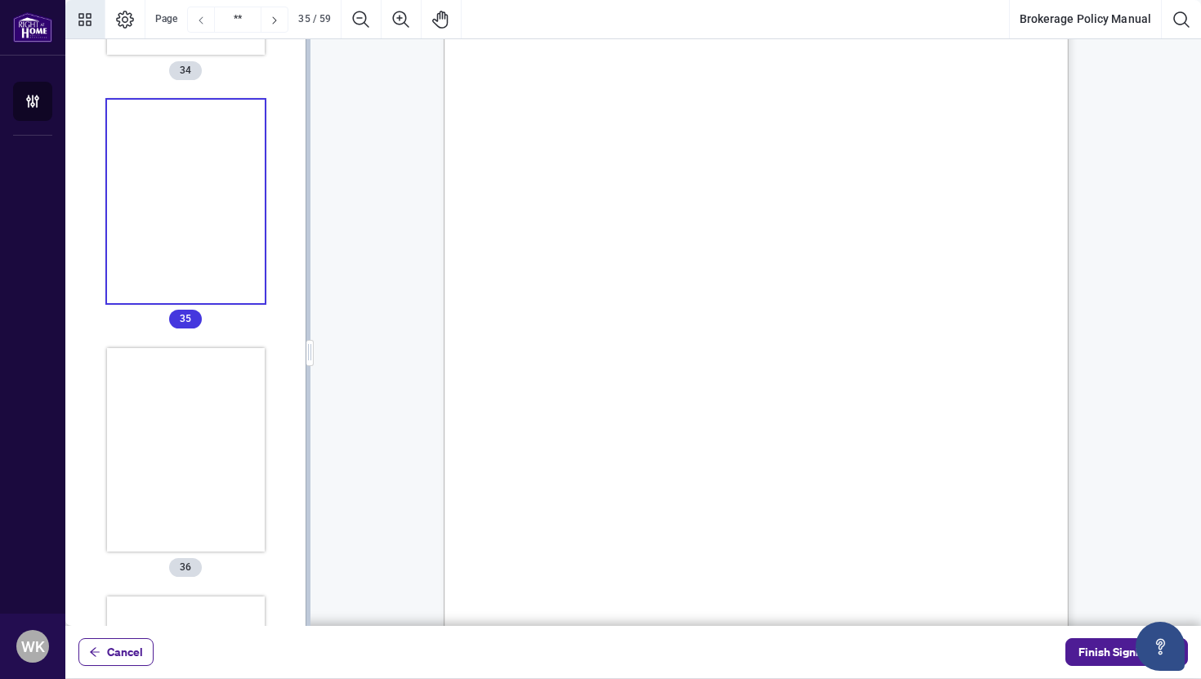
click at [201, 25] on icon "Previous Page" at bounding box center [200, 20] width 13 height 13
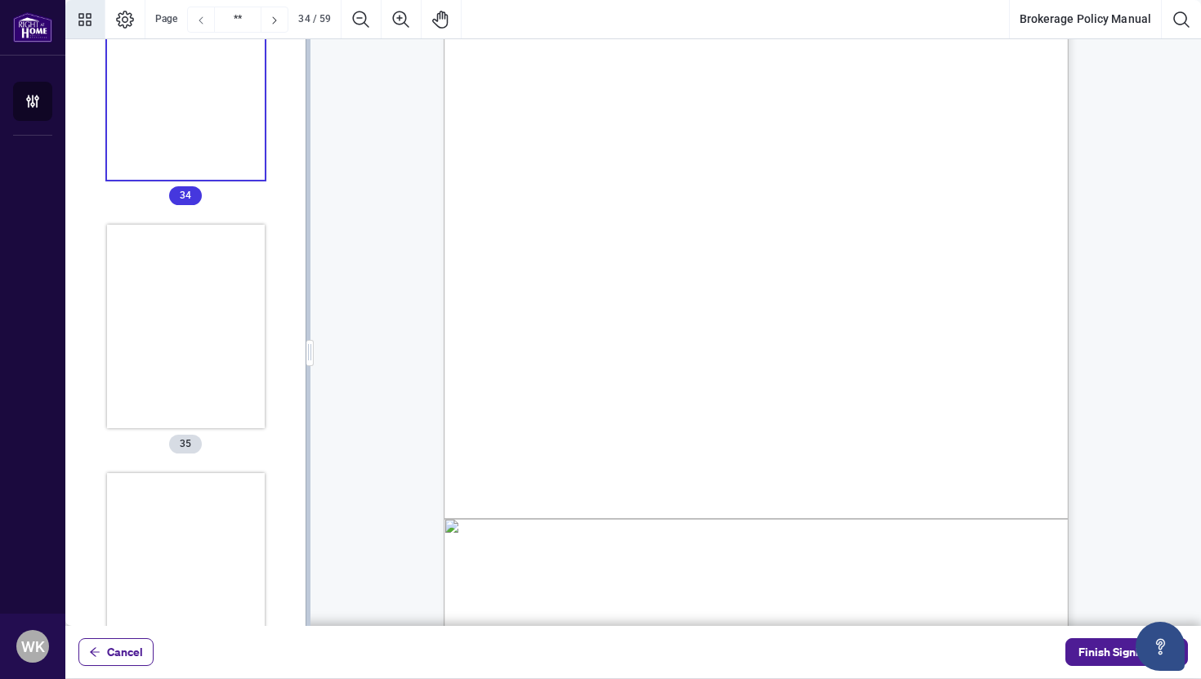
click at [201, 25] on icon "Previous Page" at bounding box center [200, 20] width 13 height 13
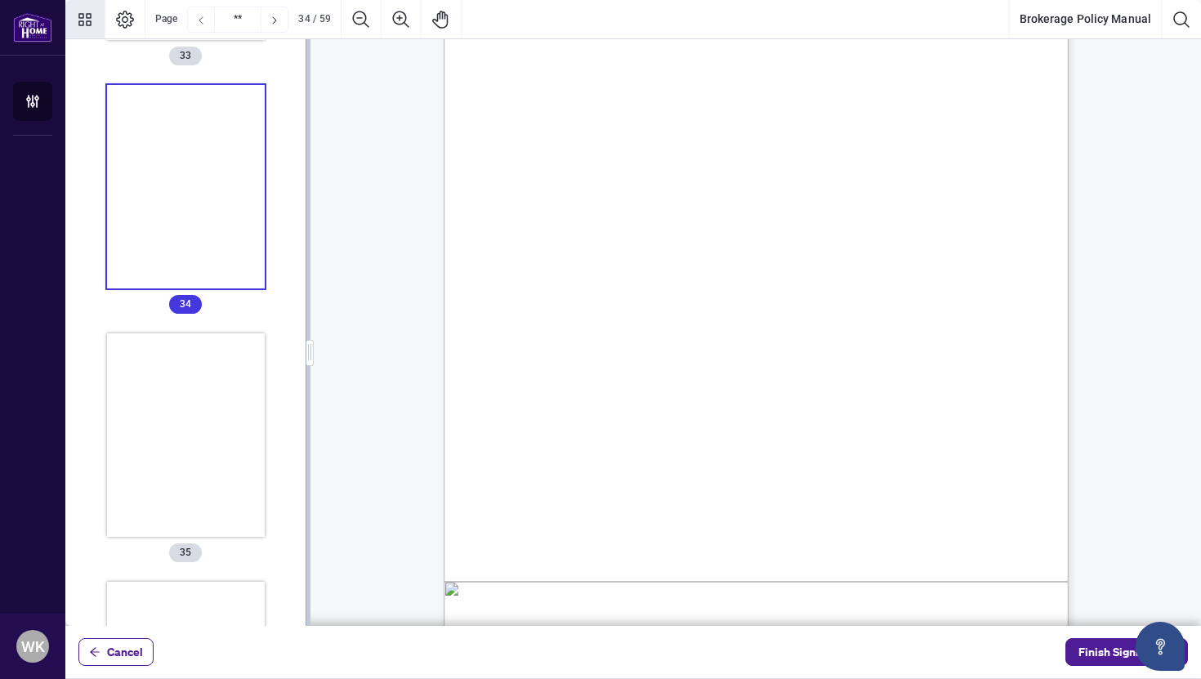
click at [201, 25] on icon "Previous Page" at bounding box center [200, 20] width 13 height 13
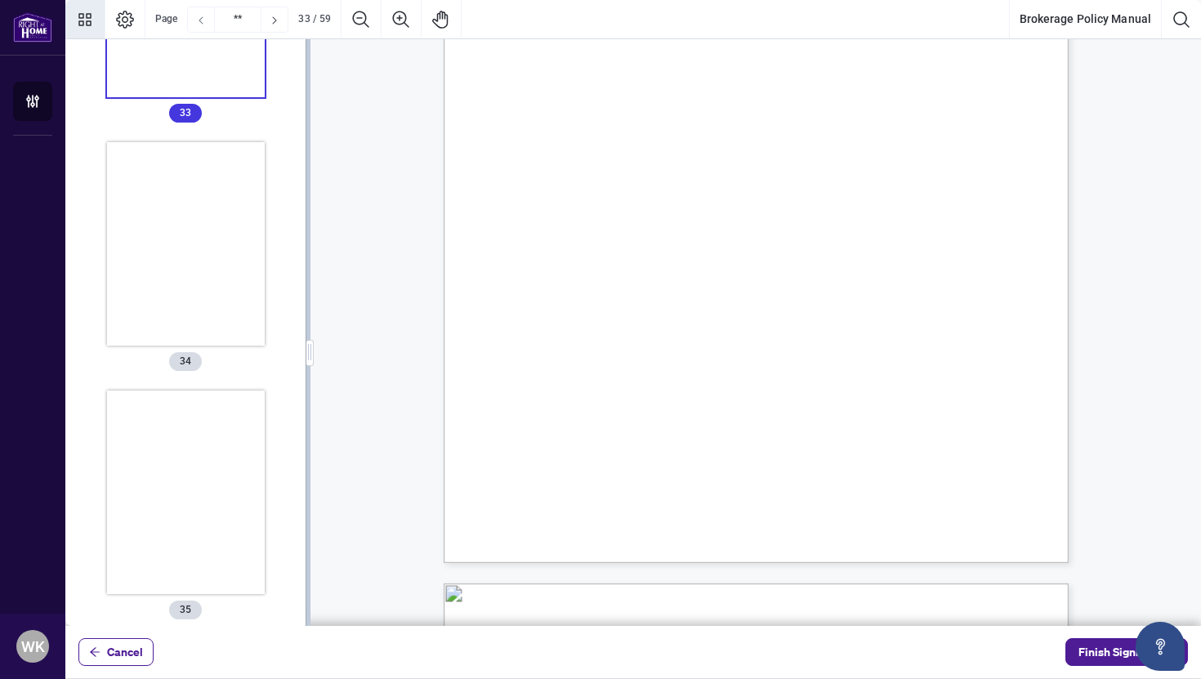
click at [201, 25] on icon "Previous Page" at bounding box center [200, 20] width 13 height 13
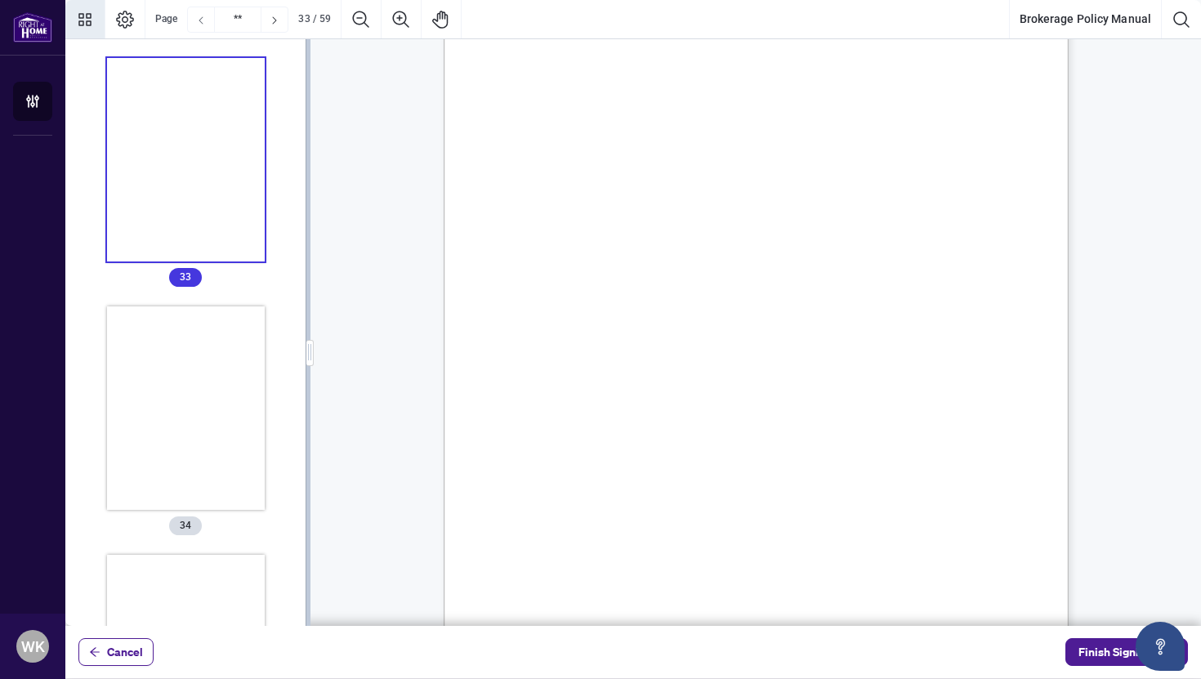
click at [201, 25] on icon "Previous Page" at bounding box center [200, 20] width 13 height 13
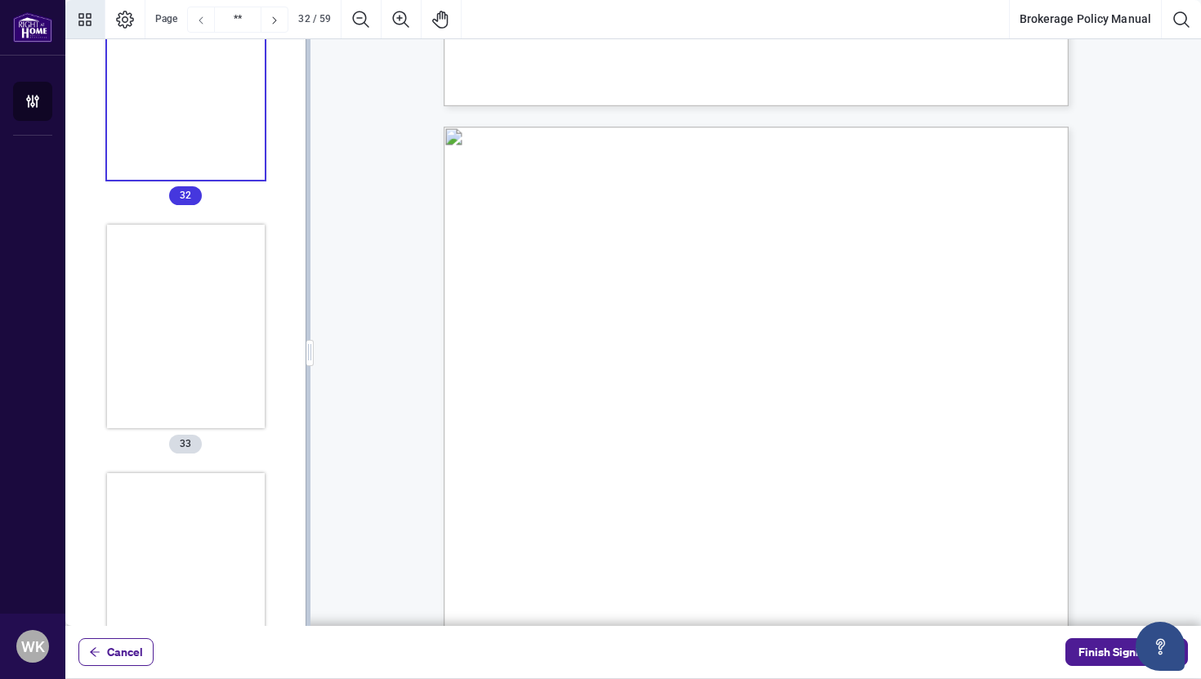
click at [201, 25] on icon "Previous Page" at bounding box center [200, 20] width 13 height 13
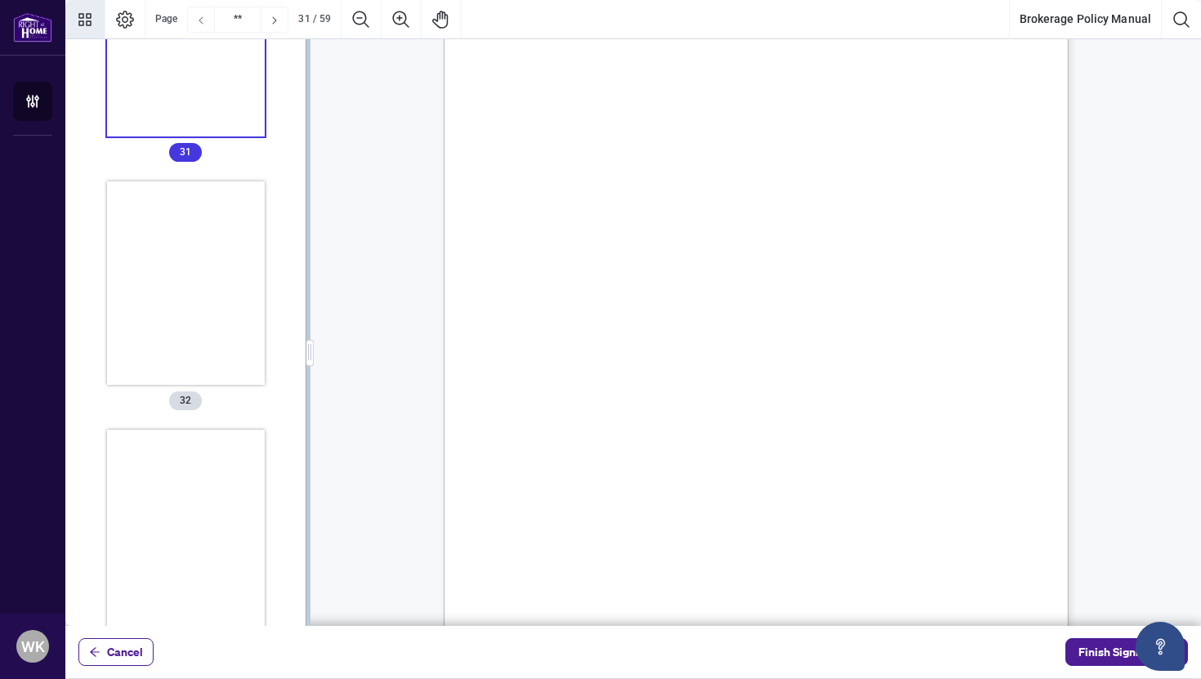
click at [201, 25] on icon "Previous Page" at bounding box center [200, 20] width 13 height 13
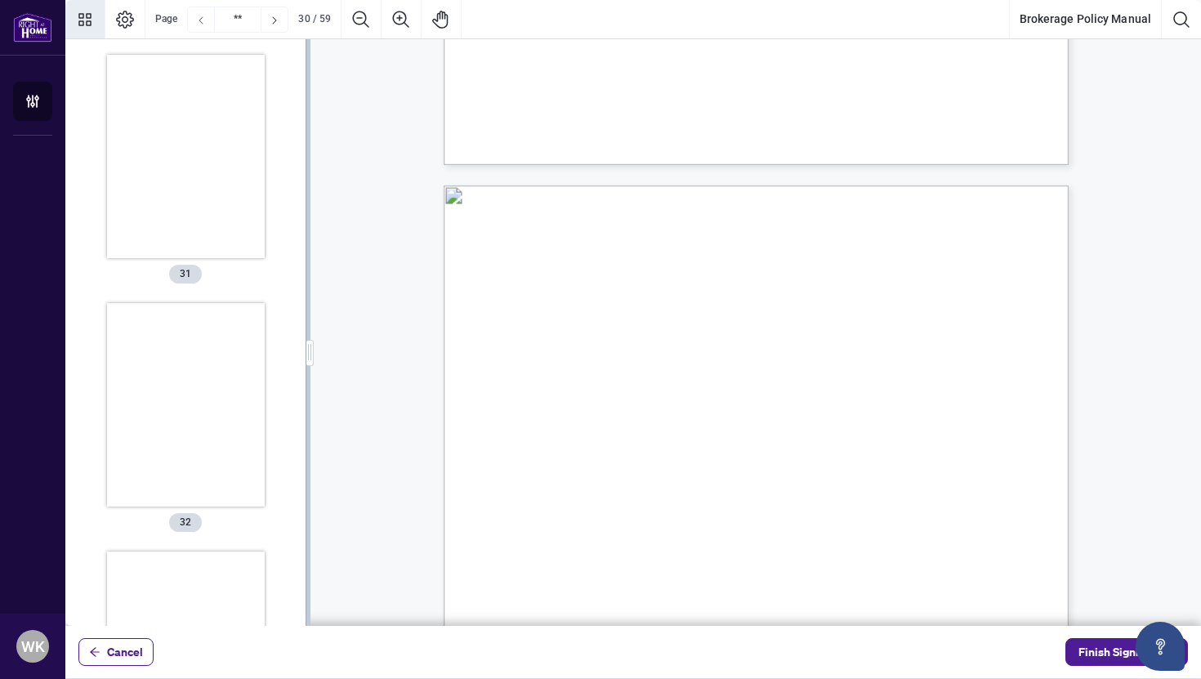
click at [201, 25] on icon "Previous Page" at bounding box center [200, 20] width 13 height 13
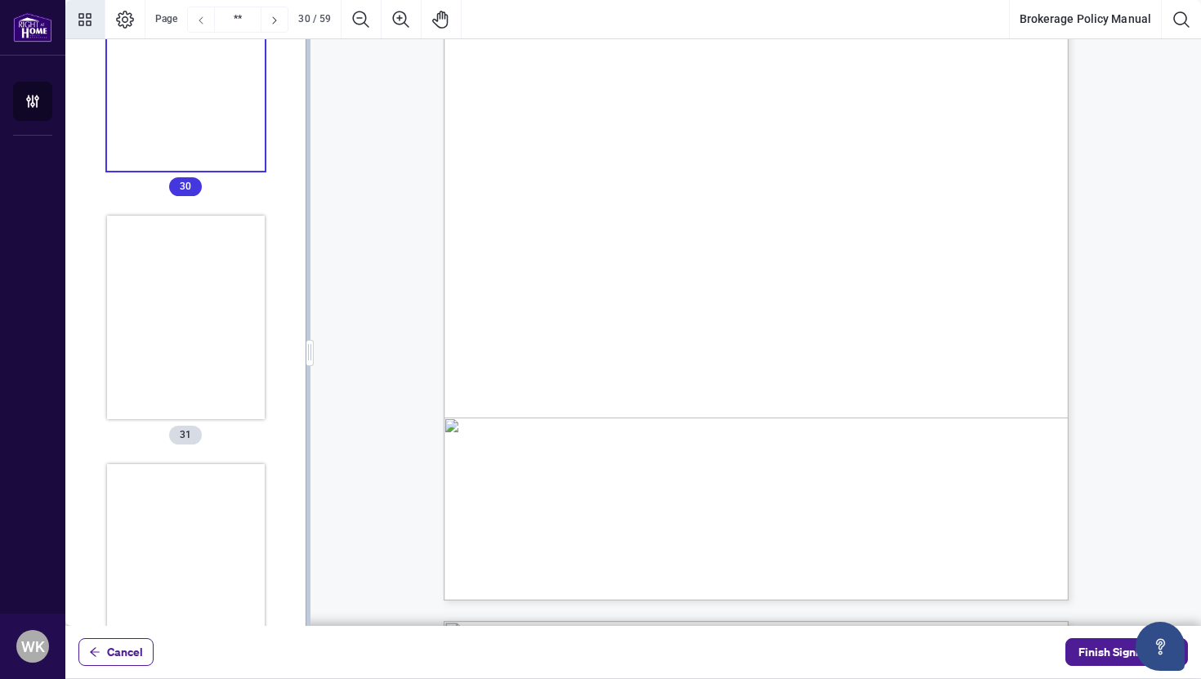
click at [201, 25] on icon "Previous Page" at bounding box center [200, 20] width 13 height 13
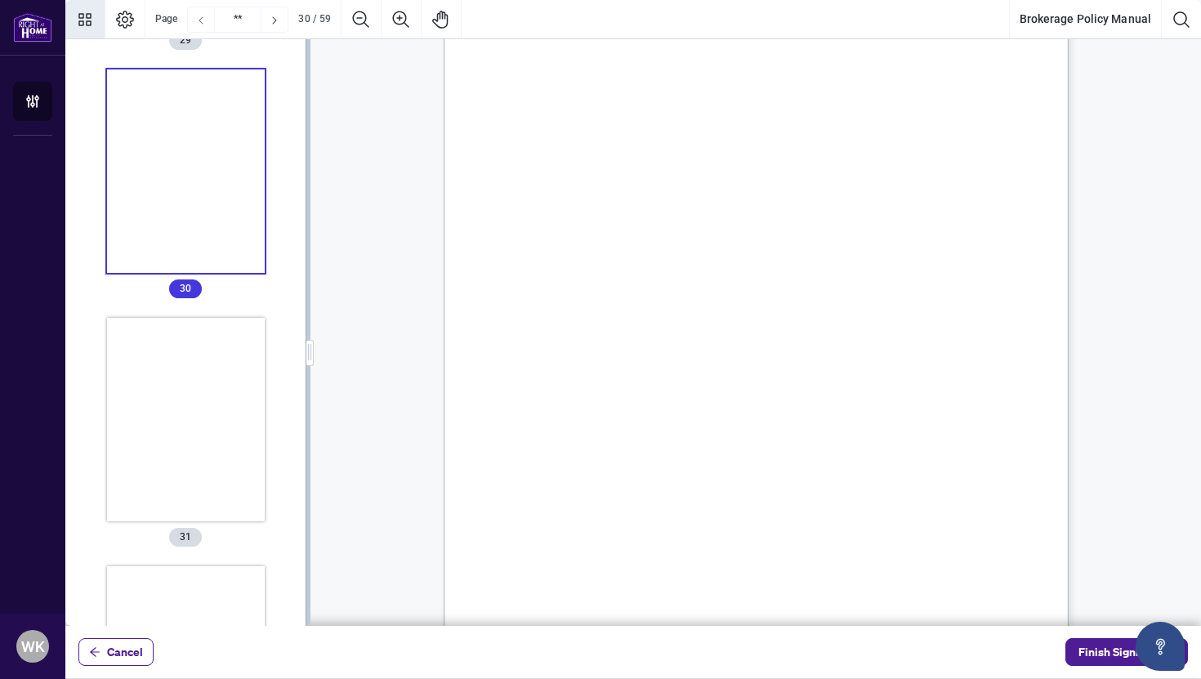
click at [201, 25] on icon "Previous Page" at bounding box center [200, 20] width 13 height 13
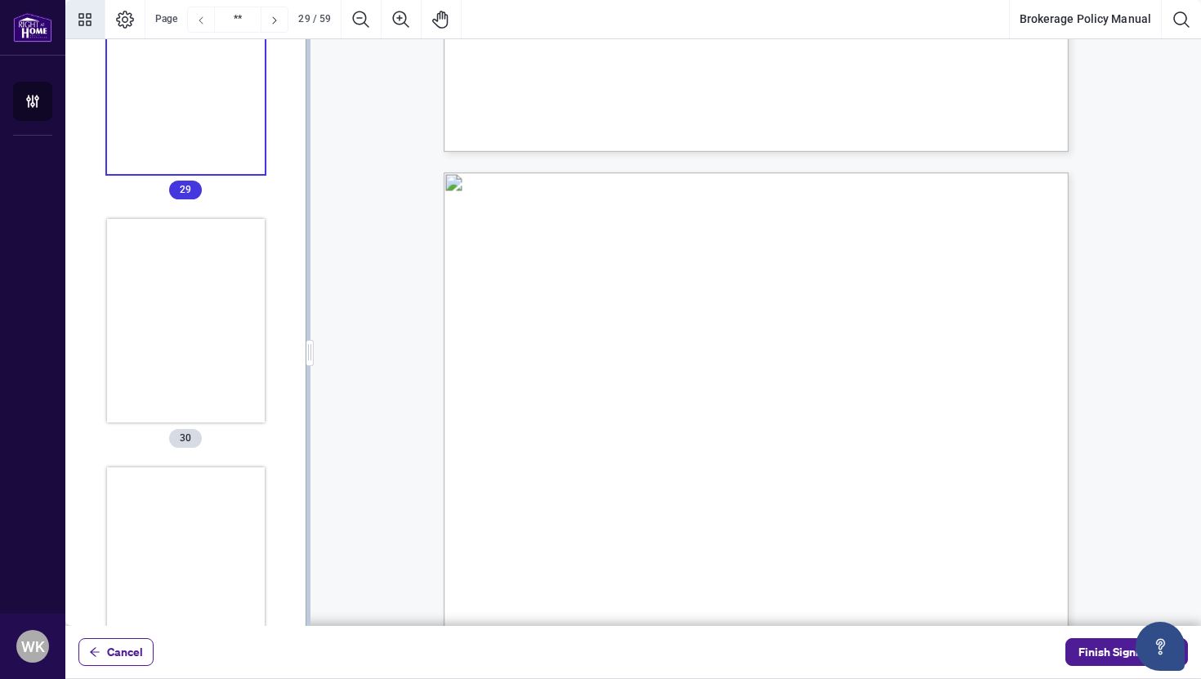
click at [201, 25] on icon "Previous Page" at bounding box center [200, 20] width 13 height 13
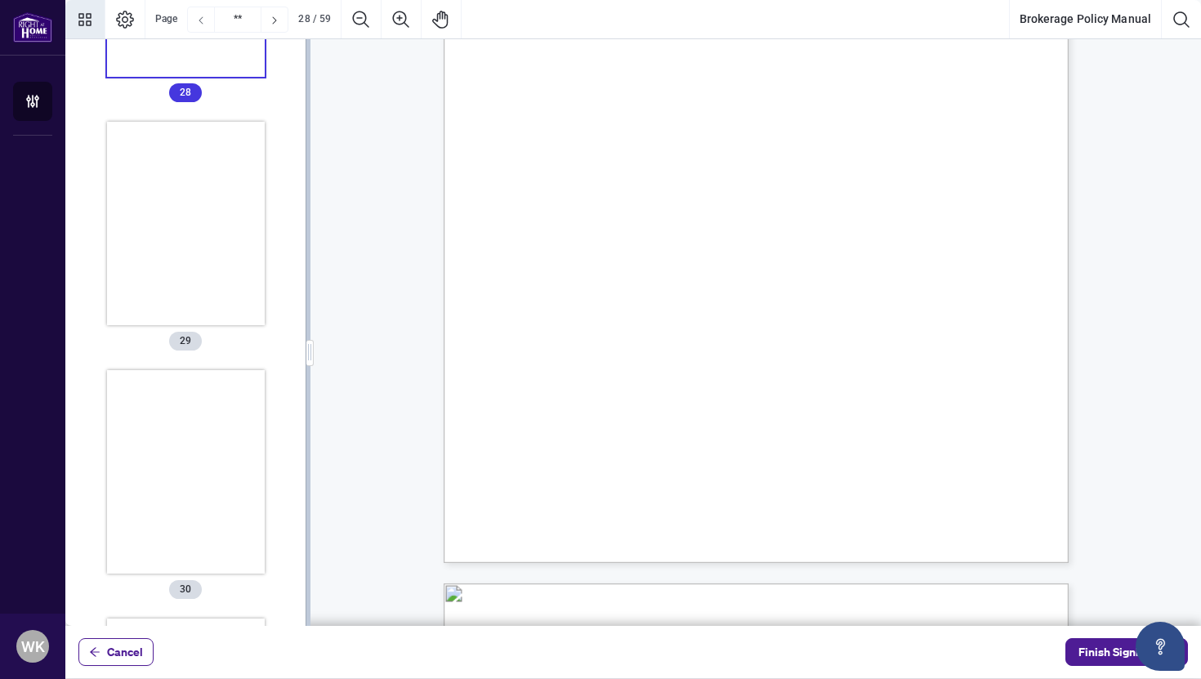
click at [201, 25] on icon "Previous Page" at bounding box center [200, 20] width 13 height 13
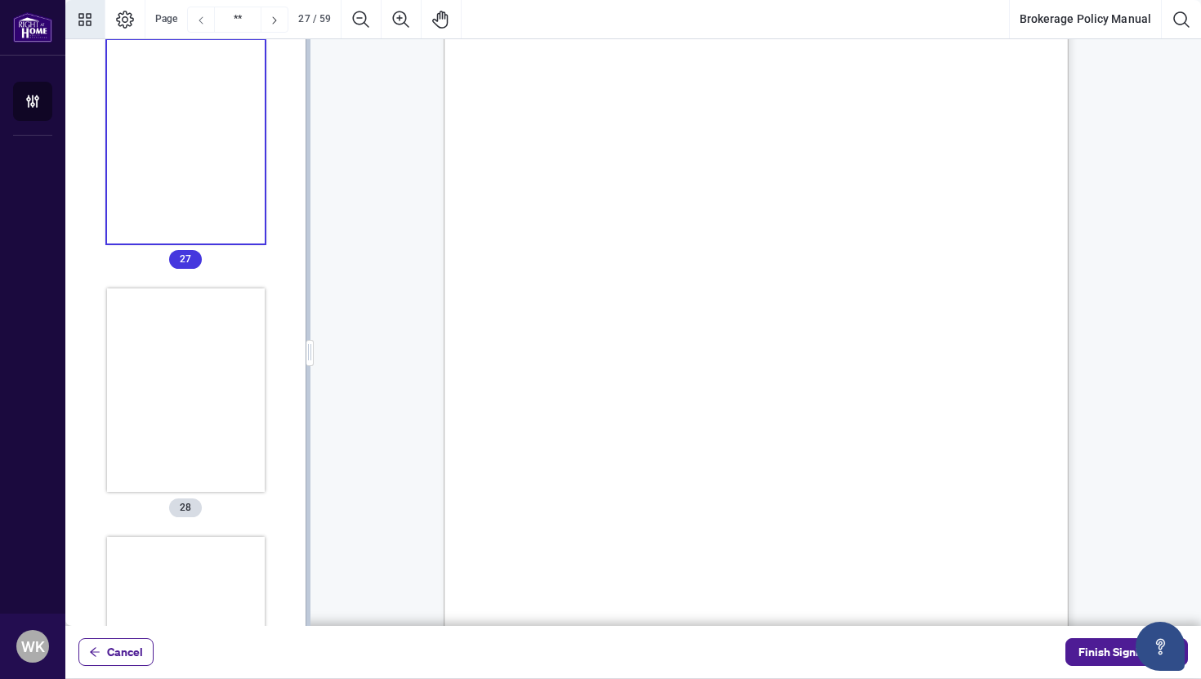
click at [202, 25] on icon "Previous Page" at bounding box center [200, 20] width 13 height 13
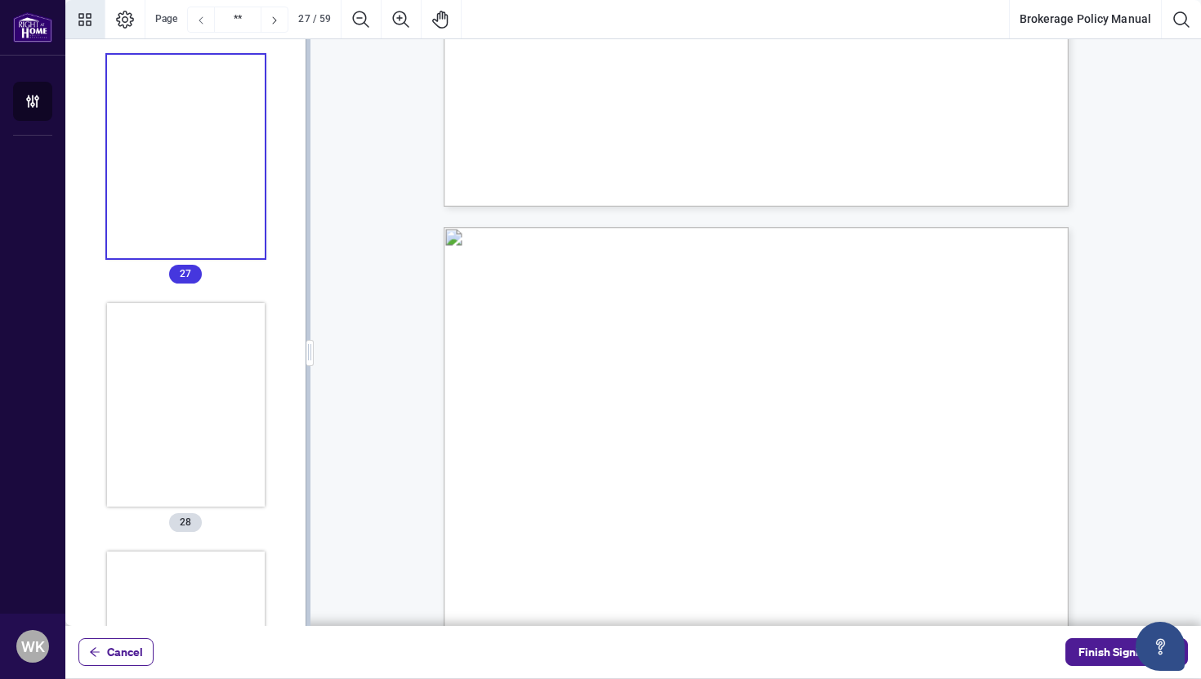
click at [202, 25] on icon "Previous Page" at bounding box center [200, 20] width 13 height 13
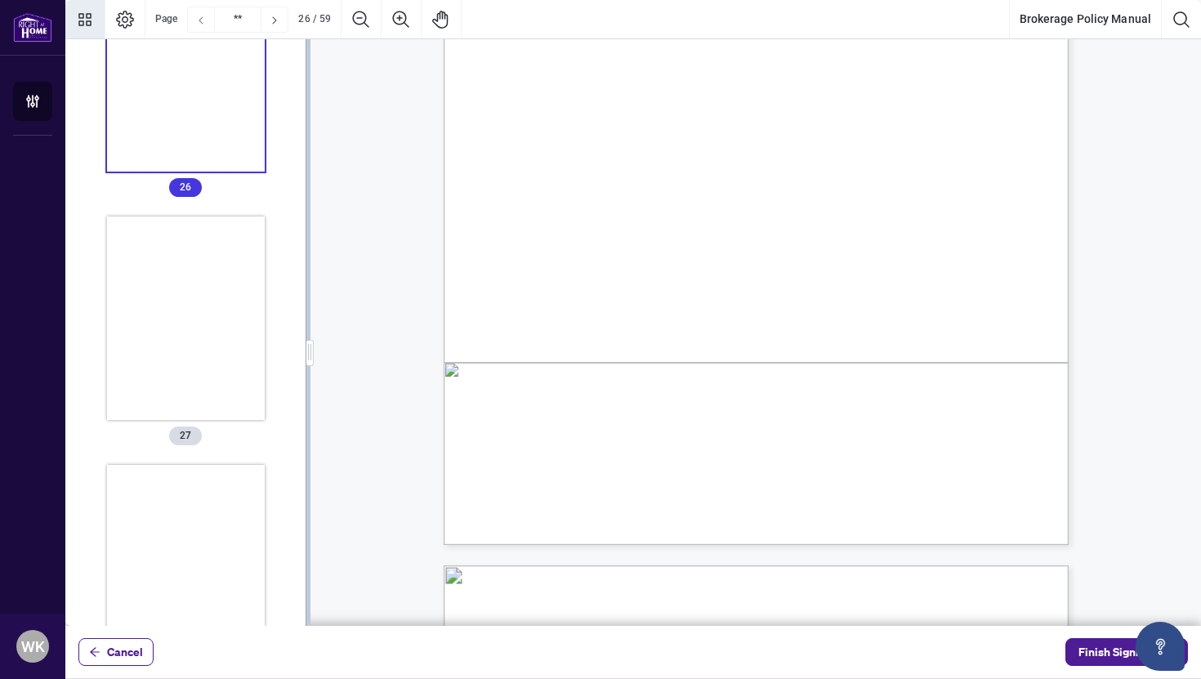
click at [202, 25] on icon "Previous Page" at bounding box center [200, 20] width 13 height 13
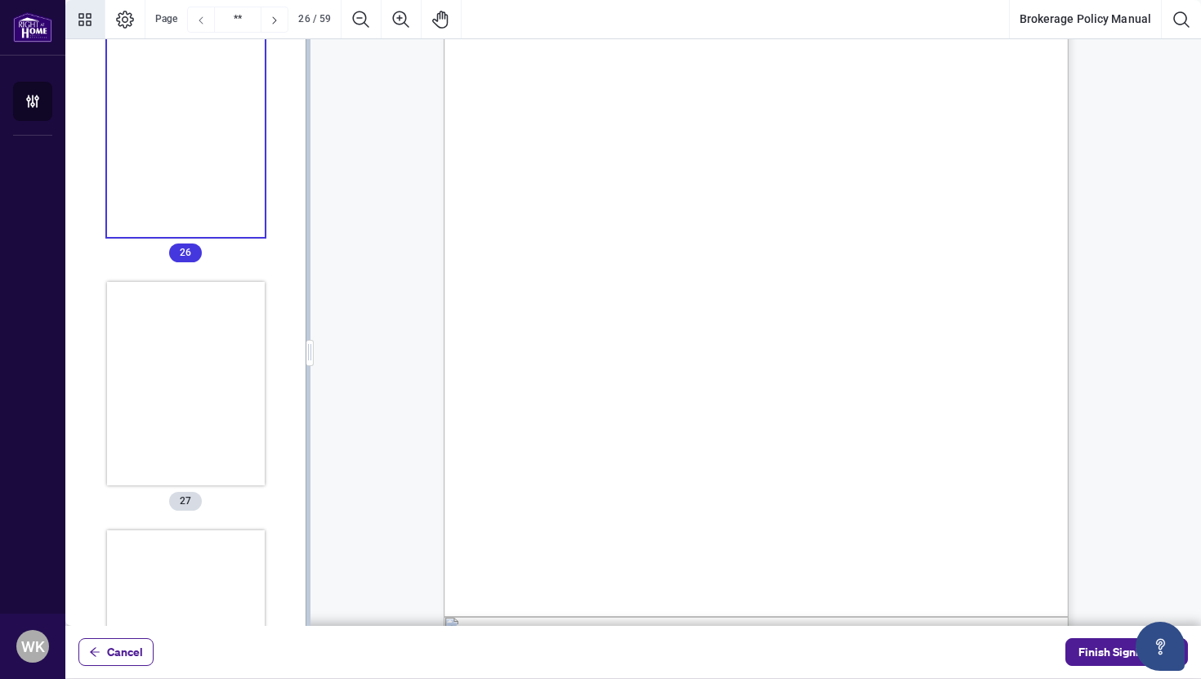
click at [202, 25] on icon "Previous Page" at bounding box center [200, 20] width 13 height 13
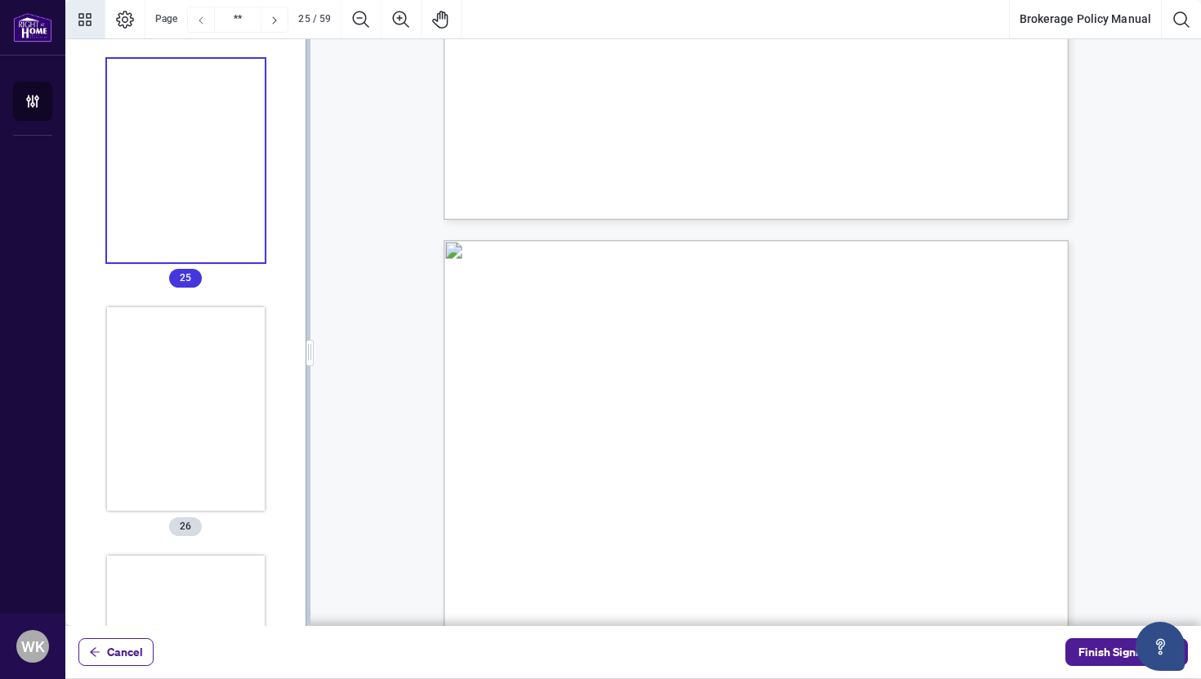
click at [202, 25] on icon "Previous Page" at bounding box center [200, 20] width 13 height 13
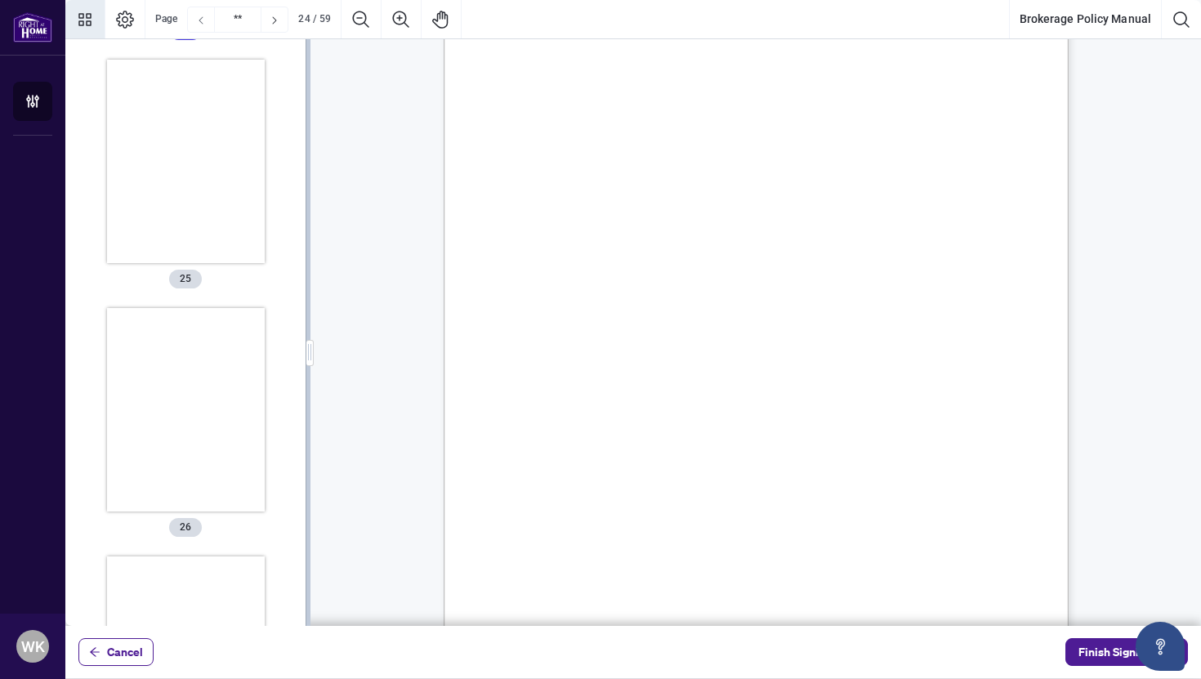
click at [202, 25] on icon "Previous Page" at bounding box center [200, 20] width 13 height 13
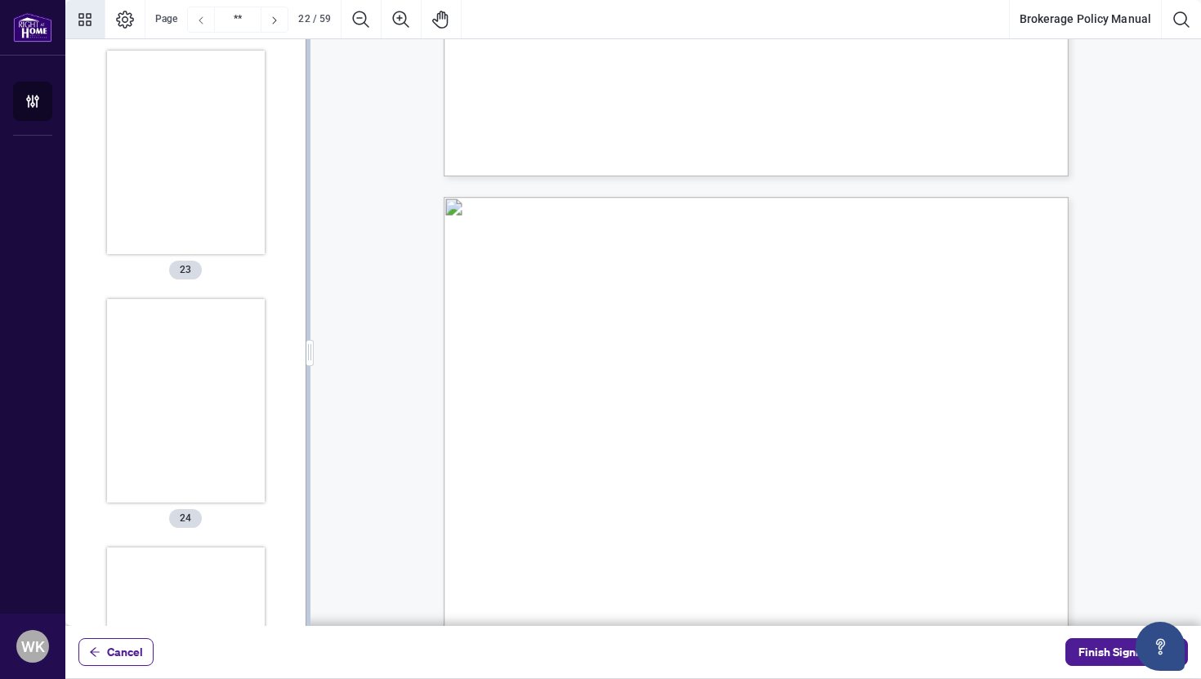
click at [202, 25] on icon "Previous Page" at bounding box center [200, 20] width 13 height 13
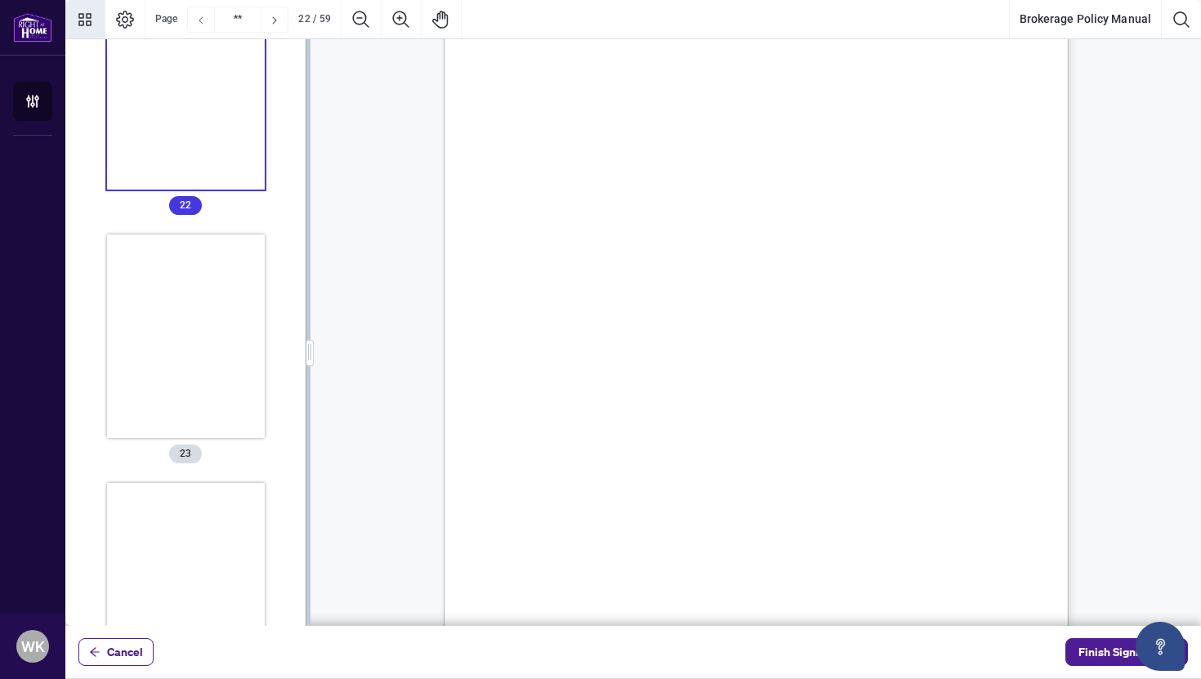
click at [202, 25] on icon "Previous Page" at bounding box center [200, 20] width 13 height 13
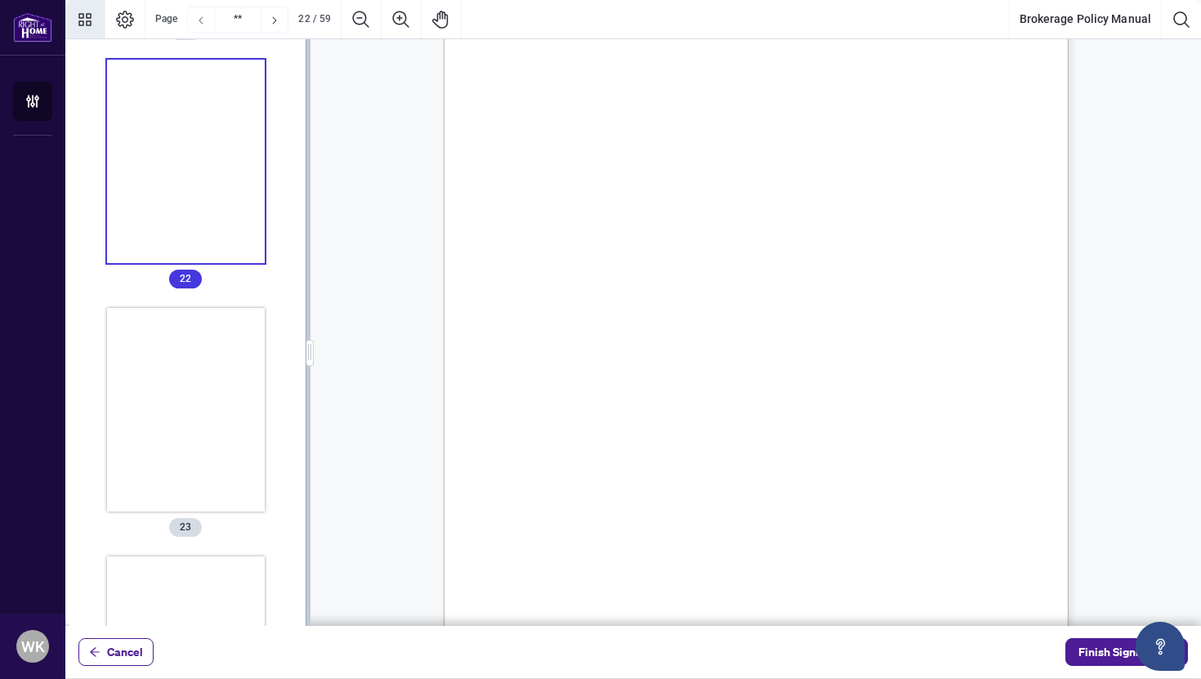
click at [202, 25] on icon "Previous Page" at bounding box center [200, 20] width 13 height 13
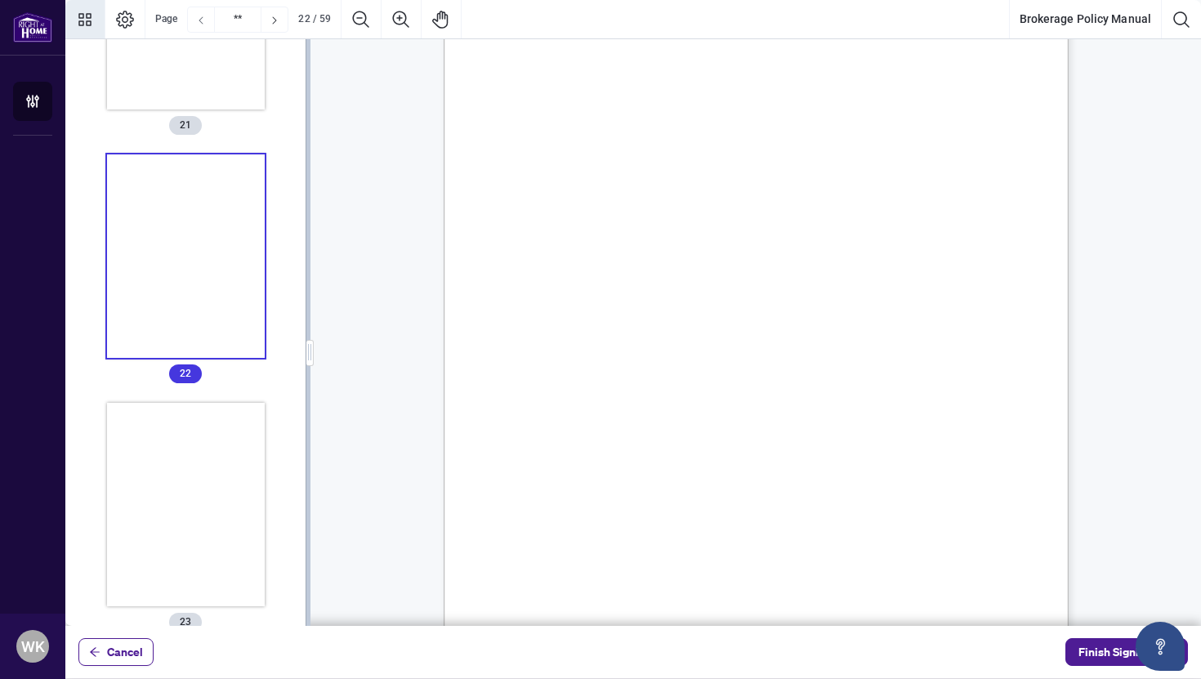
click at [202, 25] on icon "Previous Page" at bounding box center [200, 20] width 13 height 13
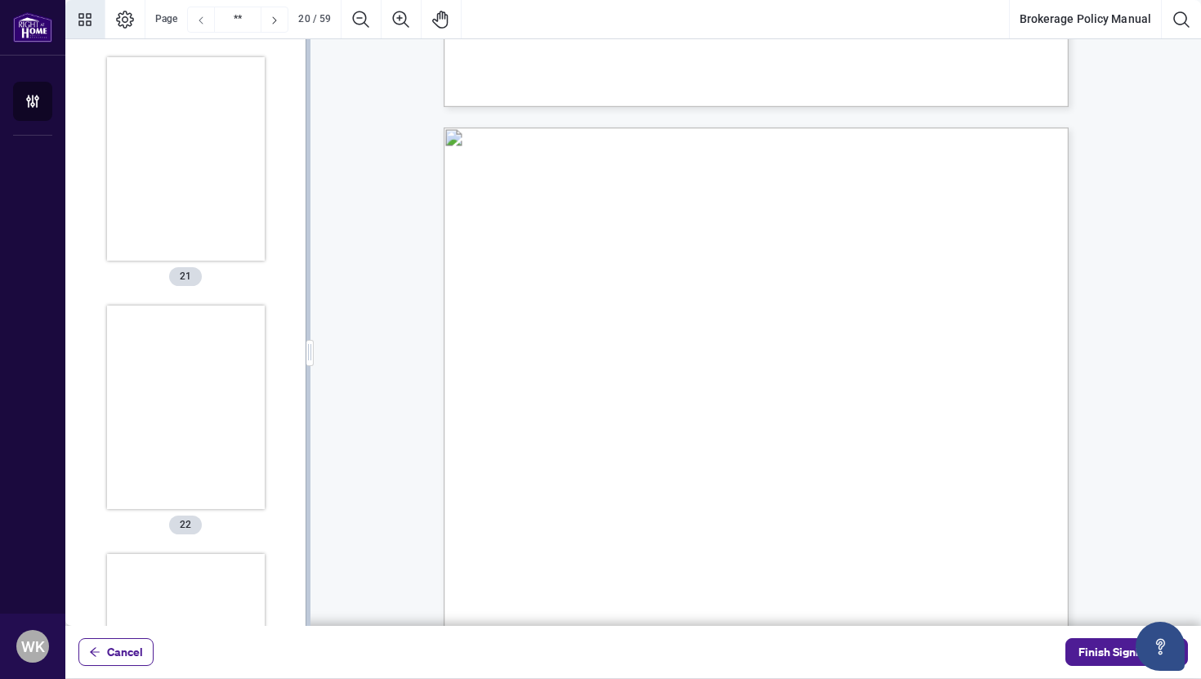
click at [202, 25] on icon "Previous Page" at bounding box center [200, 20] width 13 height 13
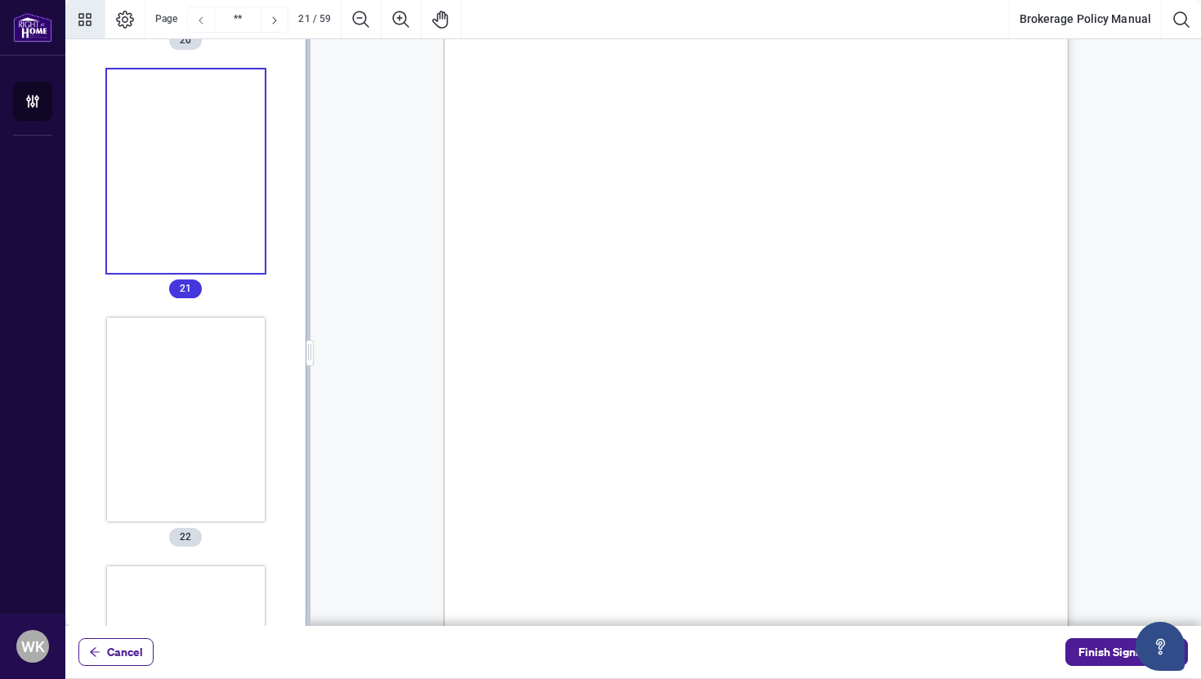
click at [202, 25] on icon "Previous Page" at bounding box center [200, 20] width 13 height 13
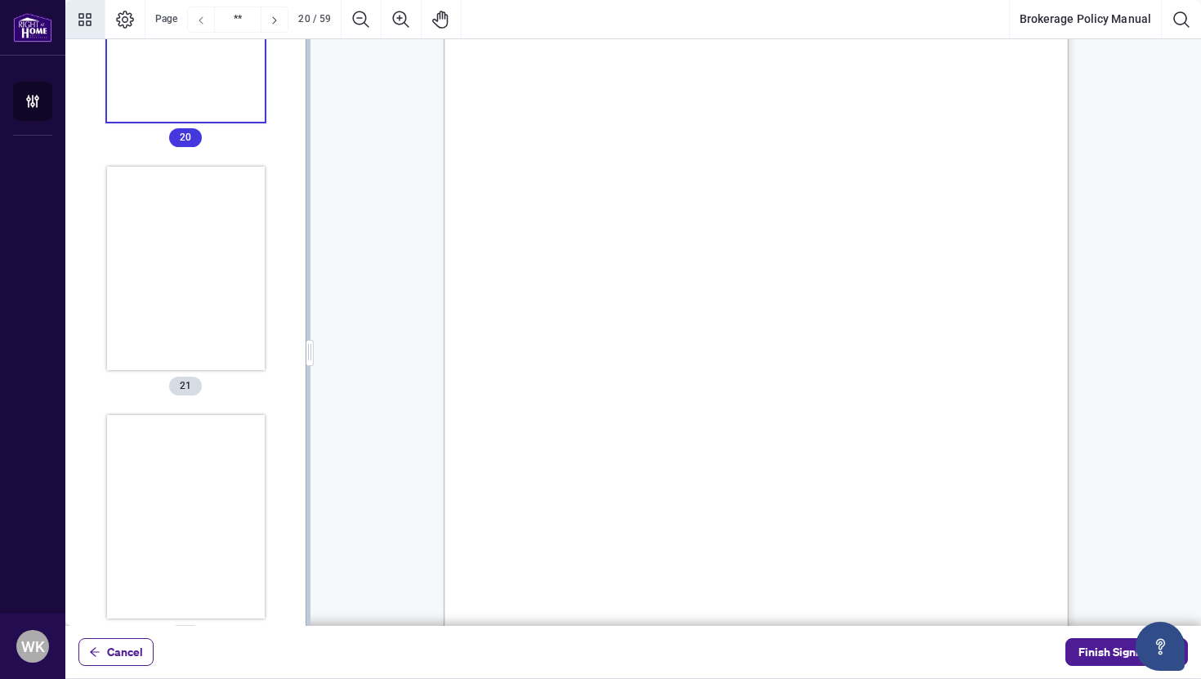
click at [202, 25] on icon "Previous Page" at bounding box center [200, 20] width 13 height 13
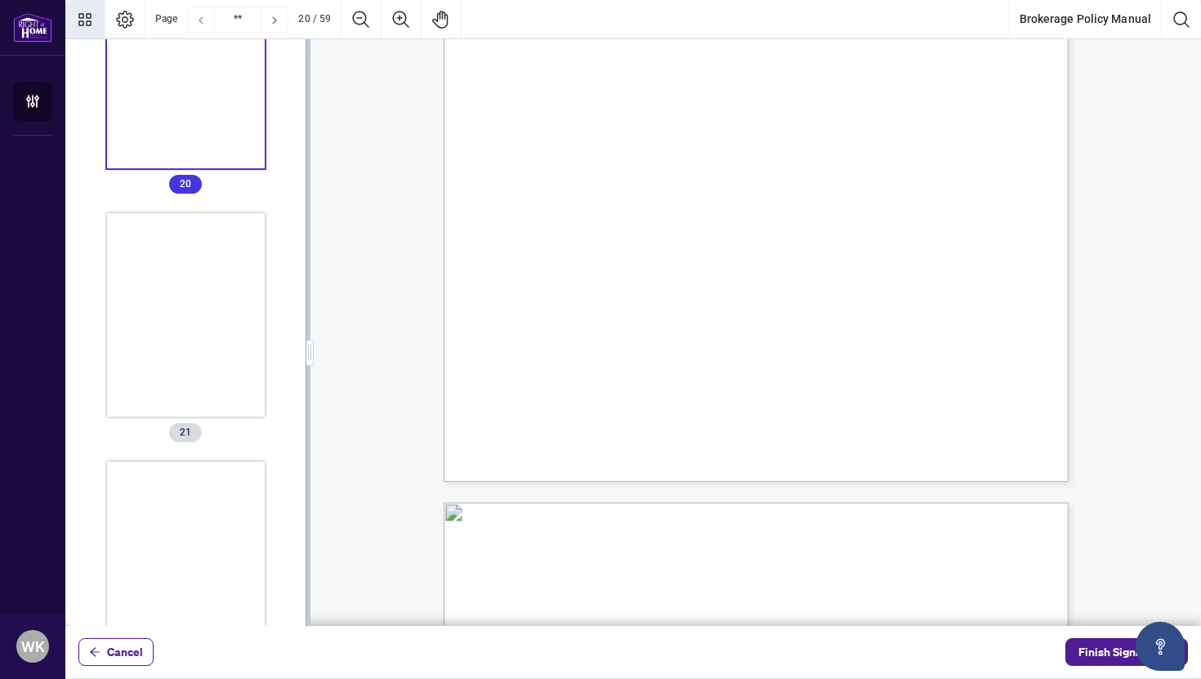
click at [202, 25] on icon "Previous Page" at bounding box center [200, 20] width 13 height 13
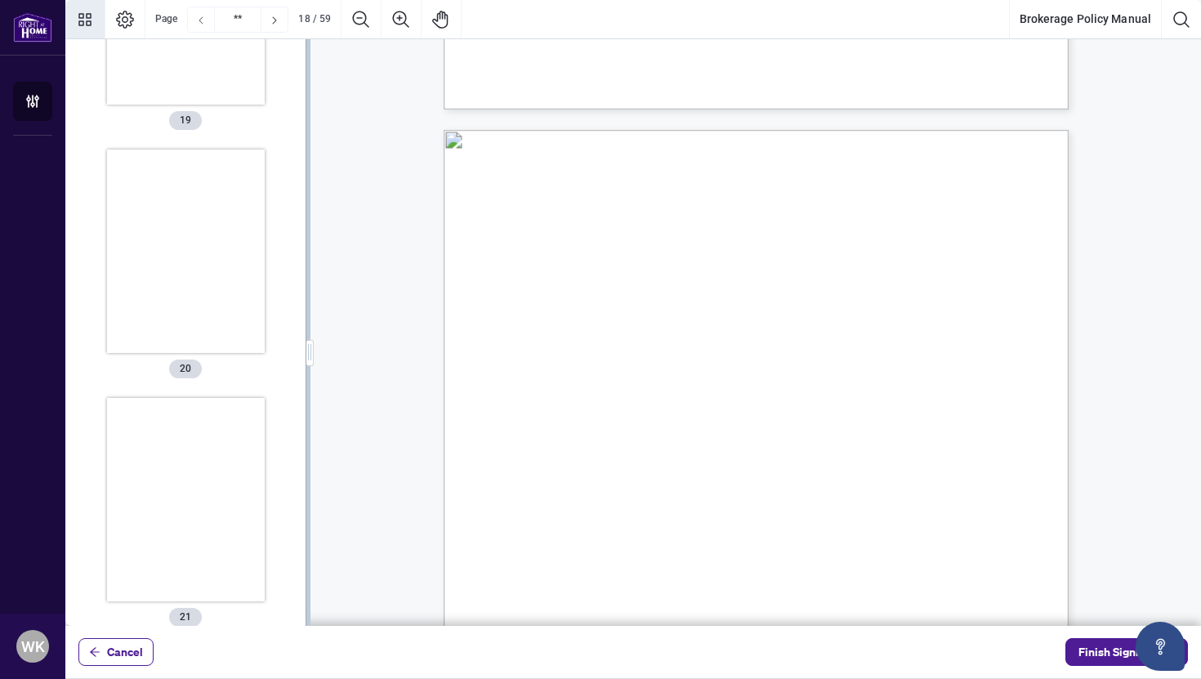
click at [202, 25] on icon "Previous Page" at bounding box center [200, 20] width 13 height 13
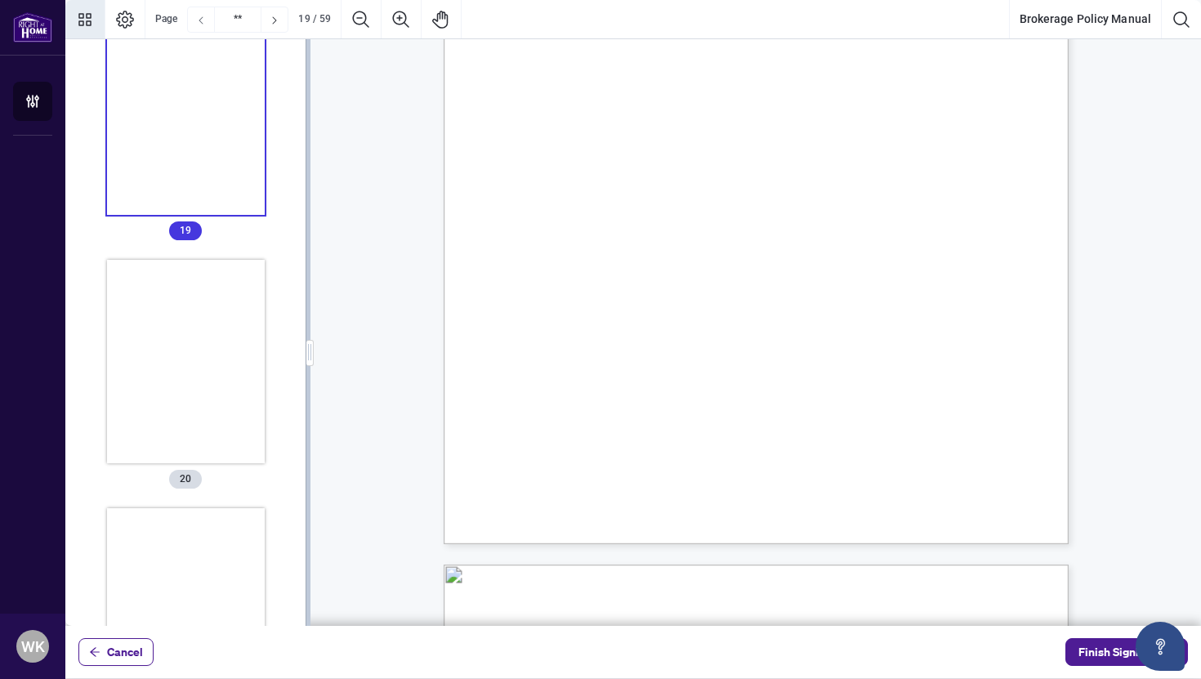
click at [202, 25] on icon "Previous Page" at bounding box center [200, 20] width 13 height 13
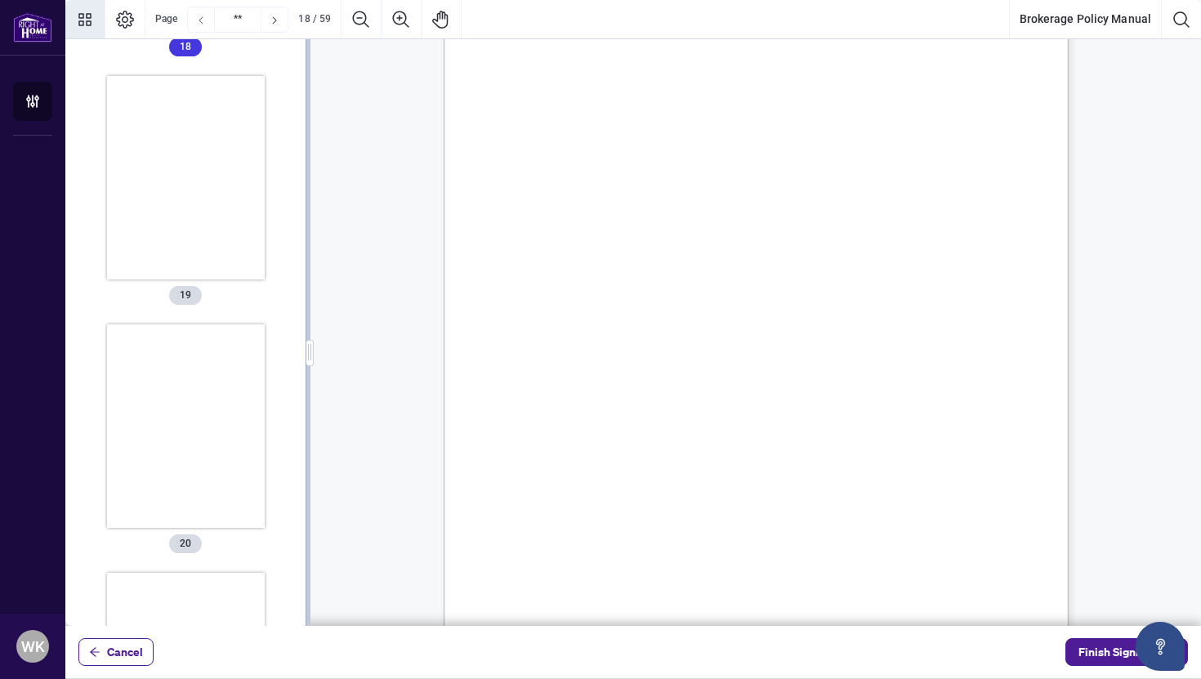
click at [202, 25] on icon "Previous Page" at bounding box center [200, 20] width 13 height 13
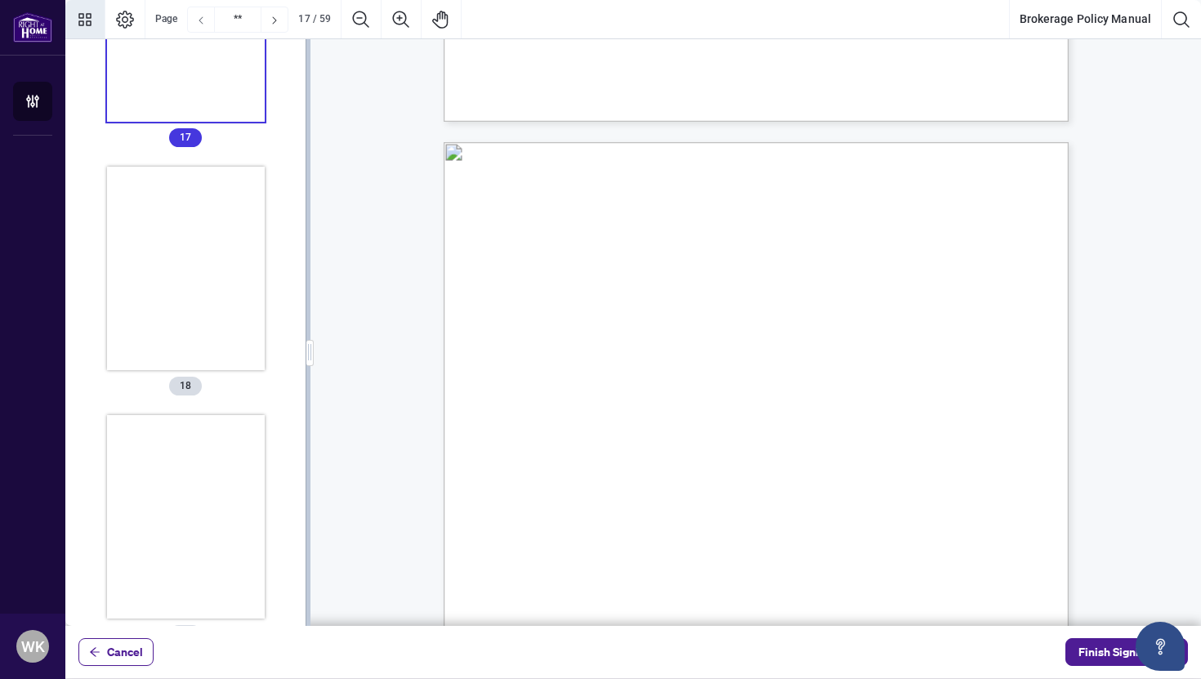
click at [202, 25] on icon "Previous Page" at bounding box center [200, 20] width 13 height 13
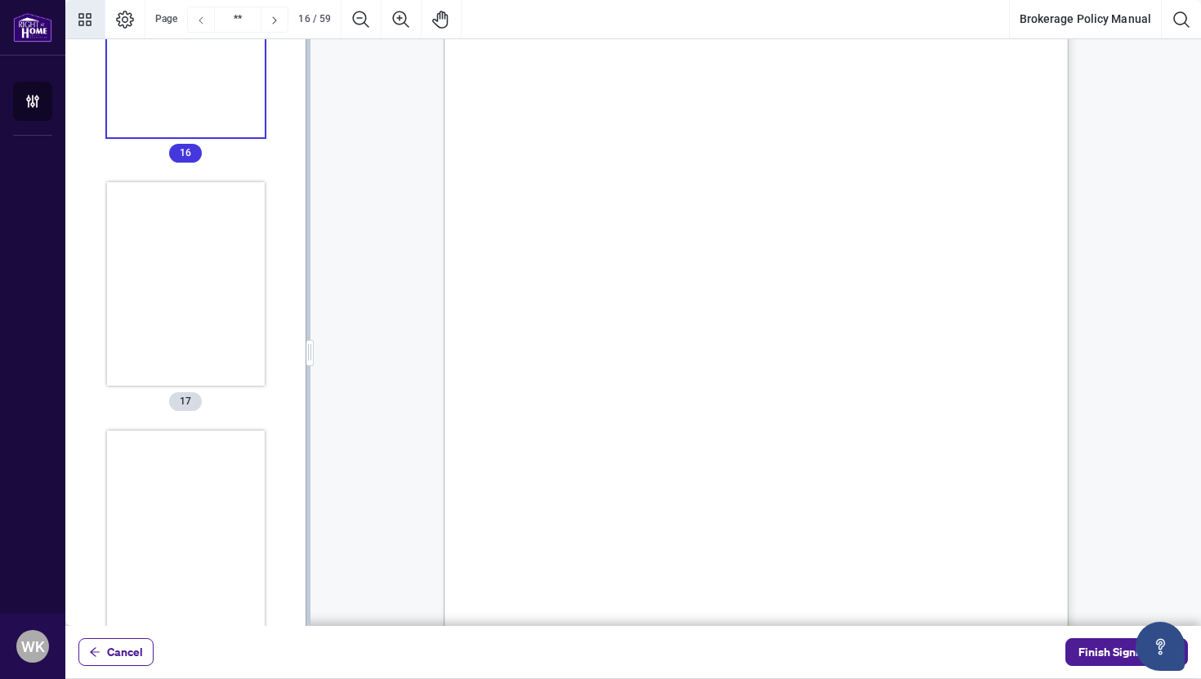
click at [202, 25] on icon "Previous Page" at bounding box center [200, 20] width 13 height 13
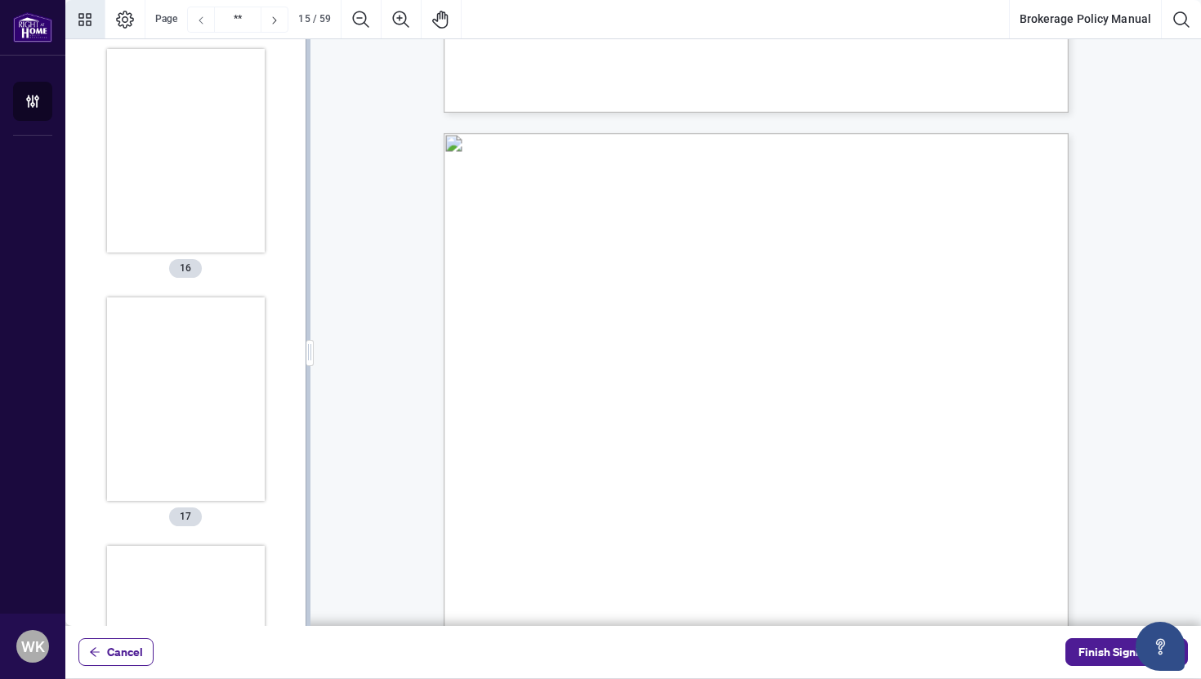
click at [202, 25] on icon "Previous Page" at bounding box center [200, 20] width 13 height 13
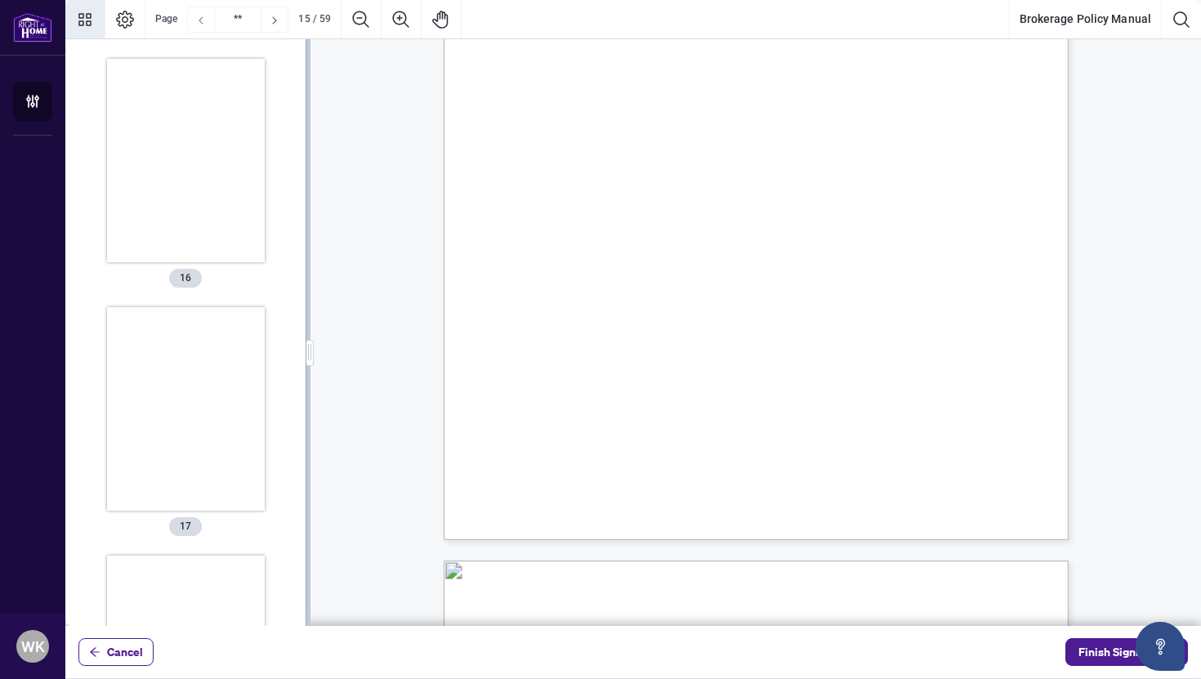
click at [202, 25] on icon "Previous Page" at bounding box center [200, 20] width 13 height 13
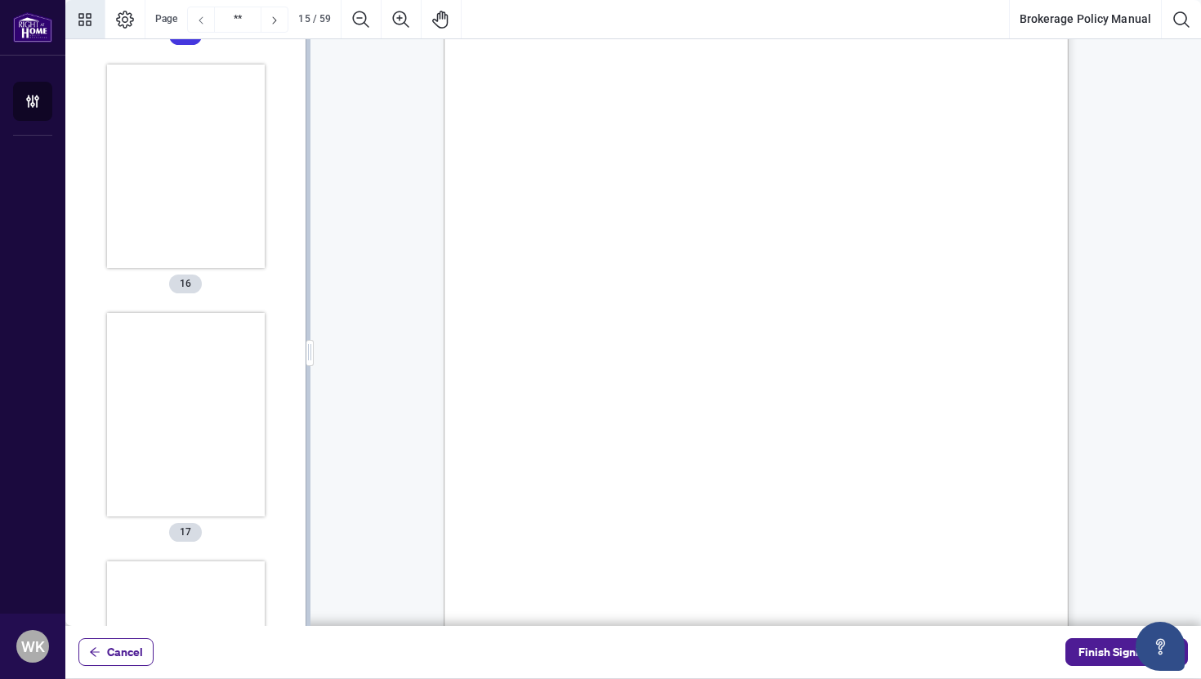
click at [202, 25] on icon "Previous Page" at bounding box center [200, 20] width 13 height 13
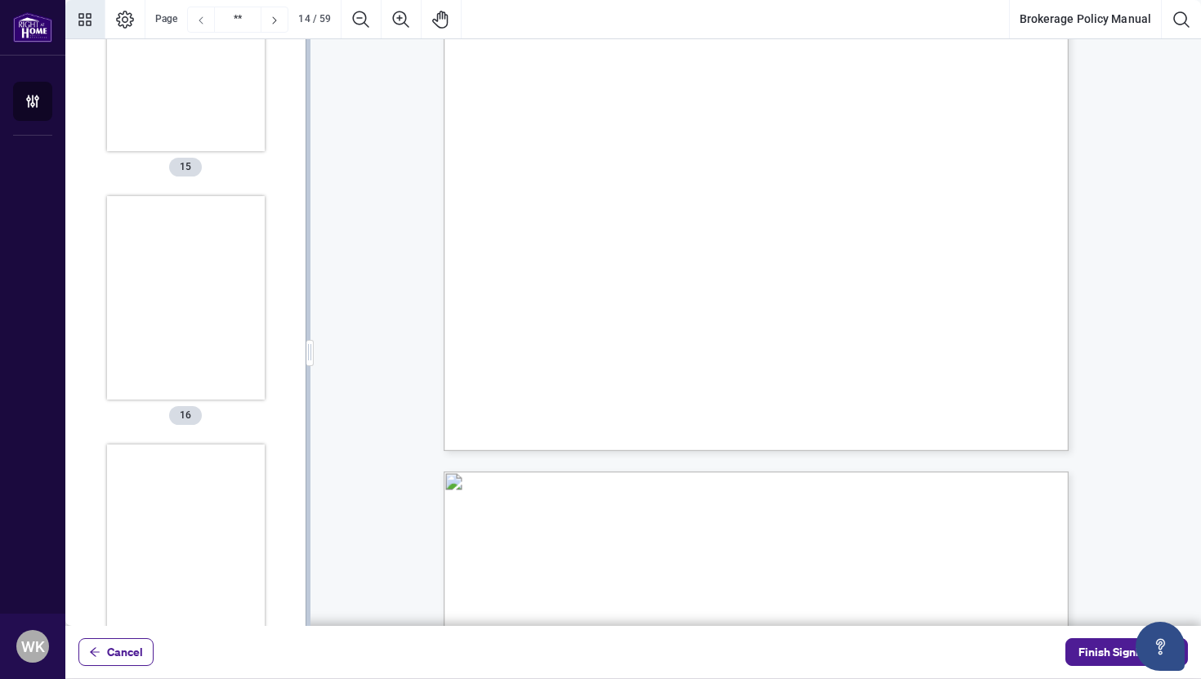
click at [202, 25] on icon "Previous Page" at bounding box center [200, 20] width 13 height 13
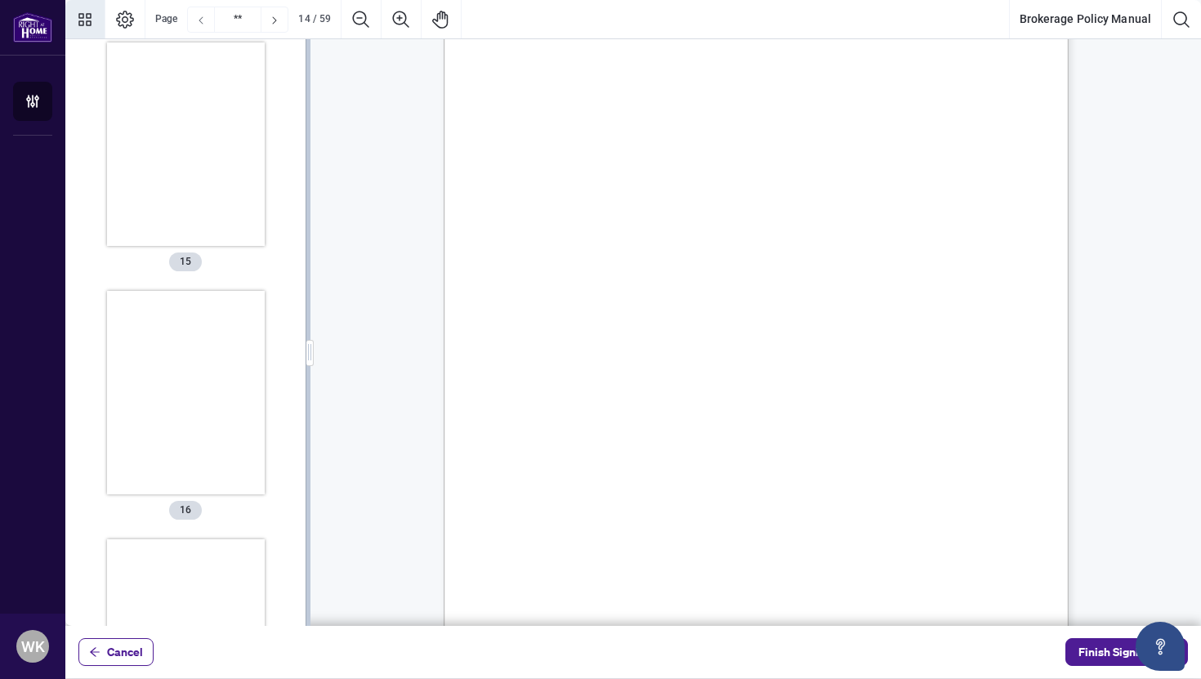
click at [202, 25] on icon "Previous Page" at bounding box center [200, 20] width 13 height 13
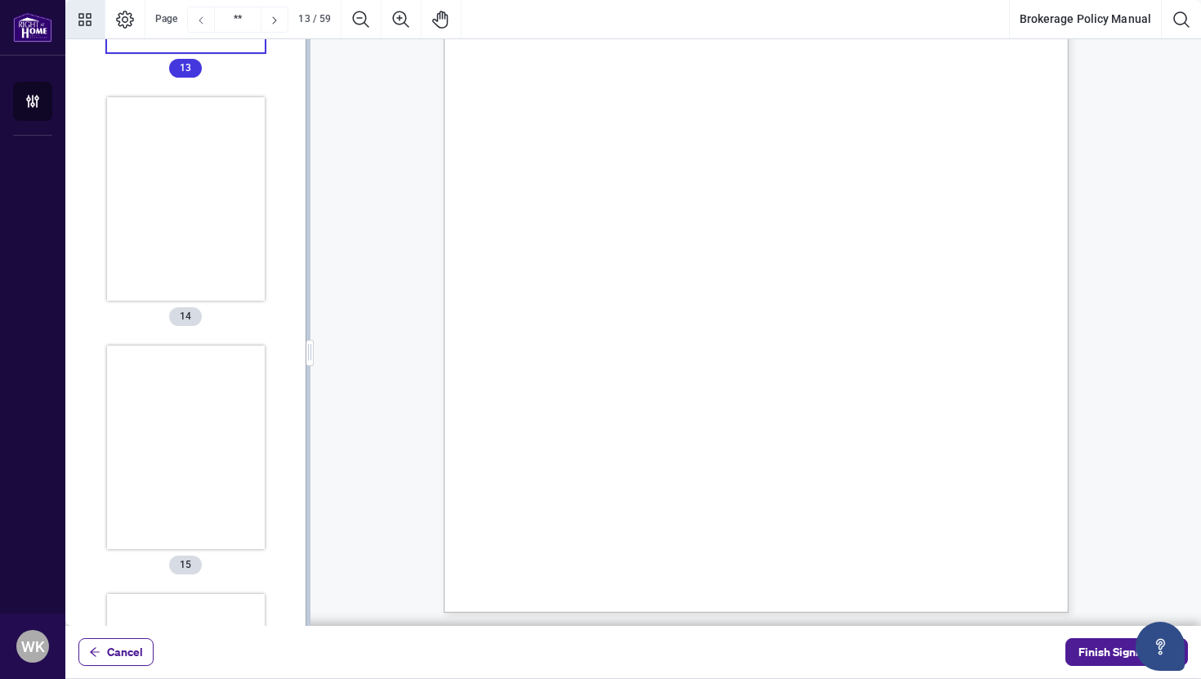
click at [202, 25] on icon "Previous Page" at bounding box center [200, 20] width 13 height 13
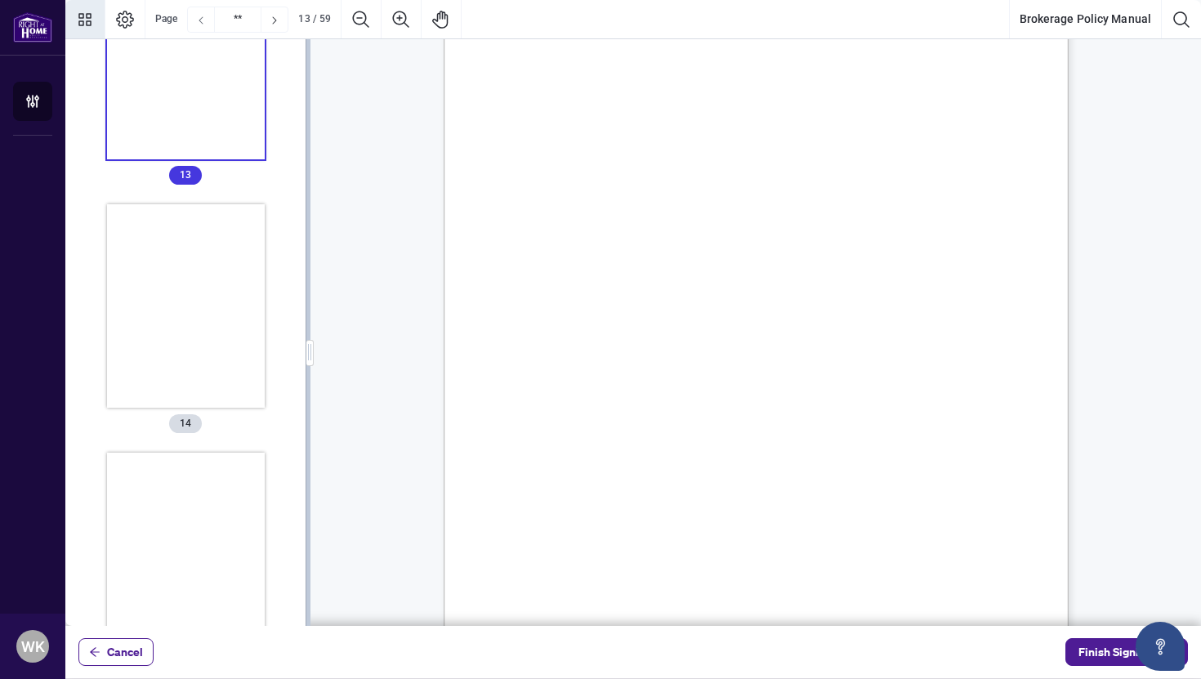
click at [202, 25] on icon "Previous Page" at bounding box center [200, 20] width 13 height 13
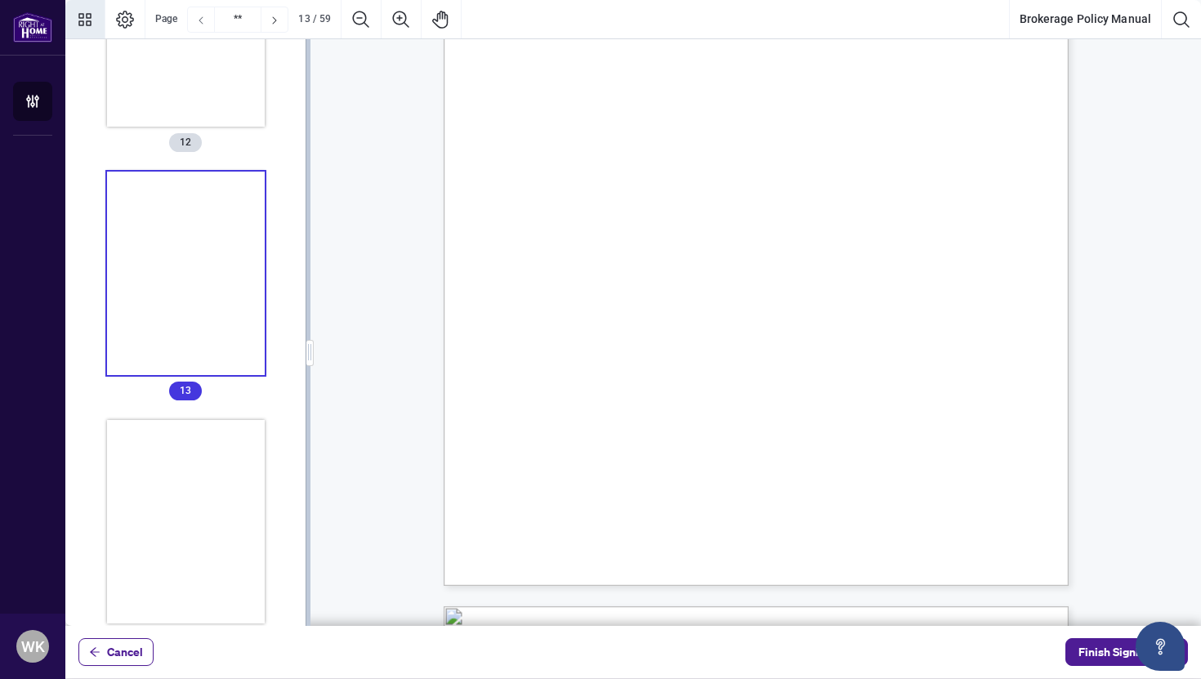
click at [202, 25] on icon "Previous Page" at bounding box center [200, 20] width 13 height 13
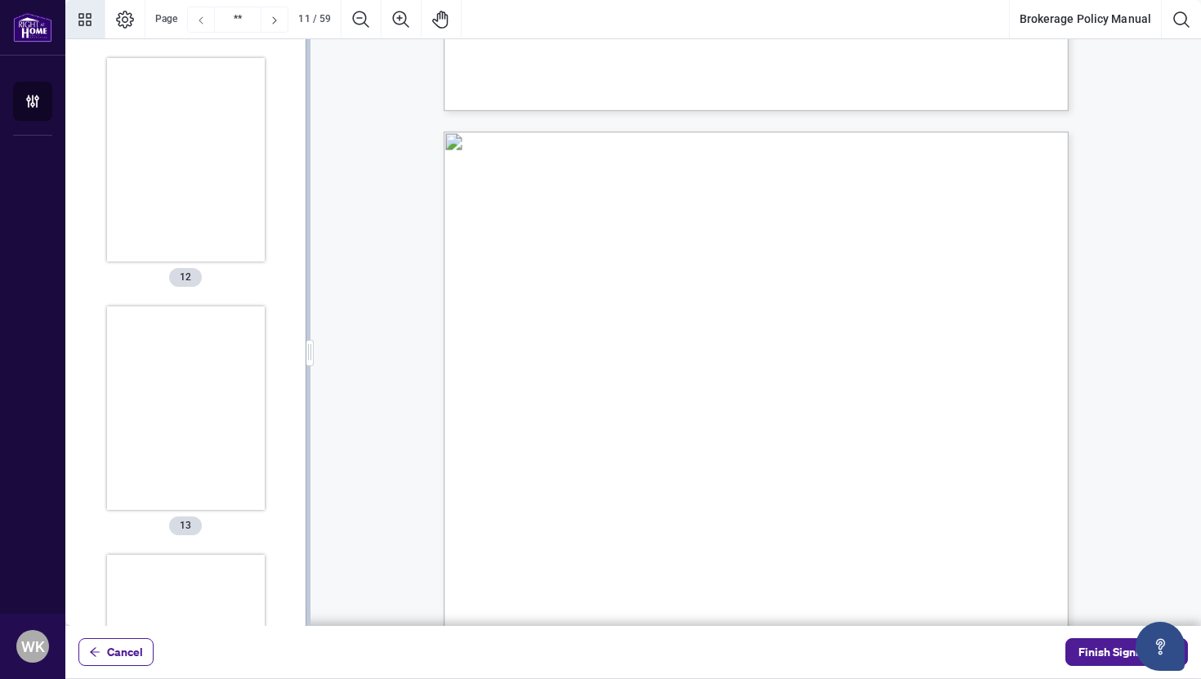
click at [202, 25] on icon "Previous Page" at bounding box center [200, 20] width 13 height 13
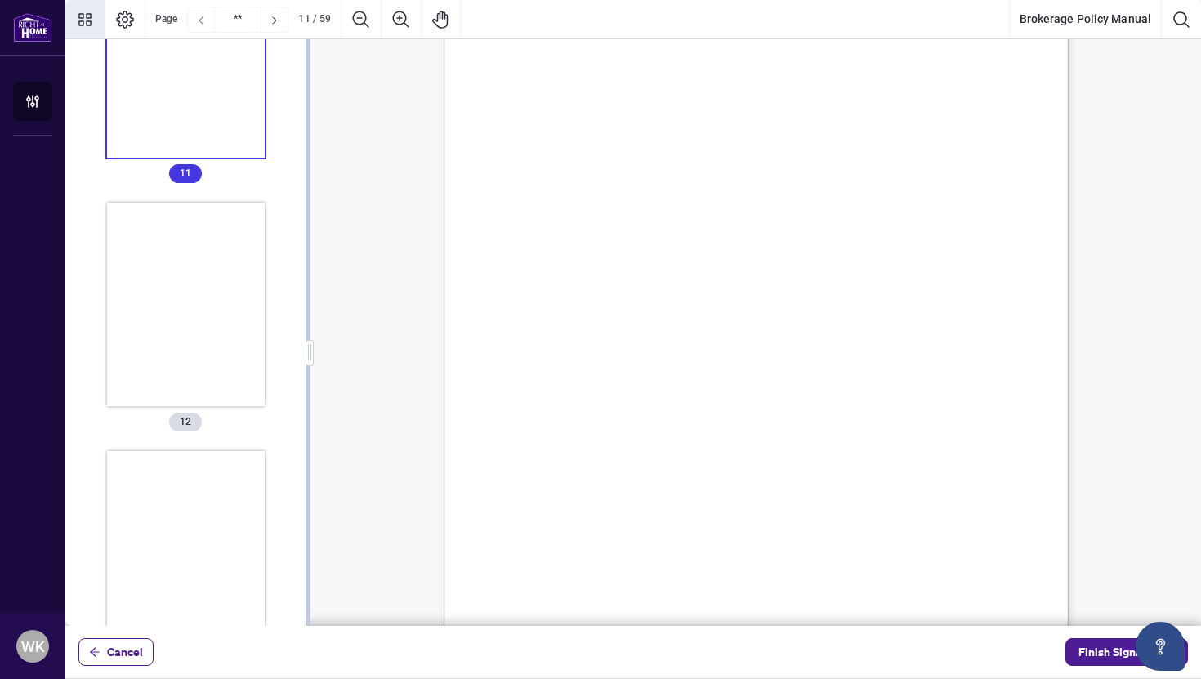
click at [202, 25] on icon "Previous Page" at bounding box center [200, 20] width 13 height 13
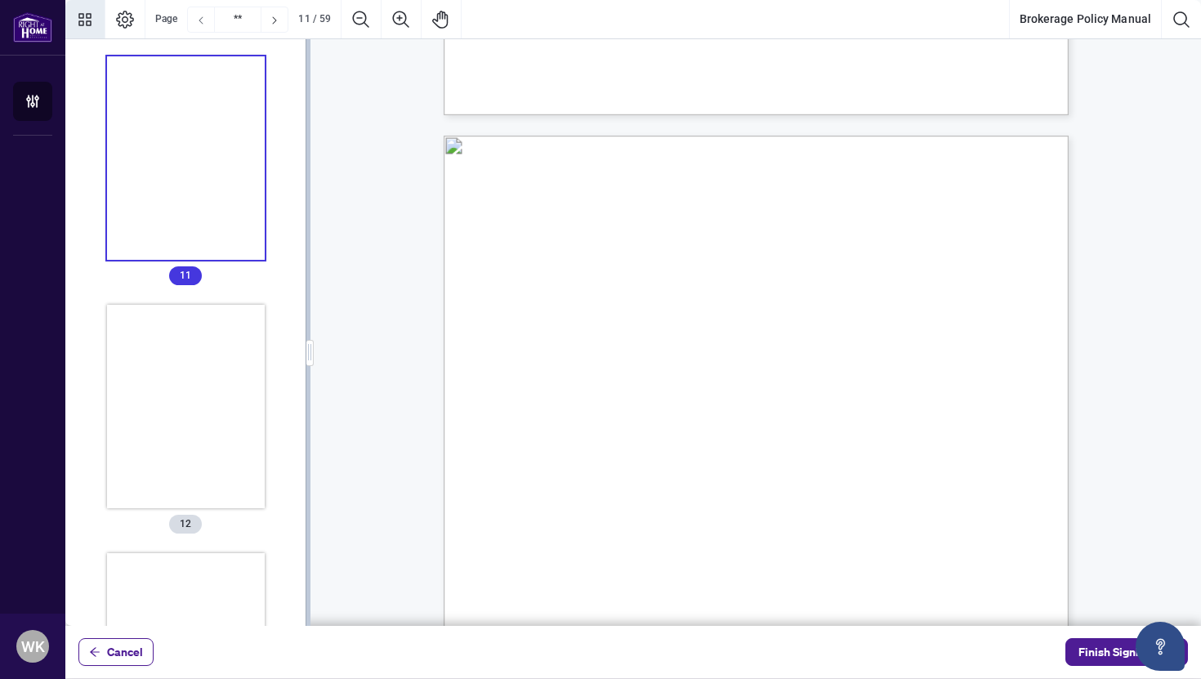
click at [202, 25] on icon "Previous Page" at bounding box center [200, 20] width 13 height 13
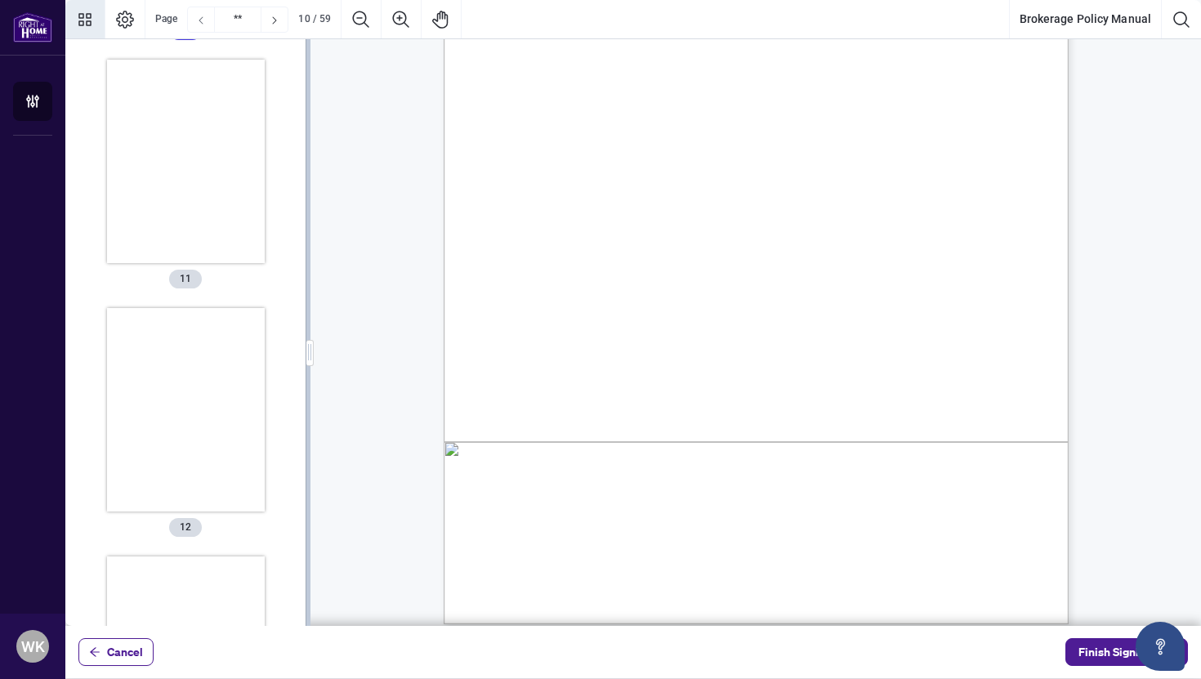
click at [202, 25] on icon "Previous Page" at bounding box center [200, 20] width 13 height 13
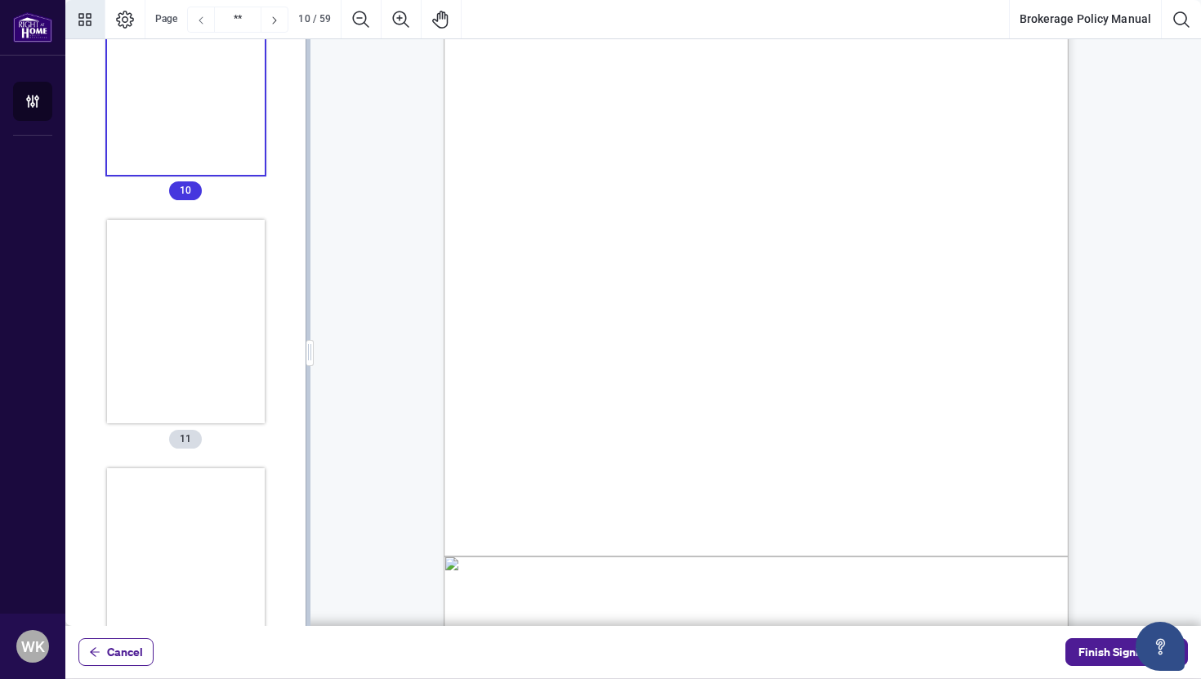
click at [202, 25] on icon "Previous Page" at bounding box center [200, 20] width 13 height 13
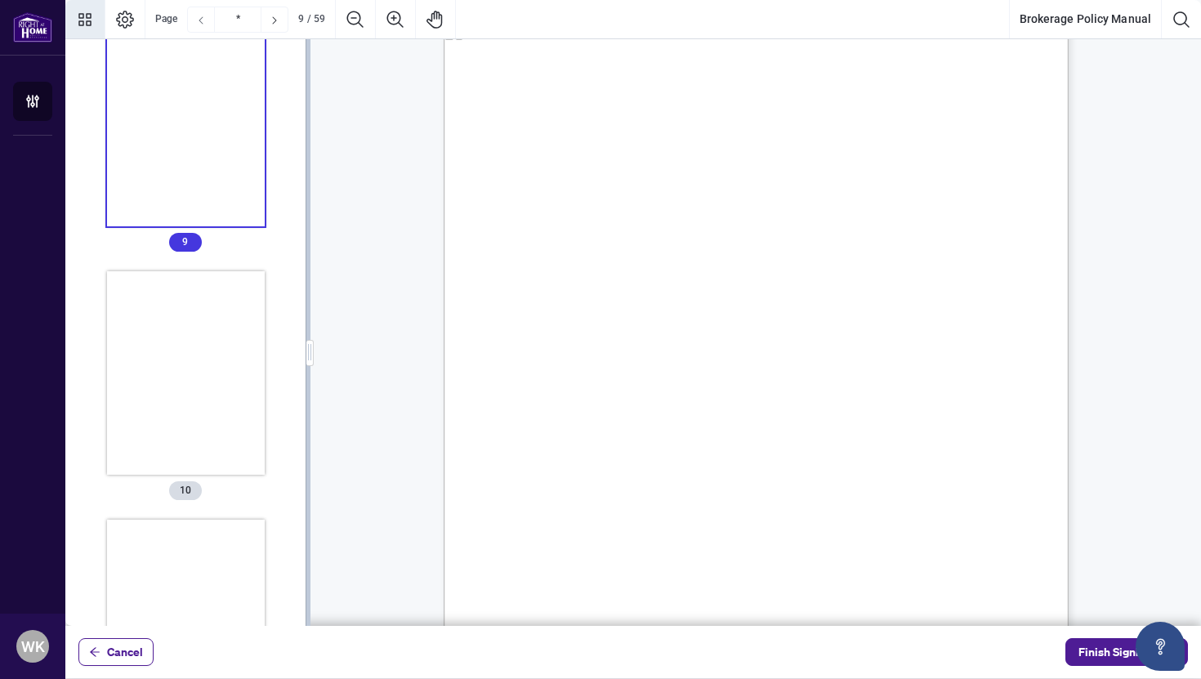
click at [202, 25] on icon "Previous Page" at bounding box center [200, 20] width 13 height 13
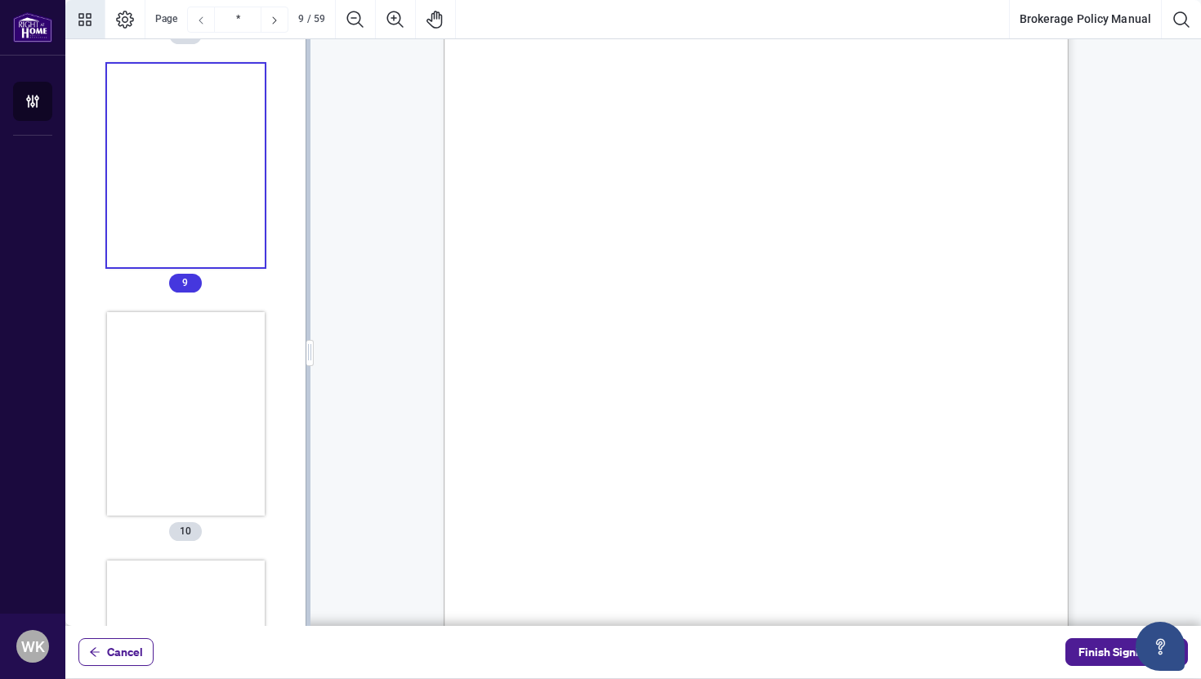
click at [202, 25] on icon "Previous Page" at bounding box center [200, 20] width 13 height 13
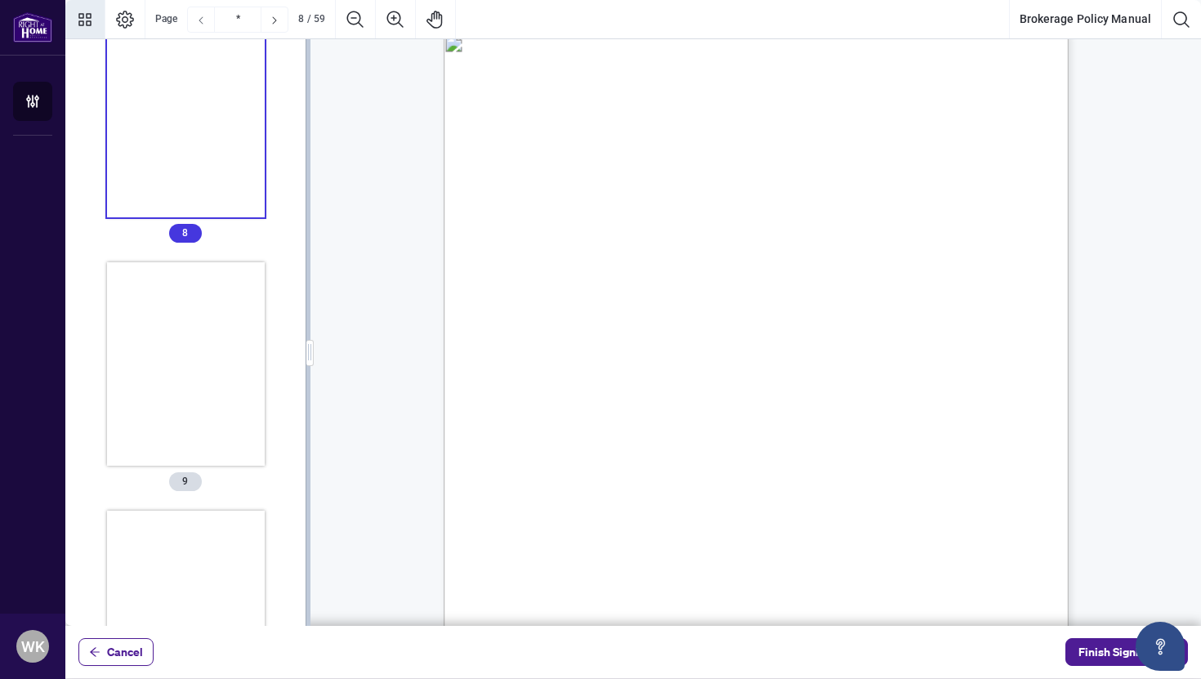
click at [202, 25] on icon "Previous Page" at bounding box center [200, 20] width 13 height 13
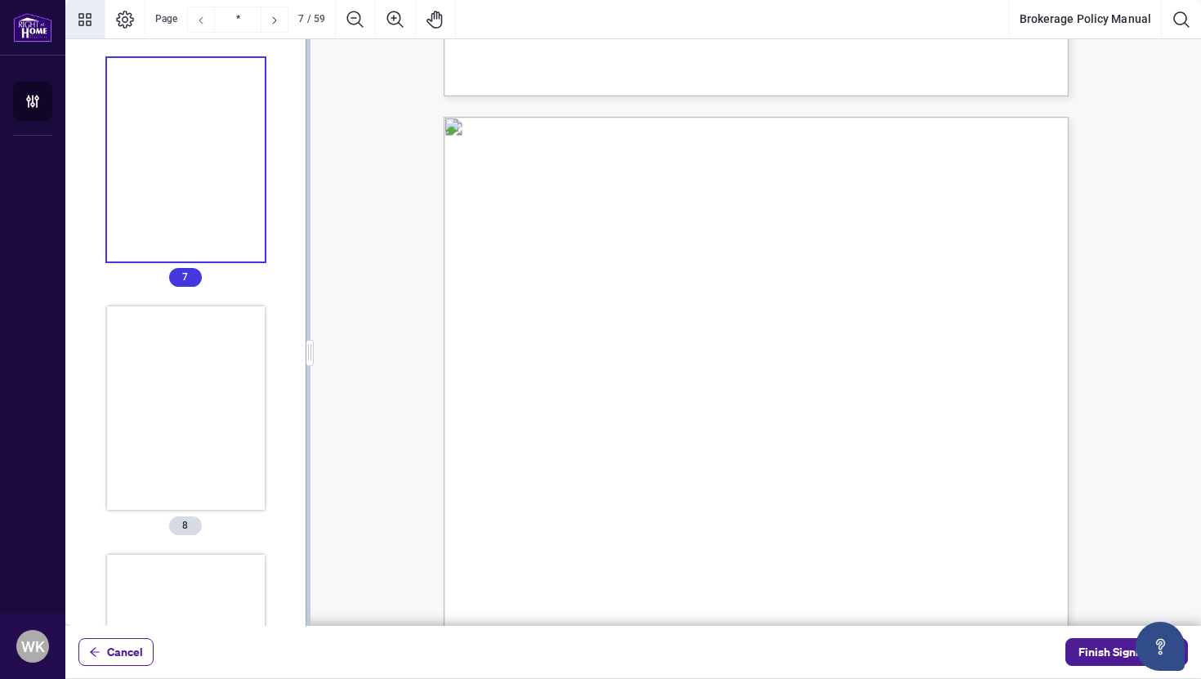
click at [202, 25] on icon "Previous Page" at bounding box center [200, 20] width 13 height 13
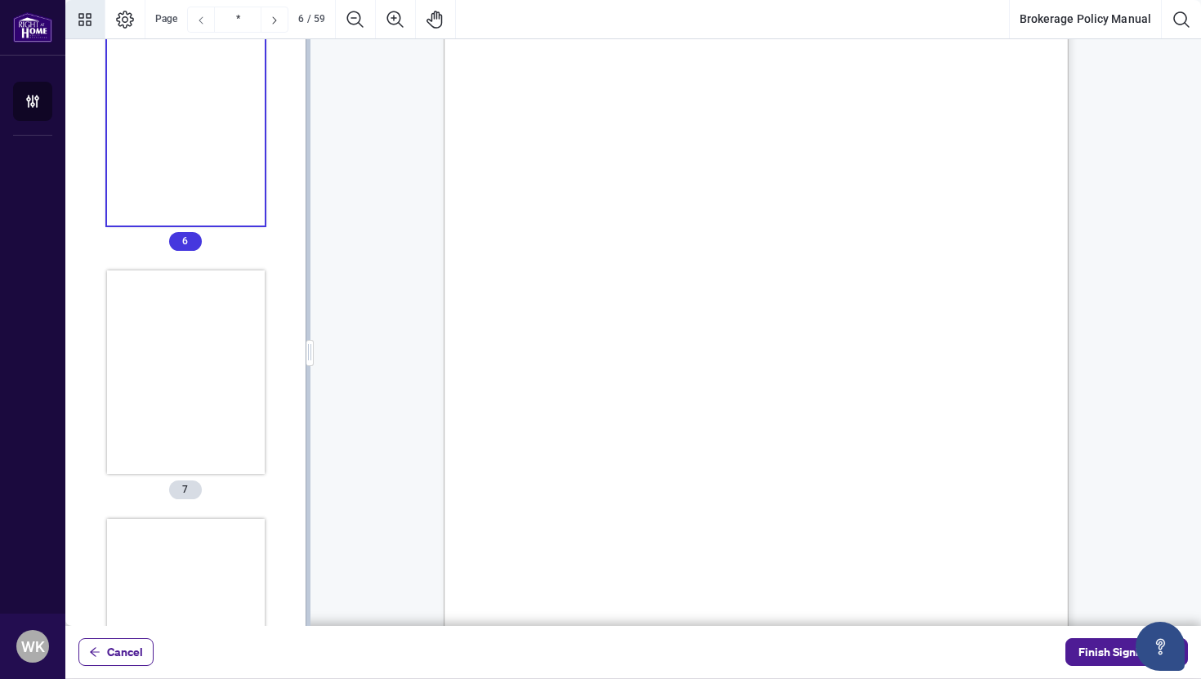
click at [202, 25] on icon "Previous Page" at bounding box center [200, 20] width 13 height 13
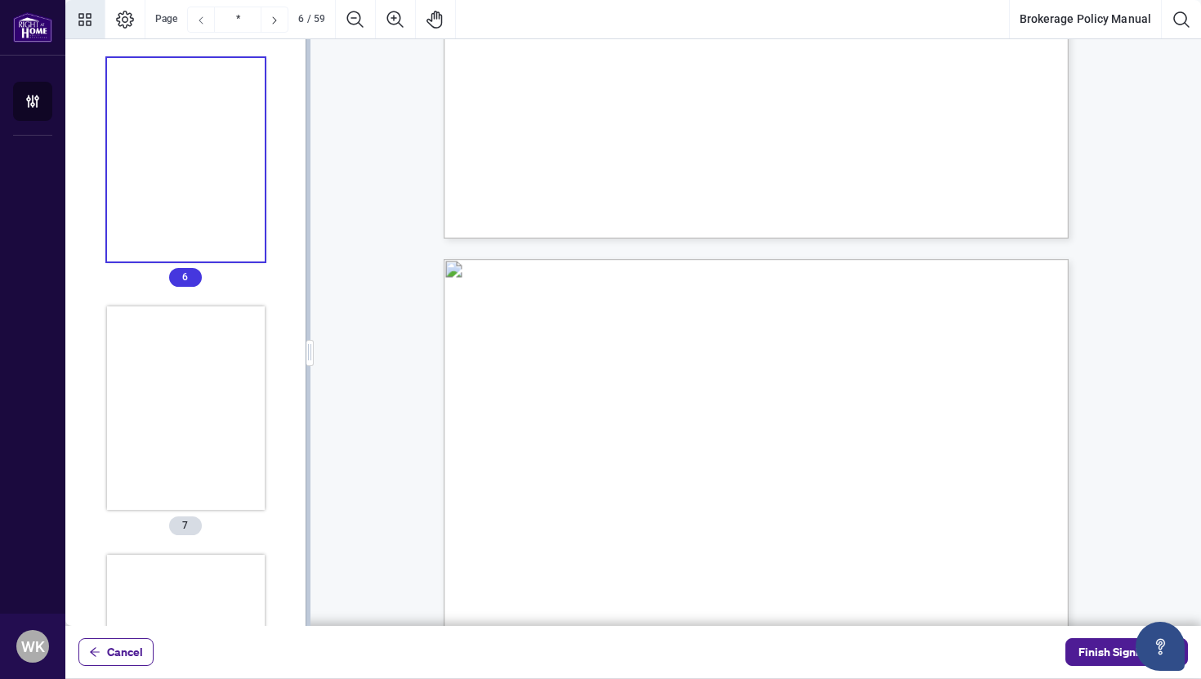
click at [202, 25] on icon "Previous Page" at bounding box center [200, 20] width 13 height 13
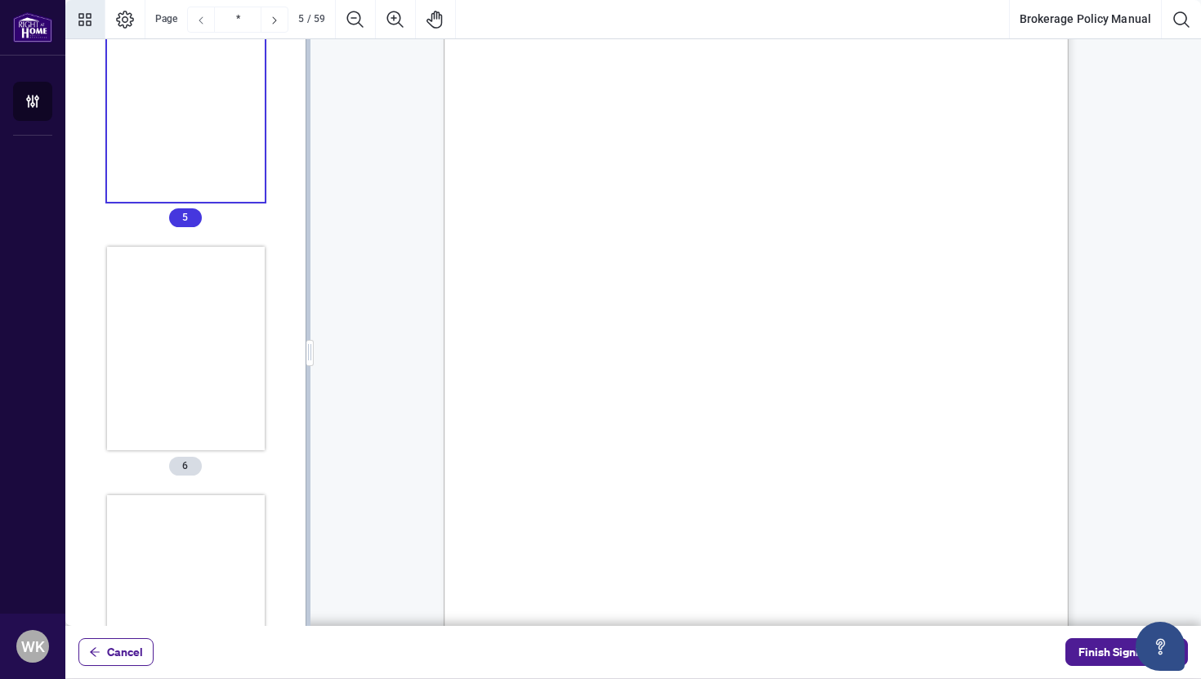
click at [202, 25] on icon "Previous Page" at bounding box center [200, 20] width 13 height 13
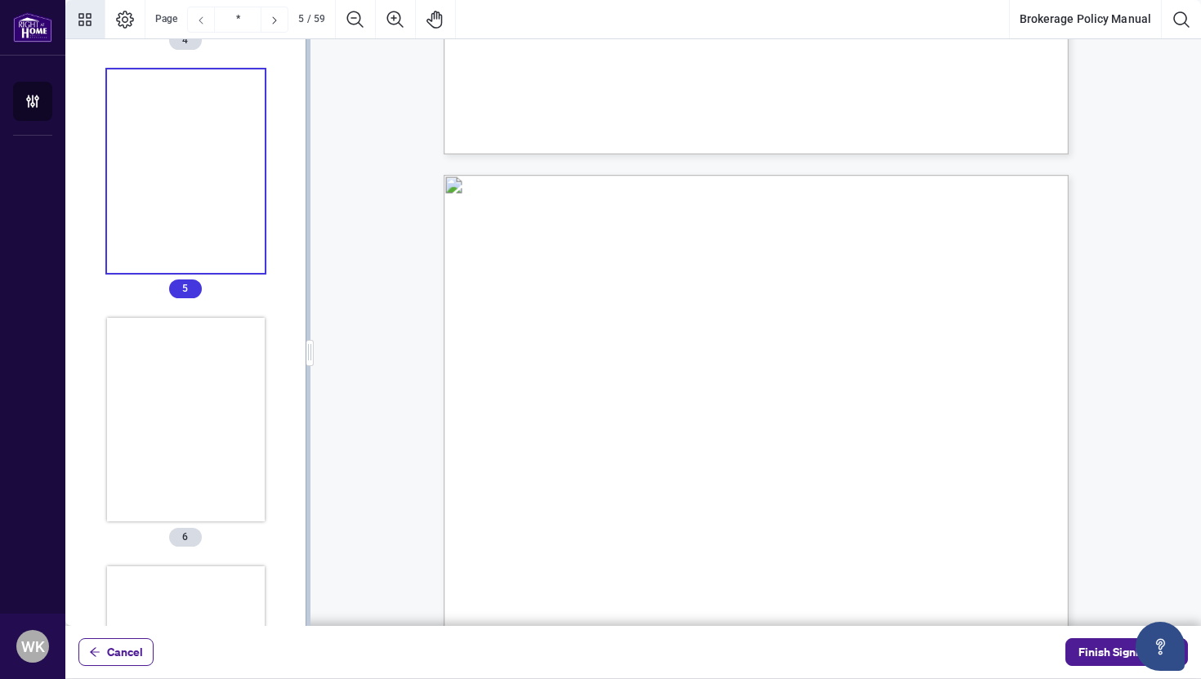
click at [202, 25] on icon "Previous Page" at bounding box center [200, 20] width 13 height 13
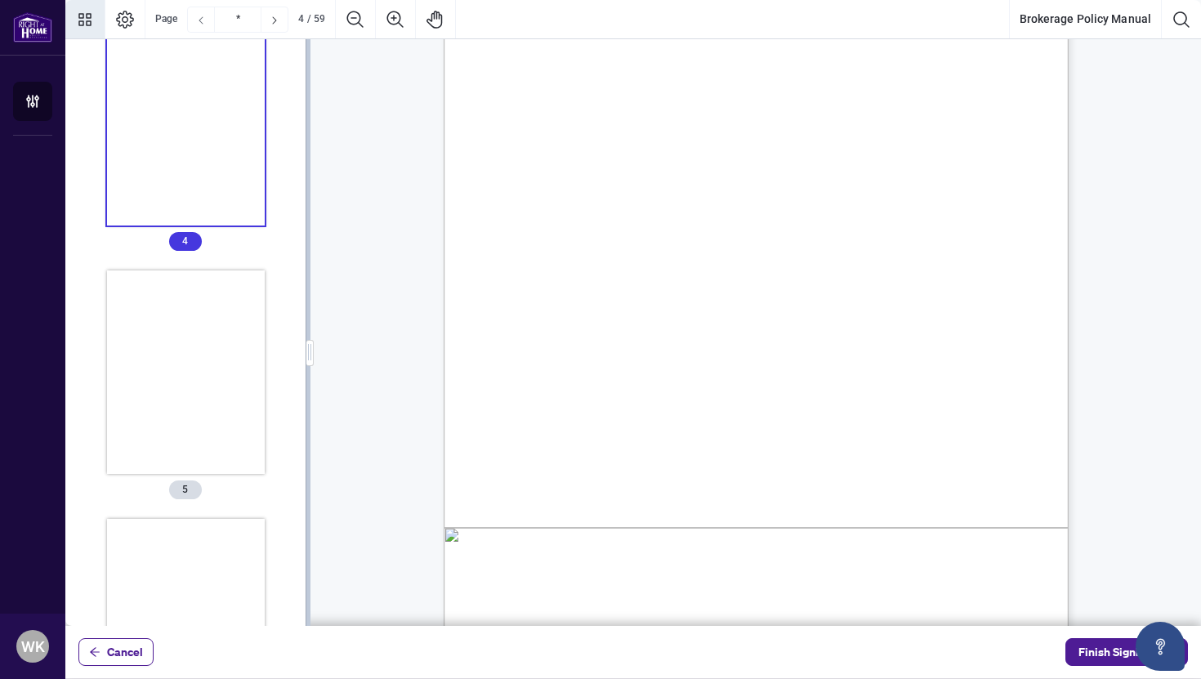
click at [202, 25] on icon "Previous Page" at bounding box center [200, 20] width 13 height 13
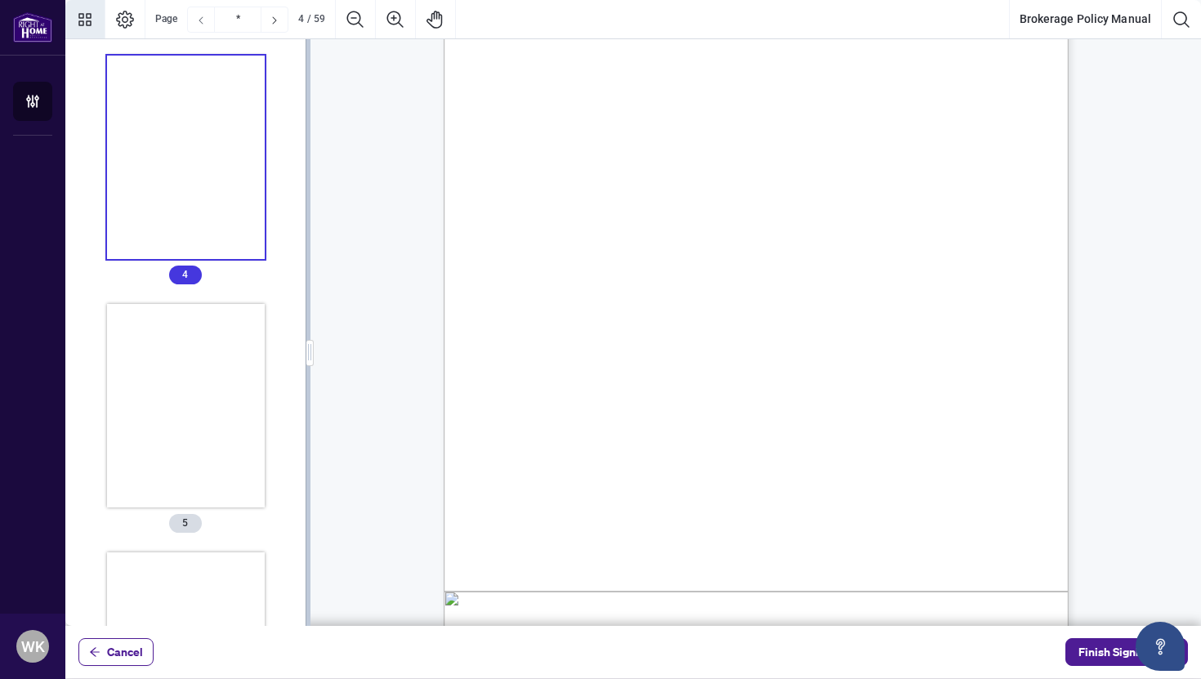
click at [202, 25] on icon "Previous Page" at bounding box center [200, 20] width 13 height 13
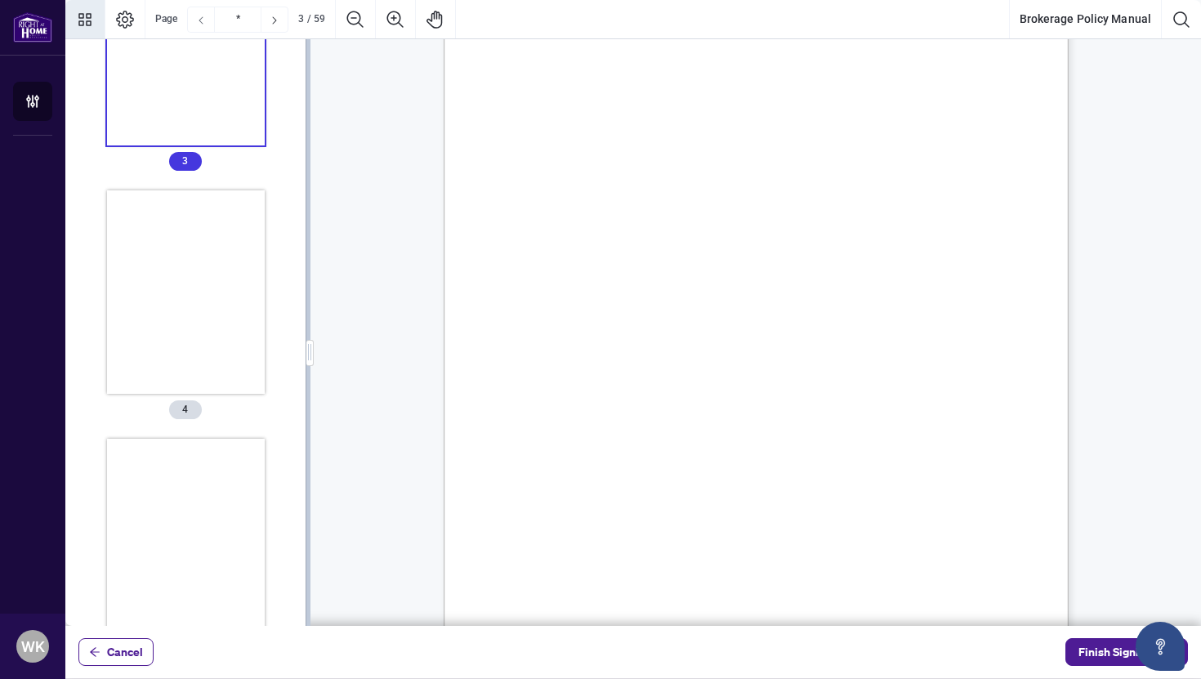
click at [202, 25] on icon "Previous Page" at bounding box center [200, 20] width 13 height 13
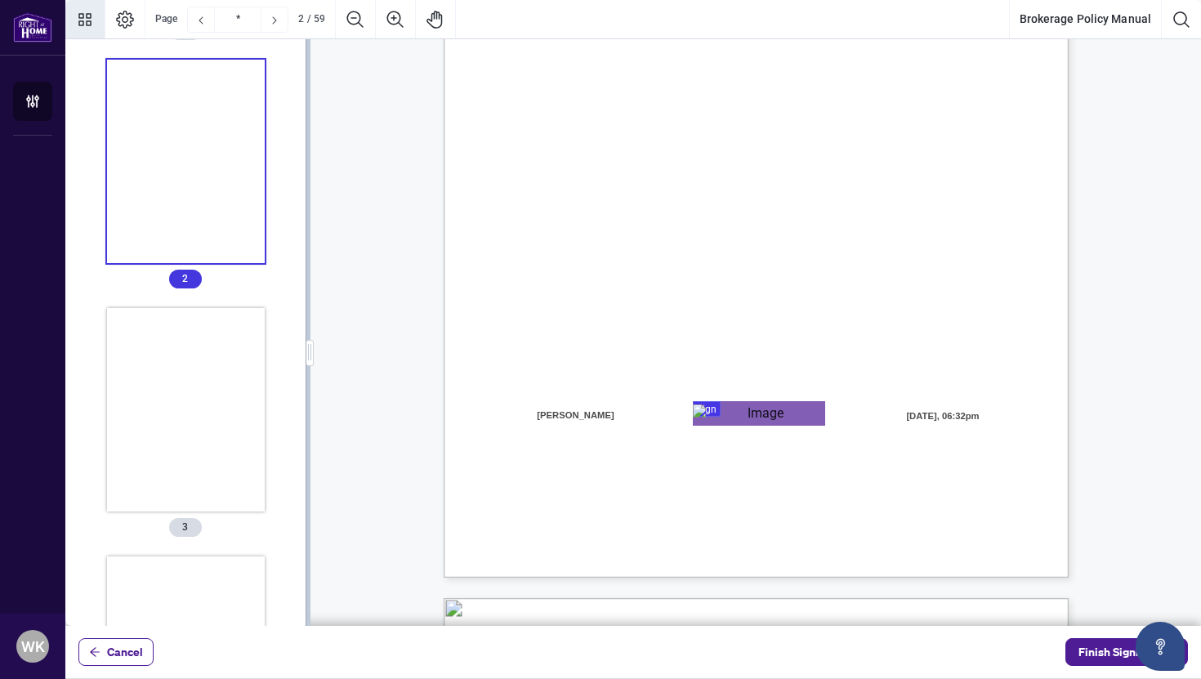
click at [202, 25] on icon "Previous Page" at bounding box center [200, 20] width 13 height 13
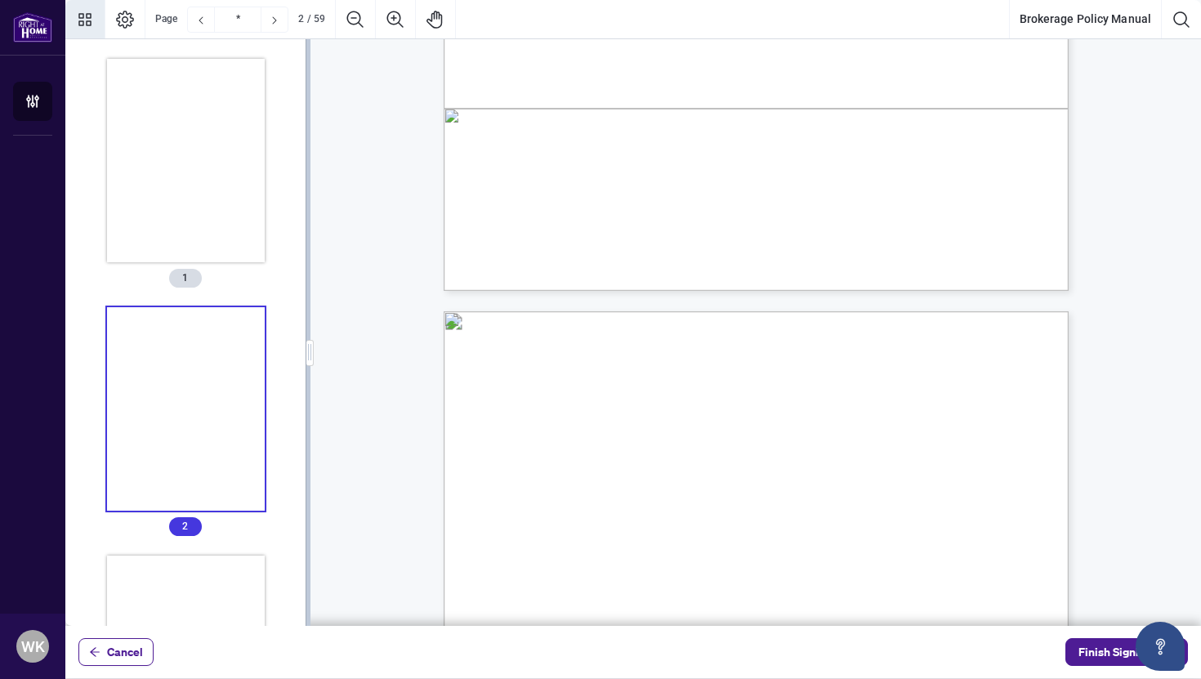
type input "*"
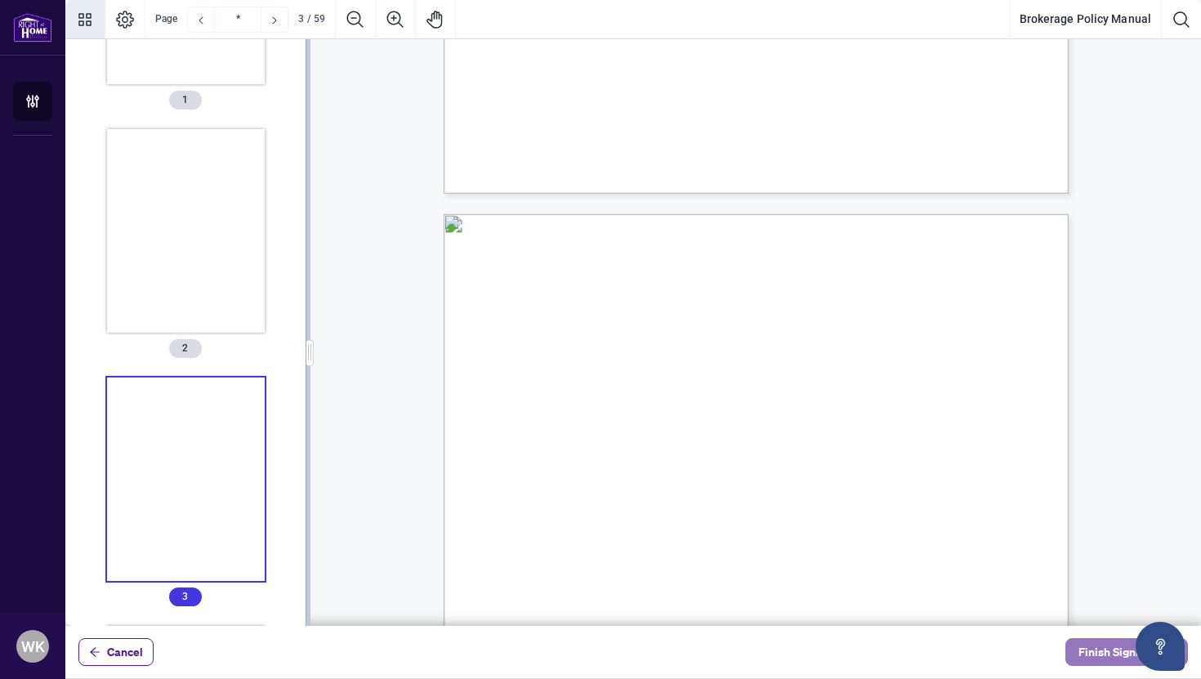
click at [1093, 651] on span "Finish Signing" at bounding box center [1115, 652] width 74 height 26
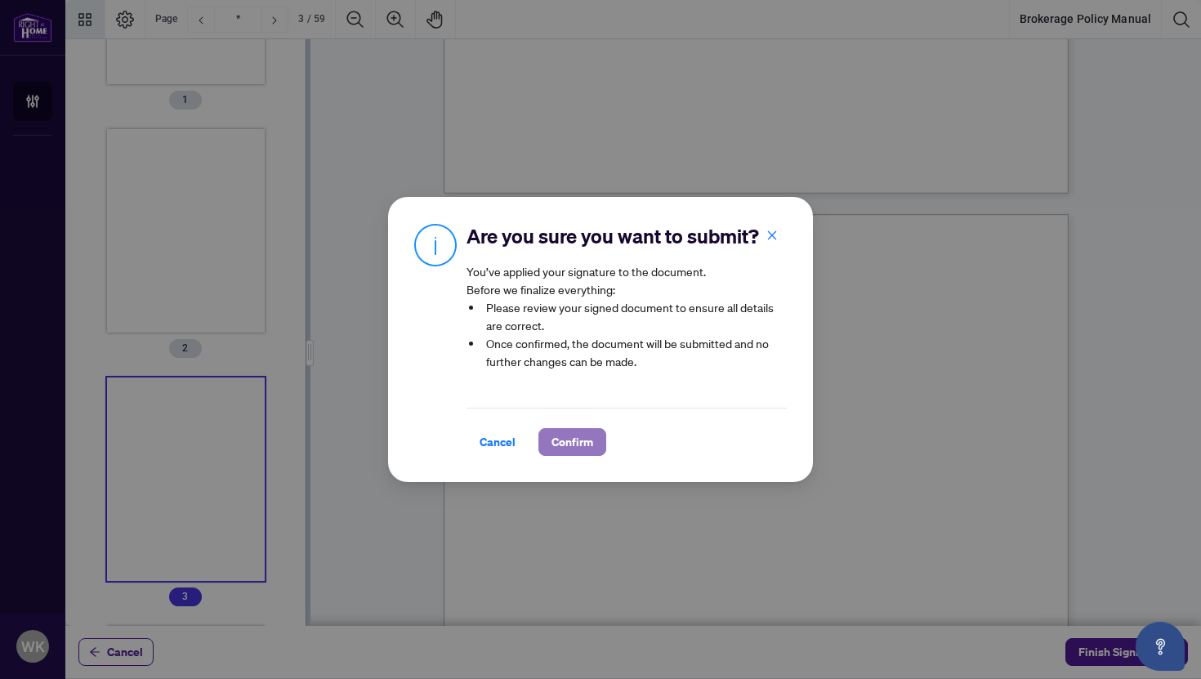
click at [592, 448] on button "Confirm" at bounding box center [572, 442] width 68 height 28
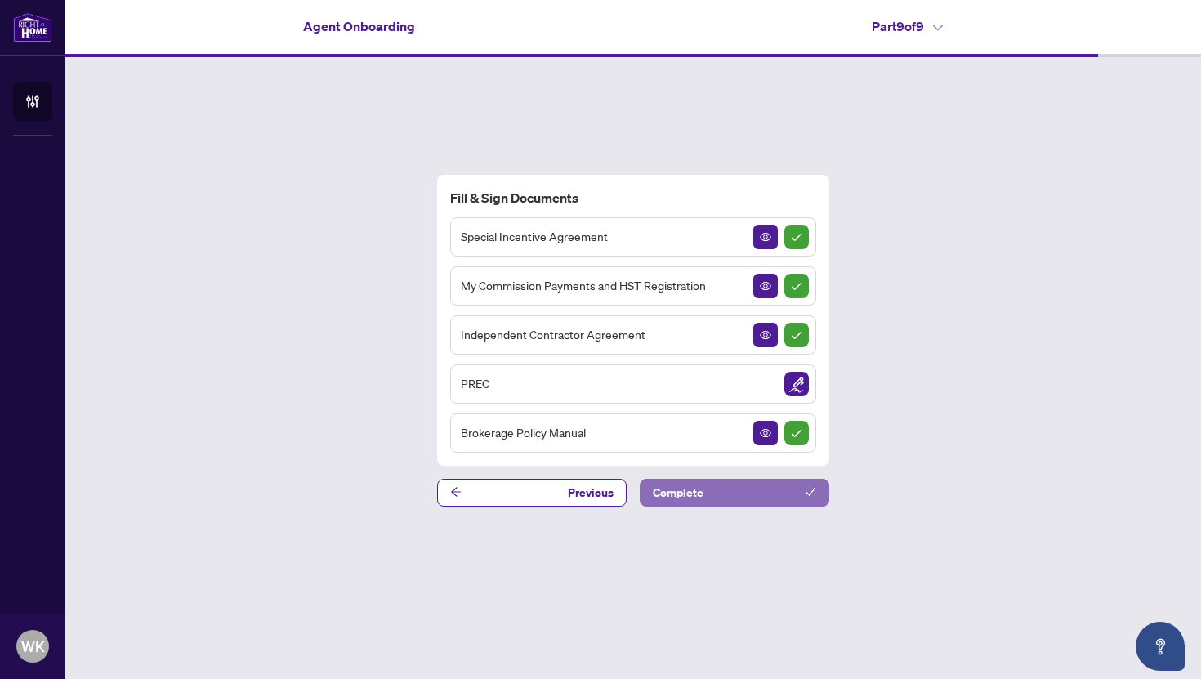
click at [666, 496] on span "Complete" at bounding box center [678, 492] width 51 height 26
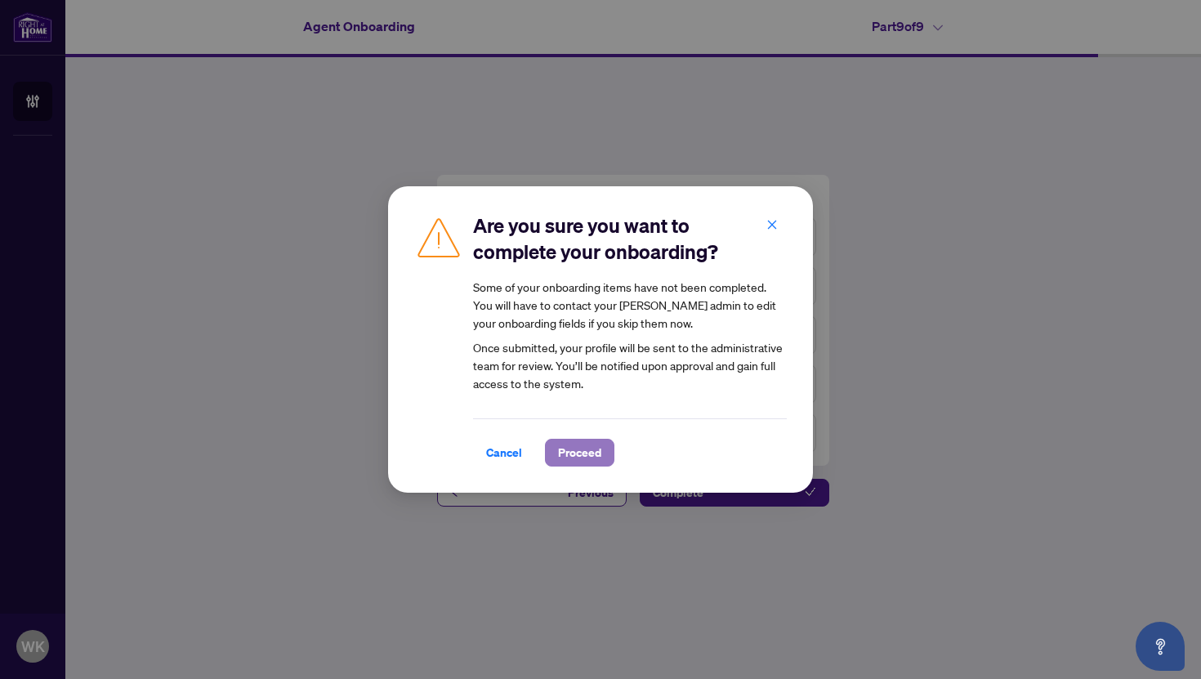
click at [570, 451] on span "Proceed" at bounding box center [579, 452] width 43 height 26
